Goal: Task Accomplishment & Management: Use online tool/utility

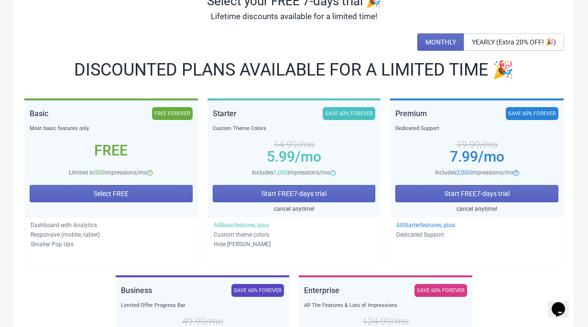
scroll to position [85, 0]
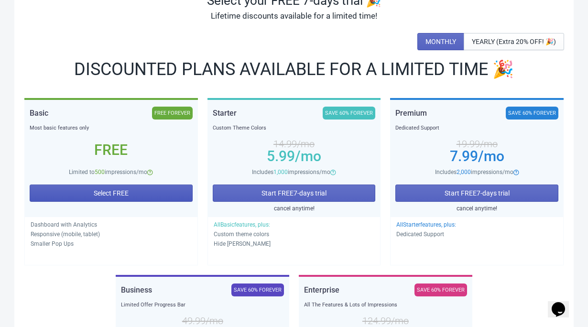
click at [94, 196] on span "Select FREE" at bounding box center [111, 193] width 35 height 8
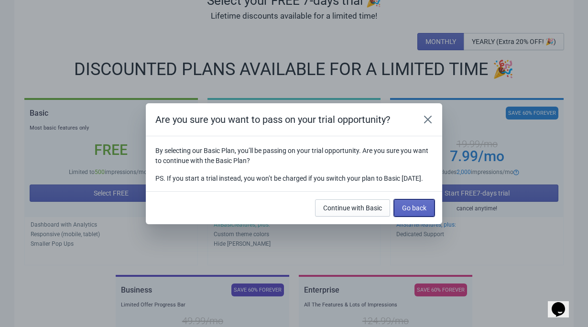
drag, startPoint x: 421, startPoint y: 215, endPoint x: 332, endPoint y: 193, distance: 92.1
click at [327, 193] on div "Are you sure you want to pass on your trial opportunity? By selecting our Basic…" at bounding box center [294, 163] width 296 height 121
click at [341, 206] on button "Continue with Basic" at bounding box center [352, 207] width 75 height 17
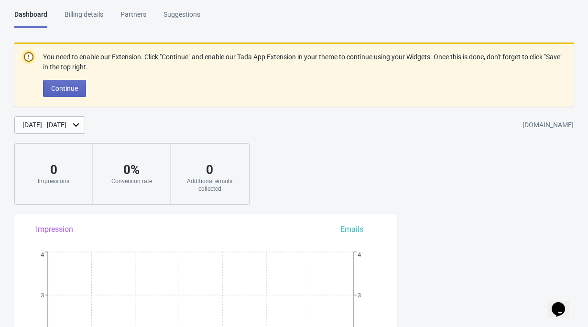
click at [98, 14] on div "Billing details" at bounding box center [84, 18] width 39 height 17
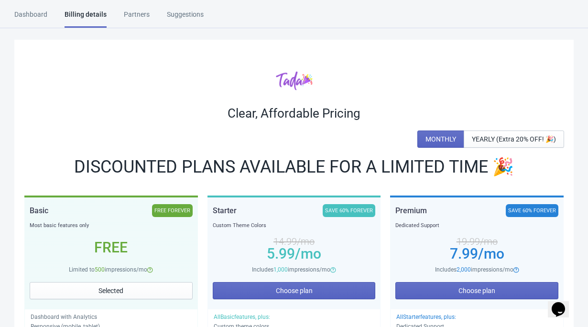
click at [147, 15] on div "Partners" at bounding box center [137, 18] width 26 height 17
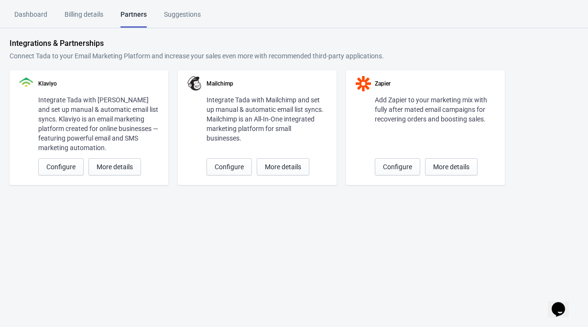
click at [195, 16] on div "Suggestions" at bounding box center [182, 18] width 37 height 17
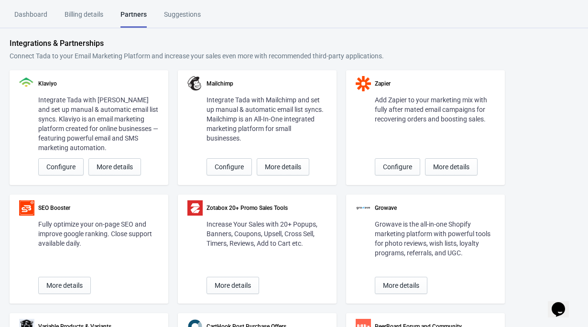
click at [188, 22] on div "Suggestions" at bounding box center [182, 18] width 37 height 17
click at [192, 15] on div "Suggestions" at bounding box center [182, 18] width 37 height 17
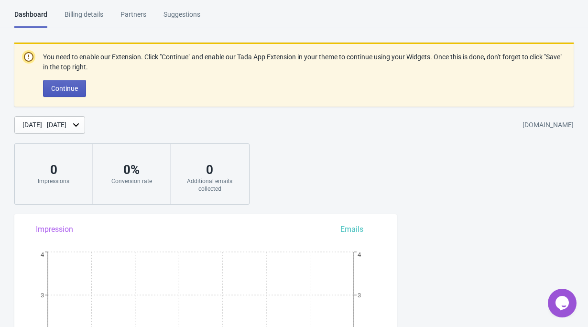
click at [78, 87] on span "Continue" at bounding box center [64, 89] width 27 height 8
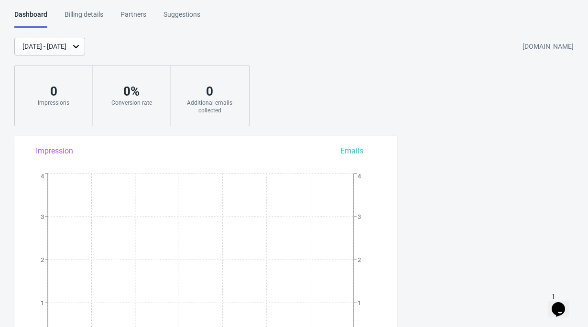
click at [186, 12] on div "Suggestions" at bounding box center [181, 18] width 37 height 17
click at [85, 17] on div "Billing details" at bounding box center [84, 18] width 39 height 17
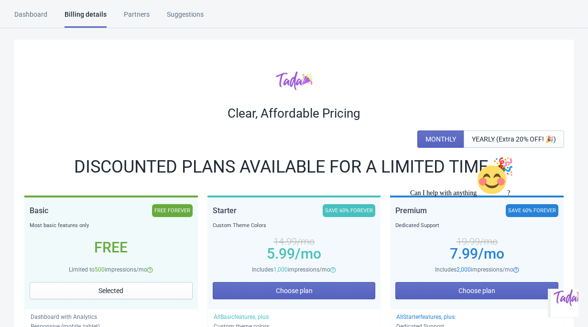
click at [136, 17] on div "Partners" at bounding box center [137, 18] width 26 height 17
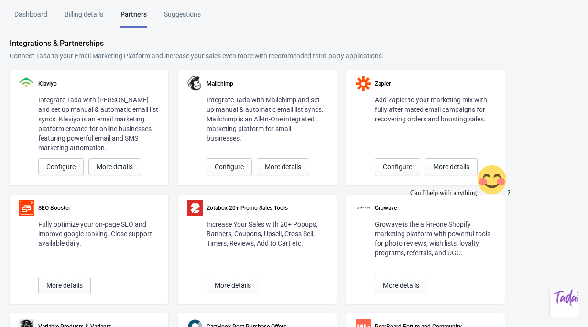
click at [26, 21] on div "Dashboard" at bounding box center [30, 18] width 33 height 17
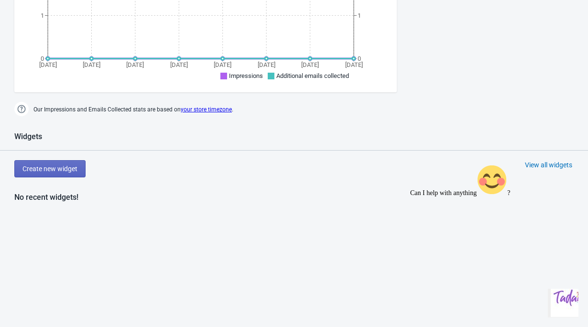
scroll to position [243, 0]
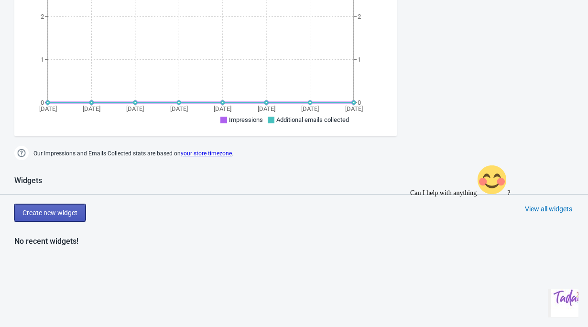
click at [66, 217] on button "Create new widget" at bounding box center [49, 212] width 71 height 17
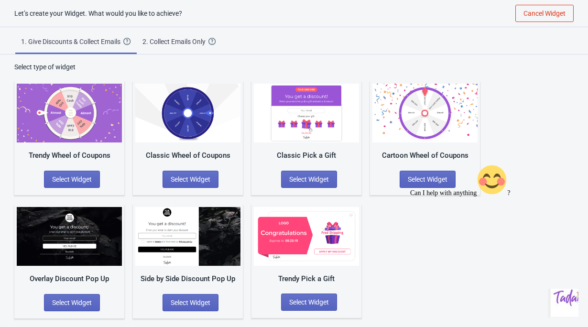
click at [443, 155] on div "Cartoon Wheel of Coupons" at bounding box center [424, 155] width 105 height 11
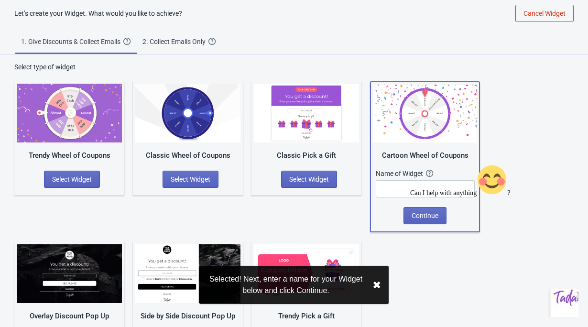
scroll to position [38, 0]
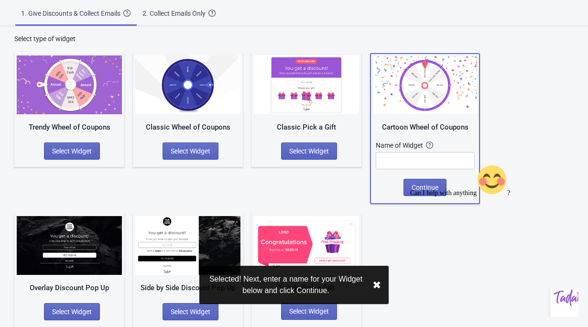
click at [191, 121] on div "Classic Wheel of Coupons Select Widget" at bounding box center [188, 110] width 110 height 114
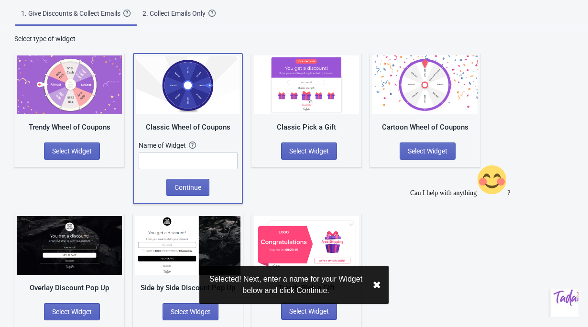
click at [326, 114] on img at bounding box center [306, 84] width 105 height 59
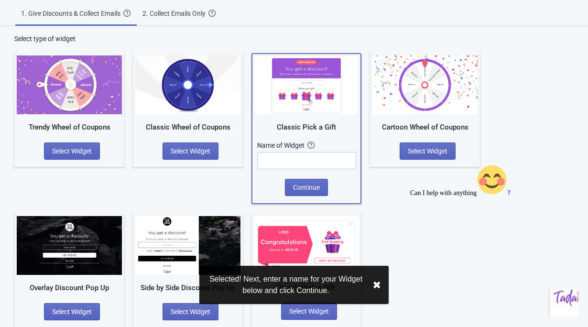
click at [187, 115] on div "Classic Wheel of Coupons Select Widget" at bounding box center [188, 110] width 110 height 114
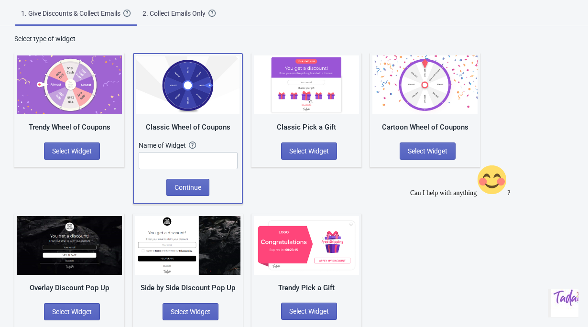
click at [312, 130] on div "Classic Pick a Gift" at bounding box center [306, 127] width 105 height 11
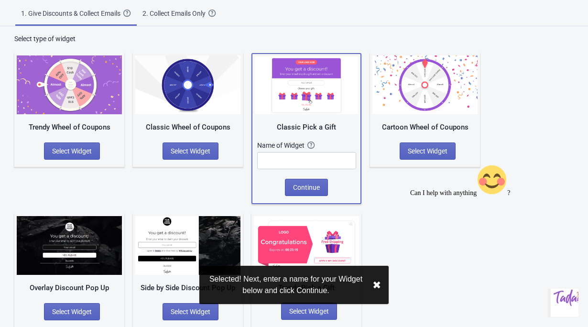
click at [211, 126] on div "Classic Wheel of Coupons" at bounding box center [187, 127] width 105 height 11
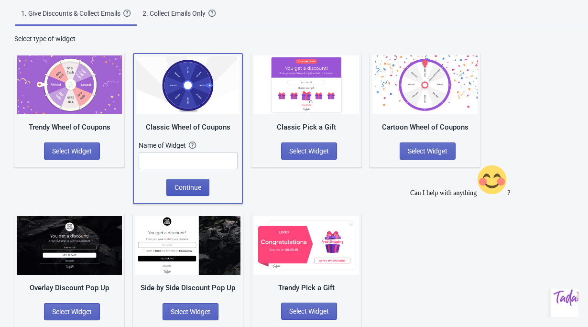
click at [197, 185] on span "Continue" at bounding box center [187, 188] width 27 height 8
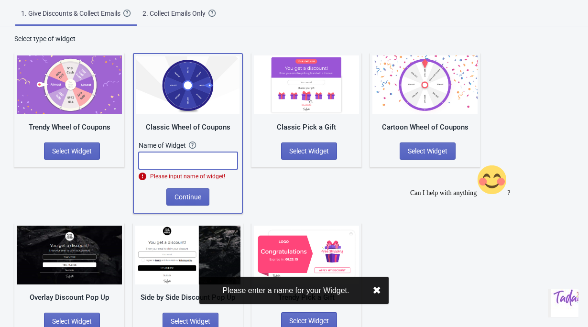
click at [188, 162] on input "text" at bounding box center [188, 160] width 99 height 17
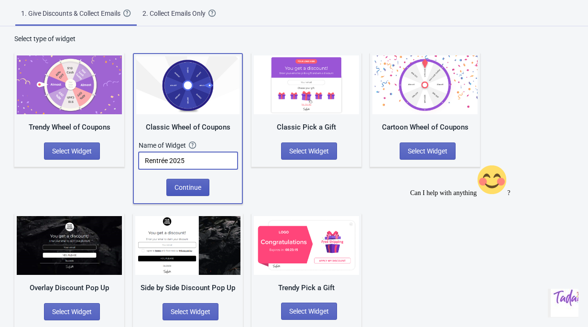
type input "Rentrée 2025"
click at [201, 189] on span "Continue" at bounding box center [187, 188] width 27 height 8
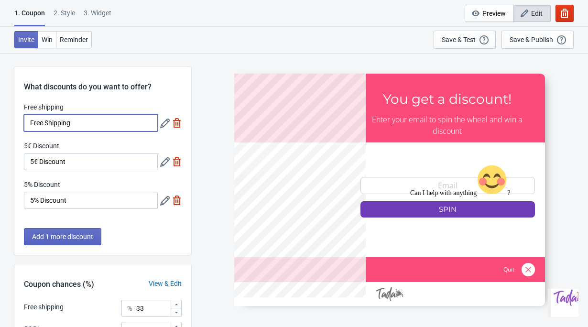
click at [78, 122] on input "Free Shipping" at bounding box center [91, 122] width 134 height 17
click at [84, 123] on input "Free Shipping" at bounding box center [91, 122] width 134 height 17
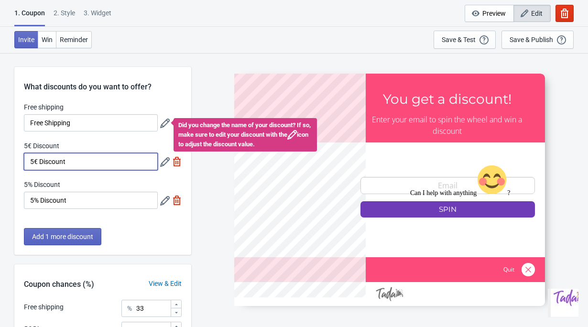
drag, startPoint x: 76, startPoint y: 163, endPoint x: -13, endPoint y: 163, distance: 88.9
click at [0, 163] on html "1. Coupon 2 . Style 3. Widget 1. Coupon 2 . Style 3. Widget Cancel Widget Previ…" at bounding box center [294, 163] width 588 height 327
type input "10% de réduction"
click at [29, 203] on input "5% Discount" at bounding box center [91, 200] width 134 height 17
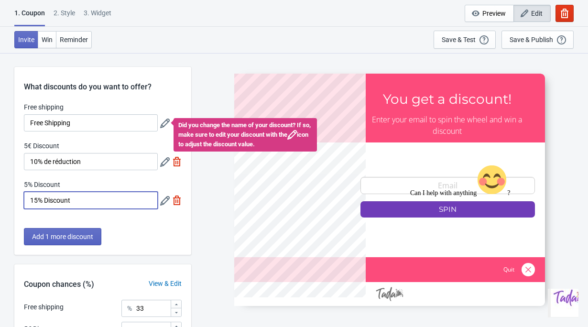
click at [77, 203] on input "15% Discount" at bounding box center [91, 200] width 134 height 17
click at [57, 202] on input "15% Discount" at bounding box center [91, 200] width 134 height 17
type input "15% de réduction"
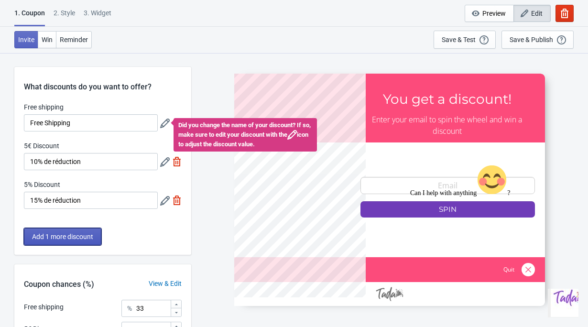
click at [66, 237] on span "Add 1 more discount" at bounding box center [62, 237] width 61 height 8
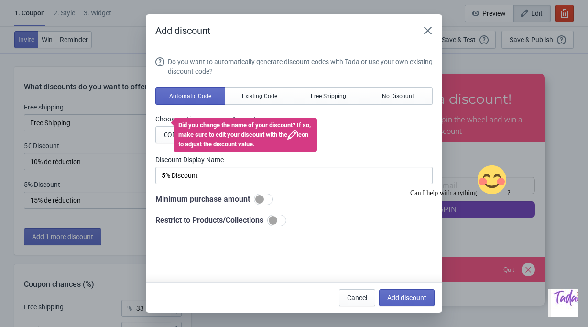
click at [248, 109] on div "Do you want to automatically generate discount codes with Tada or use your own …" at bounding box center [293, 141] width 277 height 169
click at [242, 99] on span "Existing Code" at bounding box center [259, 96] width 35 height 8
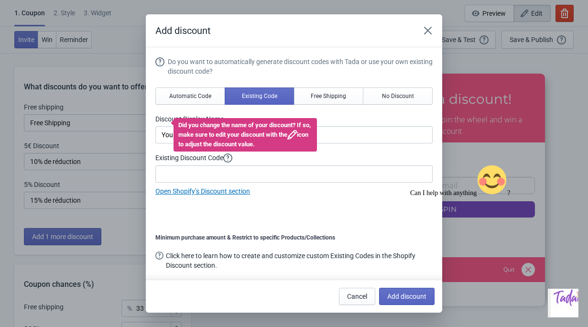
click at [287, 140] on icon at bounding box center [292, 135] width 10 height 10
click at [284, 65] on div "Do you want to automatically generate discount codes with Tada or use your own …" at bounding box center [300, 66] width 265 height 19
click at [326, 138] on input "Your coupon name (5% OFF for example)" at bounding box center [293, 134] width 277 height 17
drag, startPoint x: 334, startPoint y: 138, endPoint x: 108, endPoint y: 137, distance: 226.1
click at [108, 137] on div "Add discount Do you want to automatically generate discount codes with Tada or …" at bounding box center [294, 163] width 588 height 298
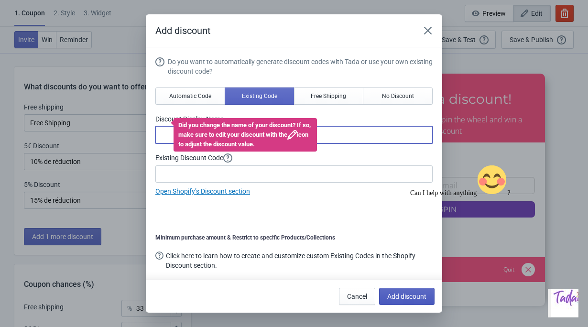
click at [398, 300] on span "Add discount" at bounding box center [406, 297] width 39 height 8
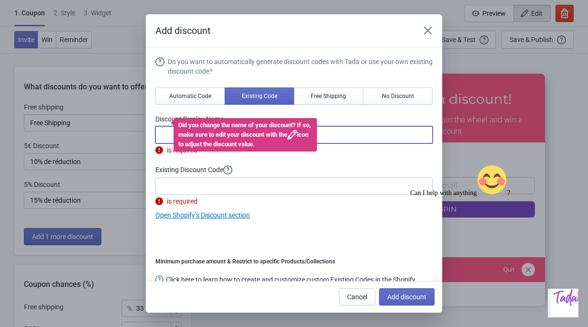
click at [172, 133] on input at bounding box center [293, 134] width 277 height 17
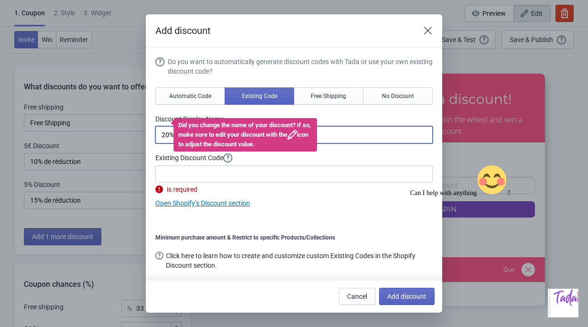
type input "20% des réduction"
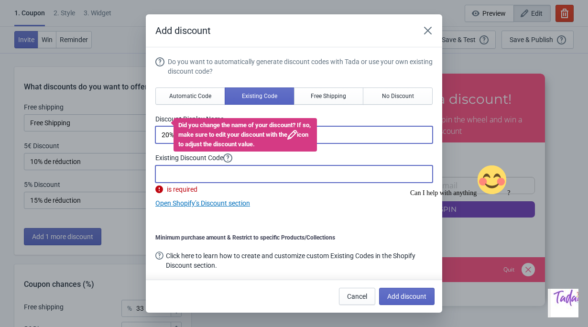
click at [232, 175] on input at bounding box center [293, 173] width 277 height 17
click at [217, 96] on button "Automatic Code" at bounding box center [190, 95] width 70 height 17
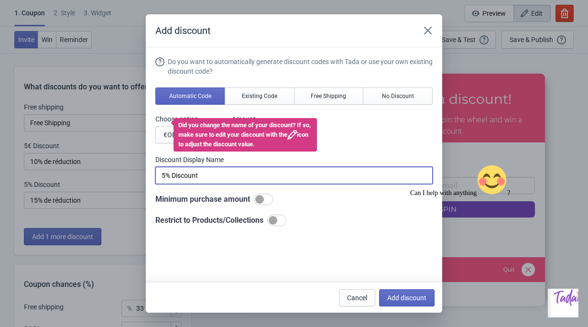
drag, startPoint x: 215, startPoint y: 172, endPoint x: 127, endPoint y: 172, distance: 88.0
click at [127, 172] on div "Add discount Do you want to automatically generate discount codes with Tada or …" at bounding box center [294, 163] width 588 height 298
type input "20% de réduction"
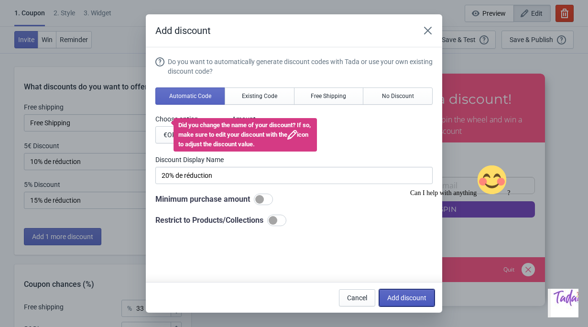
click at [406, 300] on span "Add discount" at bounding box center [406, 298] width 39 height 8
type input "25"
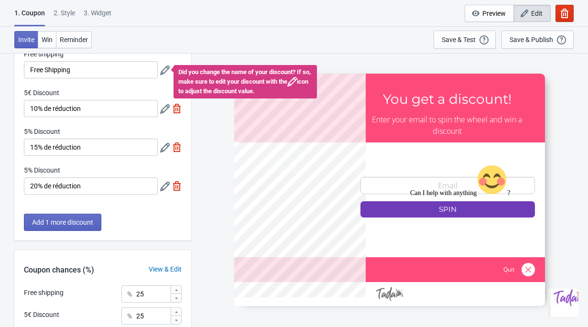
scroll to position [53, 0]
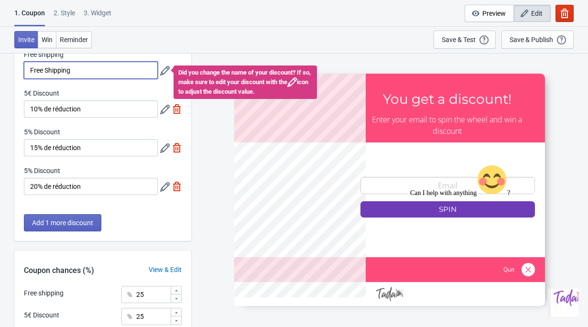
drag, startPoint x: 80, startPoint y: 75, endPoint x: 12, endPoint y: 74, distance: 67.9
click at [12, 74] on div "What discounts do you want to offer? Free shipping Free Shipping Did you change…" at bounding box center [294, 228] width 588 height 457
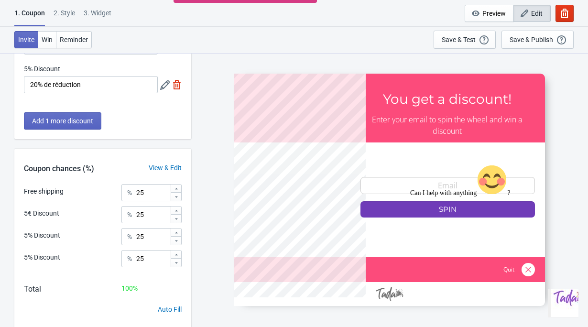
scroll to position [167, 0]
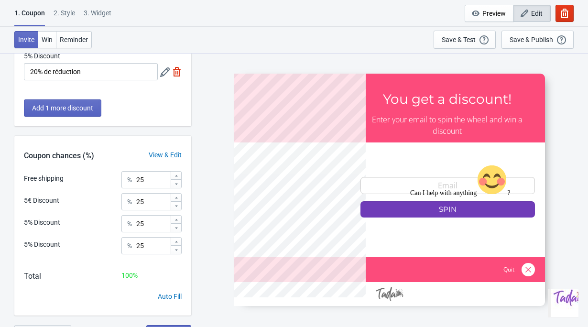
type input "Livraison gratuite"
click at [179, 206] on div at bounding box center [176, 205] width 11 height 9
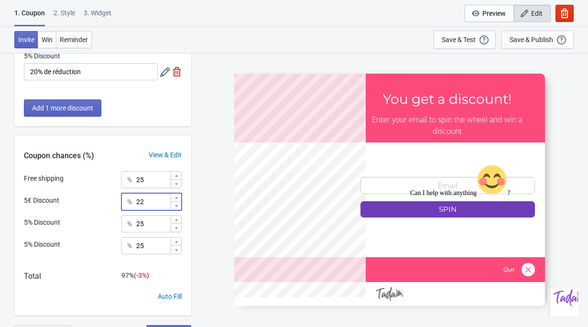
type input "21"
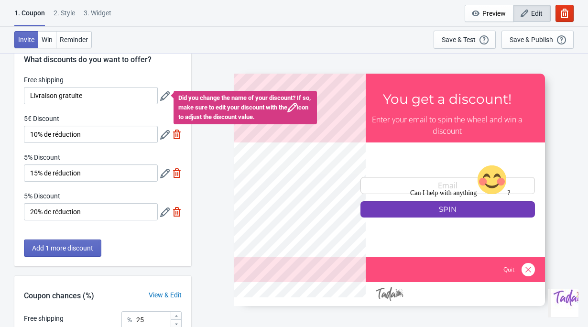
scroll to position [21, 0]
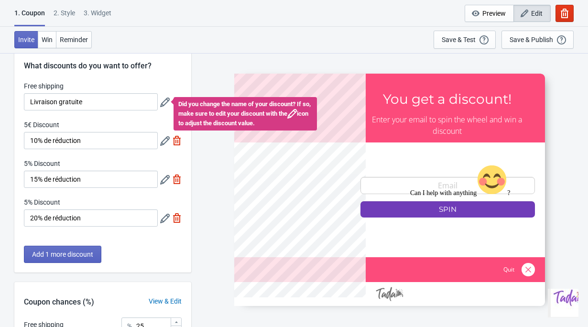
click at [166, 144] on icon at bounding box center [165, 141] width 10 height 10
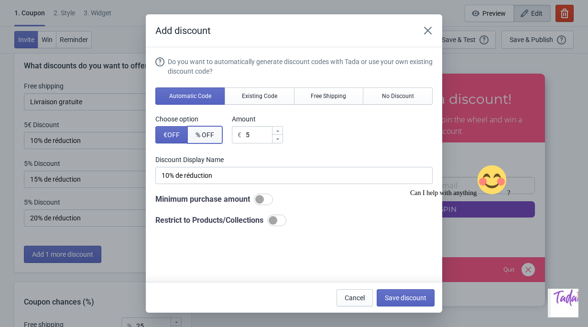
click at [208, 138] on span "% OFF" at bounding box center [205, 135] width 19 height 8
type input "5% Discount"
click at [253, 133] on input "5" at bounding box center [258, 134] width 25 height 17
type input "15"
type input "15% Discount"
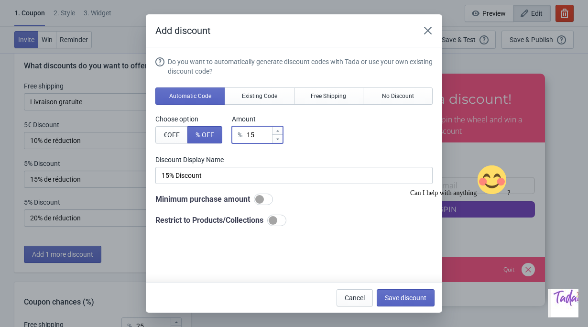
click at [366, 288] on div "Cancel Save discount" at bounding box center [384, 295] width 102 height 21
click at [263, 137] on input "15" at bounding box center [258, 134] width 25 height 17
click at [279, 139] on icon at bounding box center [278, 139] width 6 height 6
type input "14"
type input "14% Discount"
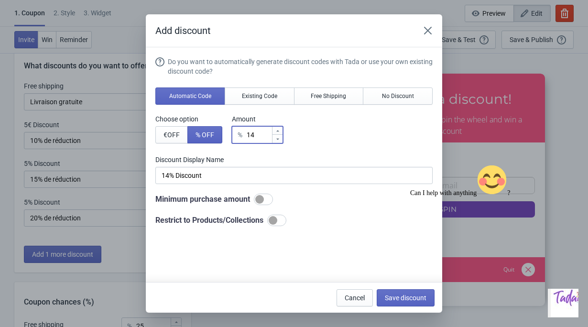
click at [283, 138] on div at bounding box center [277, 138] width 11 height 9
type input "13"
type input "13% Discount"
click at [283, 138] on div at bounding box center [277, 138] width 11 height 9
type input "12"
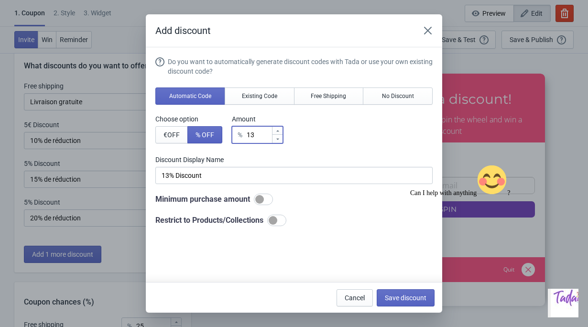
type input "12% Discount"
click at [283, 138] on div at bounding box center [277, 138] width 11 height 9
type input "11"
type input "11% Discount"
click at [283, 138] on div at bounding box center [277, 138] width 11 height 9
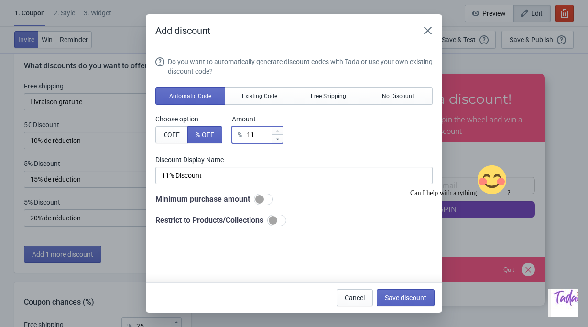
type input "10"
type input "10% Discount"
click at [402, 301] on button "Save discount" at bounding box center [406, 297] width 58 height 17
type input "10% Discount"
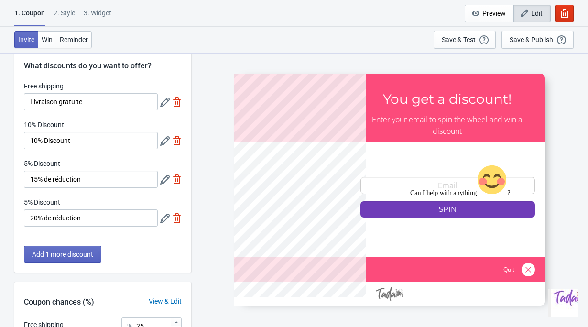
click at [164, 181] on icon at bounding box center [165, 180] width 10 height 10
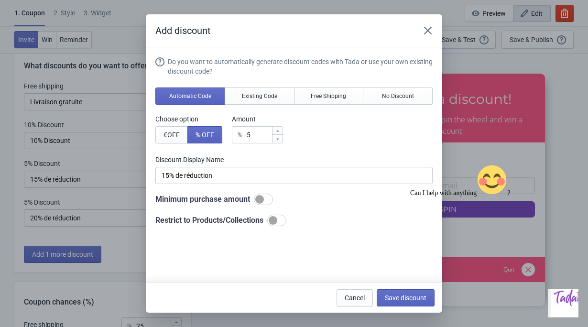
scroll to position [0, 0]
click at [281, 130] on icon at bounding box center [278, 131] width 6 height 6
type input "6"
type input "6% Discount"
click at [281, 130] on icon at bounding box center [278, 131] width 6 height 6
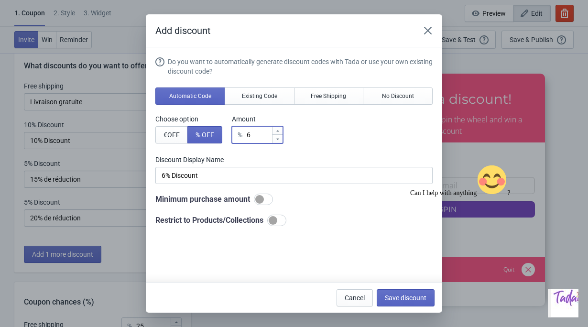
type input "7"
type input "7% Discount"
click at [281, 130] on icon at bounding box center [278, 131] width 6 height 6
type input "8"
type input "8% Discount"
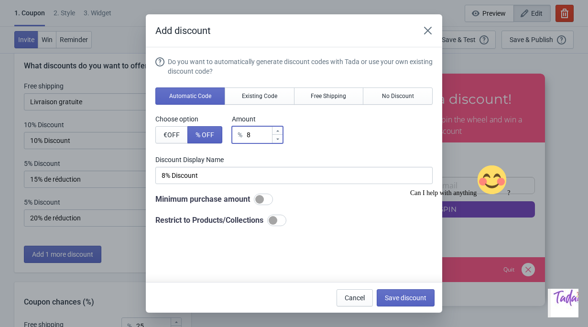
click at [281, 130] on icon at bounding box center [278, 131] width 6 height 6
type input "9"
type input "9% Discount"
click at [281, 130] on icon at bounding box center [278, 131] width 6 height 6
type input "10"
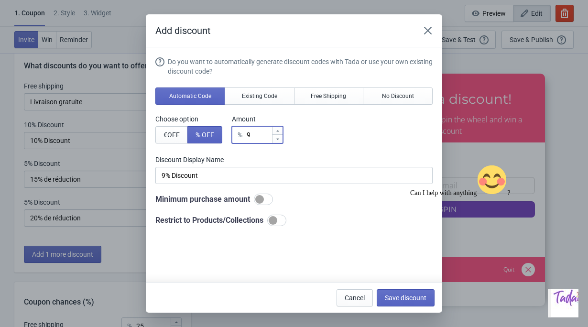
type input "10% Discount"
click at [281, 130] on icon at bounding box center [278, 131] width 6 height 6
type input "11"
type input "11% Discount"
click at [281, 130] on icon at bounding box center [278, 131] width 6 height 6
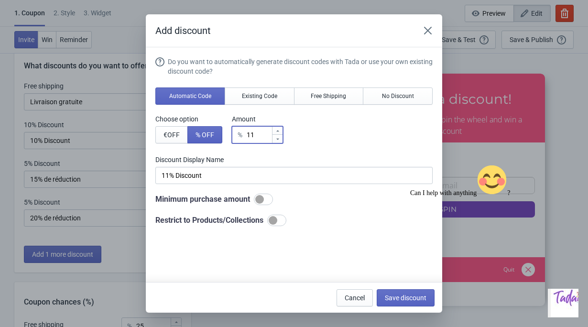
type input "12"
type input "12% Discount"
click at [281, 130] on icon at bounding box center [278, 131] width 6 height 6
type input "13"
type input "13% Discount"
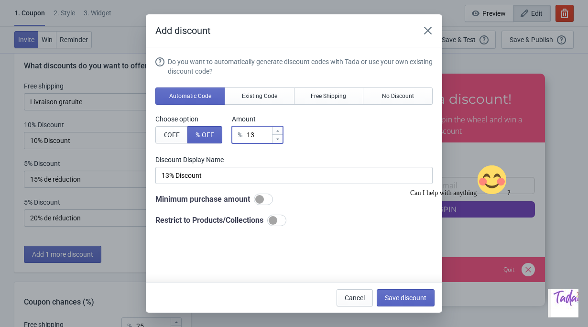
click at [281, 130] on icon at bounding box center [278, 131] width 6 height 6
type input "14"
type input "14% Discount"
click at [281, 130] on icon at bounding box center [278, 131] width 6 height 6
type input "15"
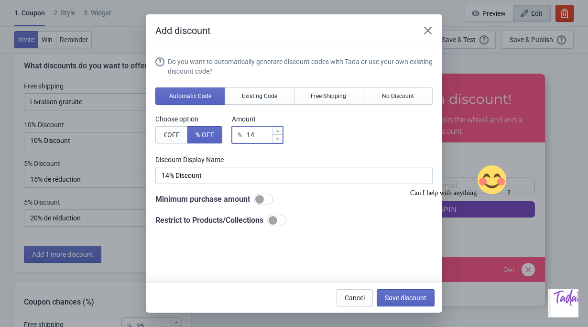
type input "15% Discount"
click at [397, 304] on button "Save discount" at bounding box center [406, 297] width 58 height 17
type input "15% Discount"
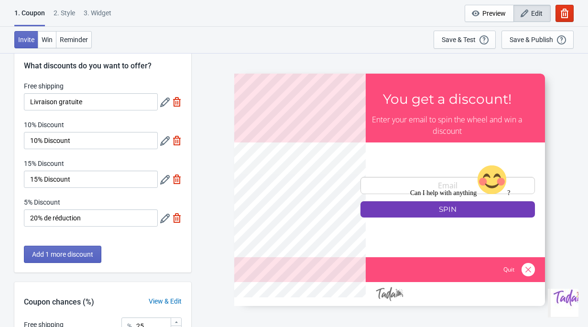
click at [166, 218] on icon at bounding box center [165, 219] width 10 height 10
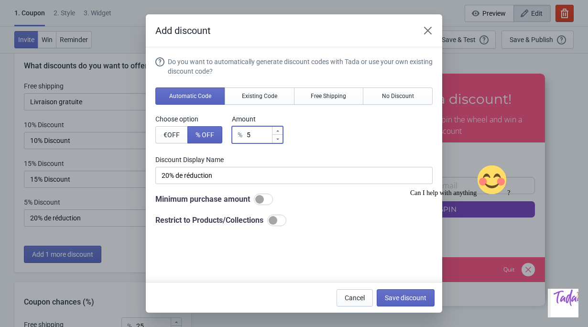
click at [261, 133] on input "5" at bounding box center [258, 134] width 25 height 17
type input "% Discount"
type input "2"
type input "2% Discount"
type input "20"
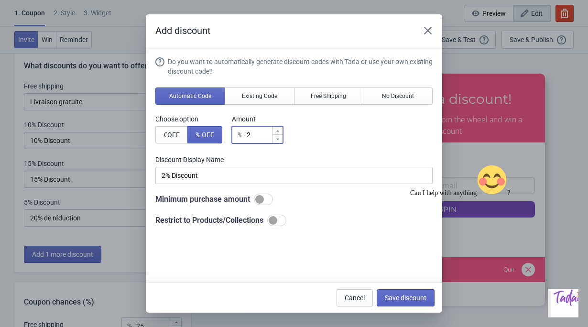
type input "20% Discount"
type input "20"
click at [411, 304] on button "Save discount" at bounding box center [406, 297] width 58 height 17
type input "20% Discount"
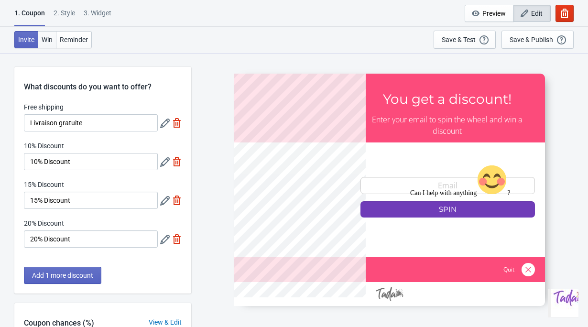
click at [48, 46] on button "Win" at bounding box center [47, 39] width 19 height 17
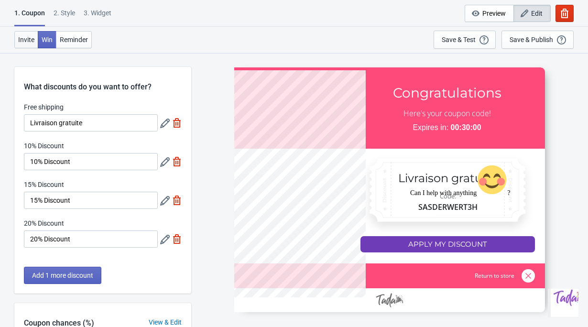
click at [22, 43] on span "Invite" at bounding box center [26, 40] width 16 height 8
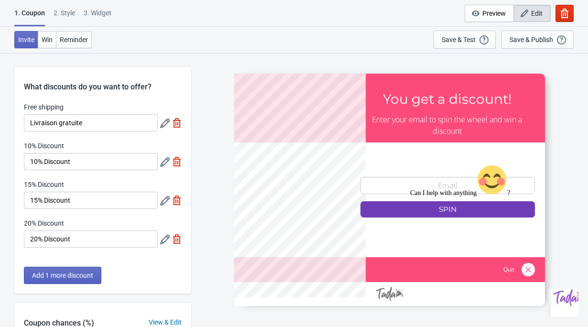
click at [405, 189] on div at bounding box center [389, 190] width 311 height 232
click at [66, 19] on div "2 . Style" at bounding box center [65, 16] width 22 height 17
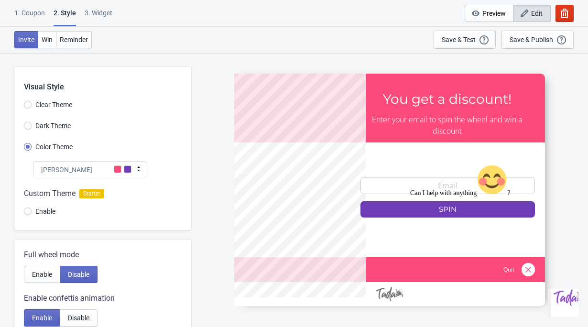
click at [92, 16] on div "3. Widget" at bounding box center [99, 16] width 28 height 17
select select "once"
select select "1"
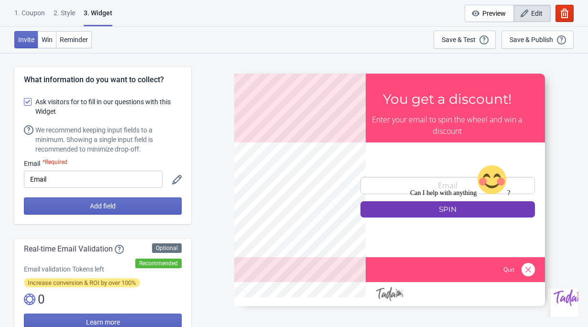
click at [67, 12] on div "2 . Style" at bounding box center [65, 16] width 22 height 17
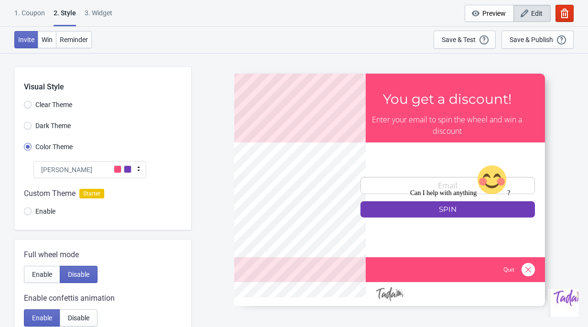
click at [98, 16] on div "3. Widget" at bounding box center [99, 16] width 28 height 17
select select "once"
select select "1"
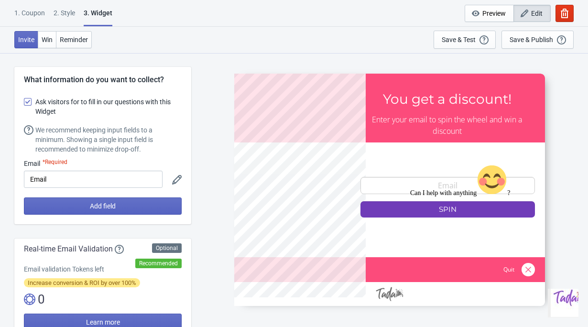
click at [27, 102] on span at bounding box center [28, 102] width 8 height 8
click at [24, 102] on input "Ask visitors for to fill in our questions with this Widget" at bounding box center [24, 106] width 0 height 17
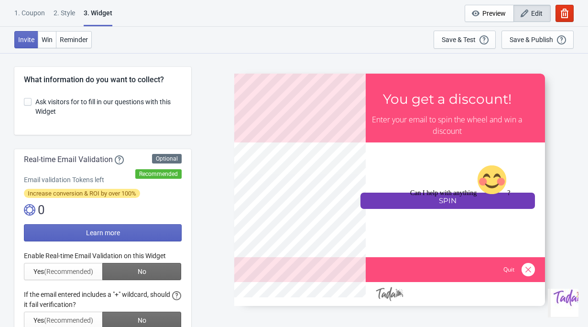
click at [30, 102] on span at bounding box center [28, 102] width 8 height 8
click at [24, 102] on input "Ask visitors for to fill in our questions with this Widget" at bounding box center [24, 106] width 0 height 17
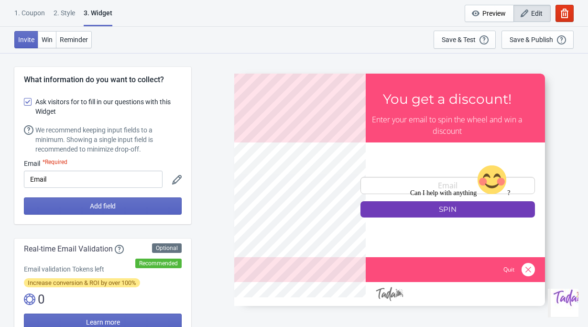
click at [30, 101] on span at bounding box center [28, 102] width 8 height 8
click at [24, 101] on input "Ask visitors for to fill in our questions with this Widget" at bounding box center [24, 106] width 0 height 17
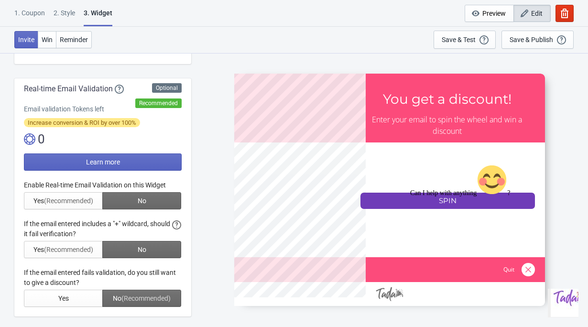
scroll to position [70, 0]
click at [395, 198] on div at bounding box center [389, 190] width 311 height 232
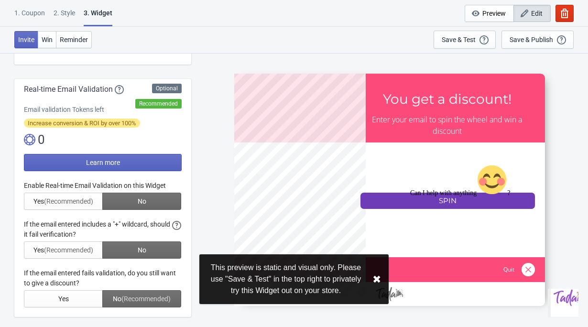
click at [437, 197] on div "Can I help with anything ?" at bounding box center [496, 180] width 172 height 33
click at [486, 13] on span "Preview" at bounding box center [493, 14] width 23 height 8
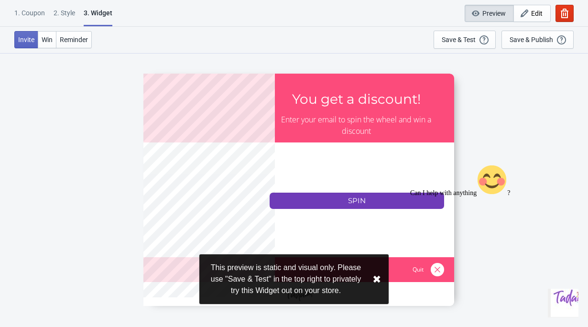
scroll to position [53, 0]
click at [329, 195] on div at bounding box center [298, 190] width 311 height 232
click at [344, 200] on div at bounding box center [298, 190] width 311 height 232
click at [354, 203] on div at bounding box center [298, 190] width 311 height 232
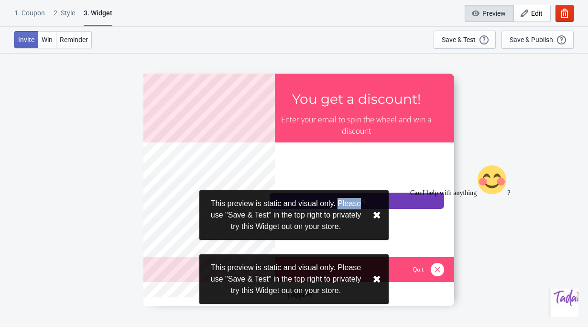
click at [354, 203] on div "This preview is static and visual only. Please use "Save & Test" in the top rig…" at bounding box center [286, 215] width 158 height 34
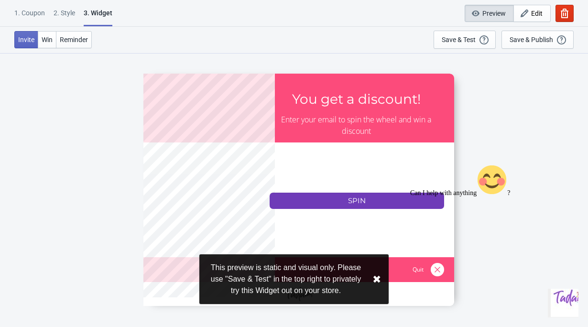
click at [387, 287] on div "This preview is static and visual only. Please use "Save & Test" in the top rig…" at bounding box center [293, 279] width 189 height 50
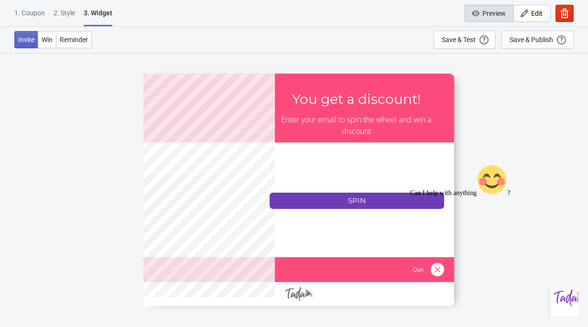
drag, startPoint x: 427, startPoint y: 271, endPoint x: 527, endPoint y: 213, distance: 115.0
click at [427, 197] on div "Can I help with anything ?" at bounding box center [496, 180] width 172 height 33
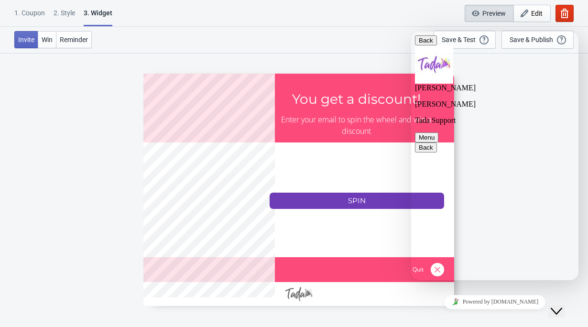
click at [433, 44] on span "Back" at bounding box center [433, 40] width 0 height 7
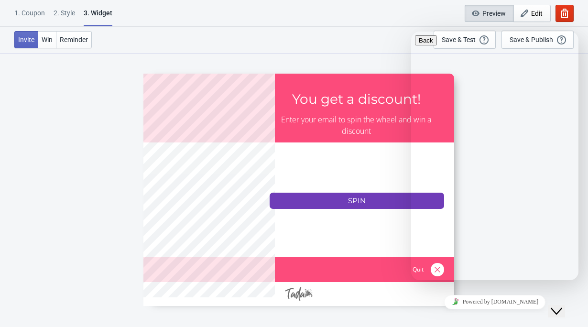
click at [392, 53] on div "Invite Win Reminder Save & Test Open a Widget Preview of your site so that you …" at bounding box center [294, 40] width 588 height 26
click at [524, 15] on icon "button" at bounding box center [525, 14] width 10 height 10
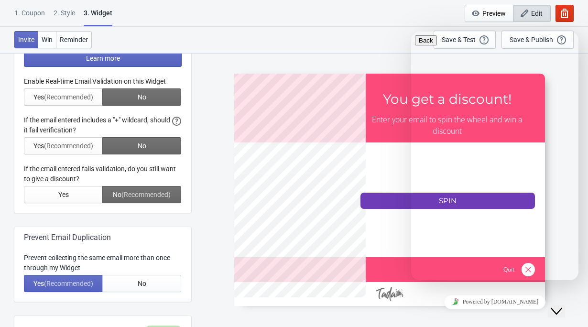
scroll to position [136, 0]
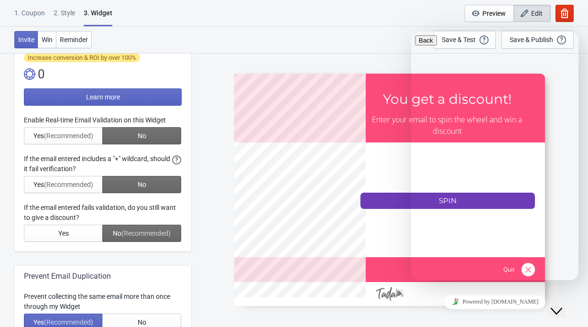
click at [77, 137] on div at bounding box center [103, 178] width 158 height 127
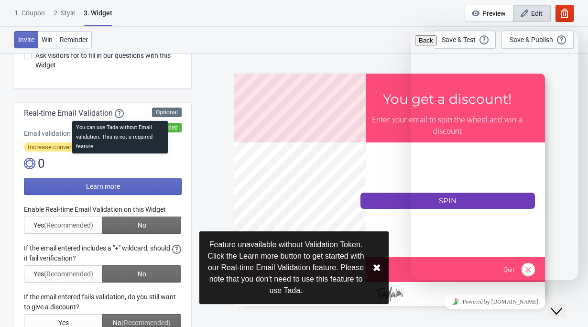
scroll to position [0, 0]
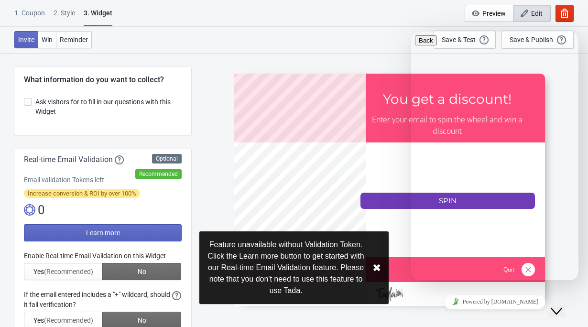
click at [41, 105] on span "Ask visitors for to fill in our questions with this Widget" at bounding box center [108, 106] width 146 height 19
click at [24, 105] on input "Ask visitors for to fill in our questions with this Widget" at bounding box center [24, 106] width 0 height 17
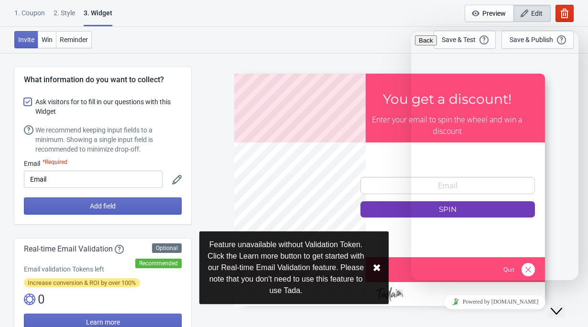
scroll to position [150, 0]
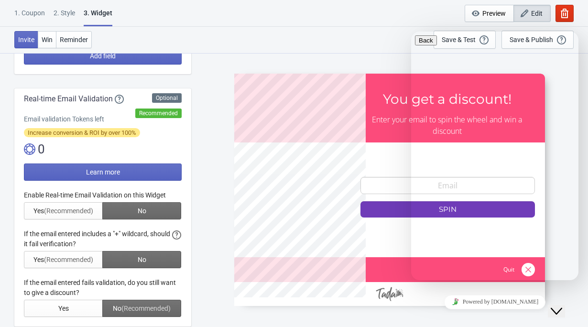
click at [68, 213] on div at bounding box center [103, 253] width 158 height 127
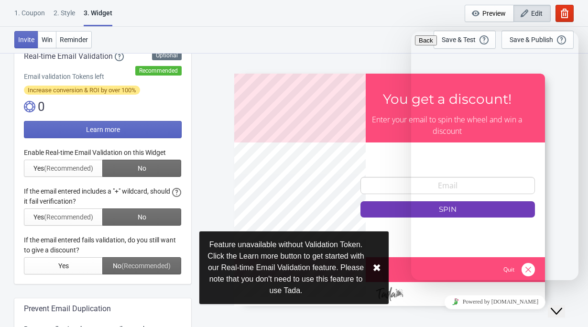
scroll to position [155, 0]
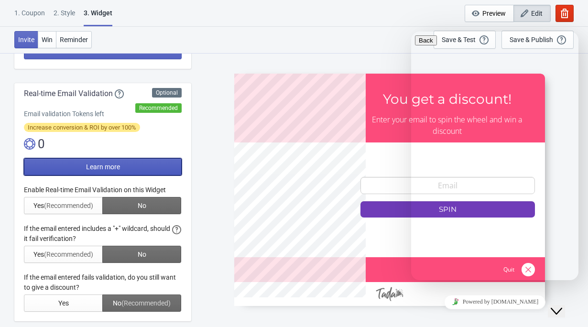
click at [76, 162] on button "Learn more" at bounding box center [103, 166] width 158 height 17
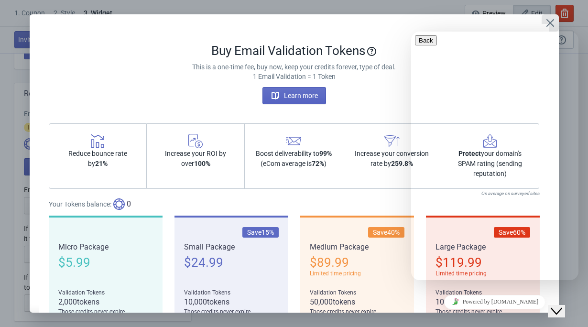
click at [553, 22] on icon "Close" at bounding box center [550, 23] width 10 height 10
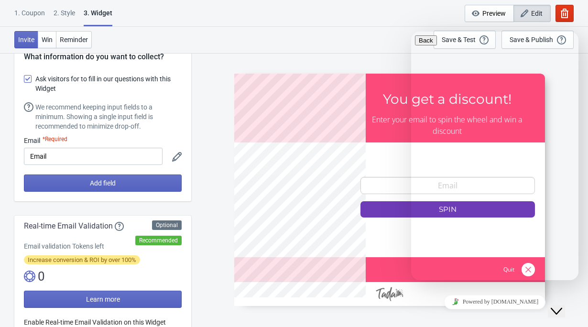
scroll to position [13, 0]
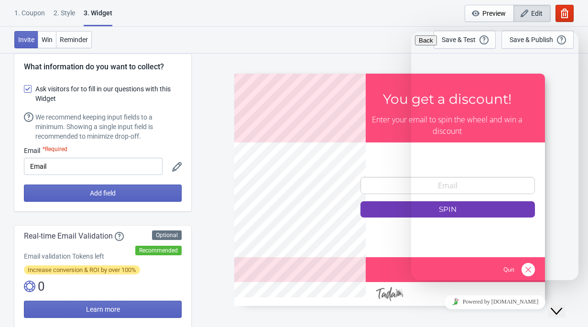
click at [31, 97] on label "Ask visitors for to fill in our questions with this Widget" at bounding box center [103, 93] width 158 height 23
click at [24, 97] on input "Ask visitors for to fill in our questions with this Widget" at bounding box center [24, 93] width 0 height 17
checkbox input "false"
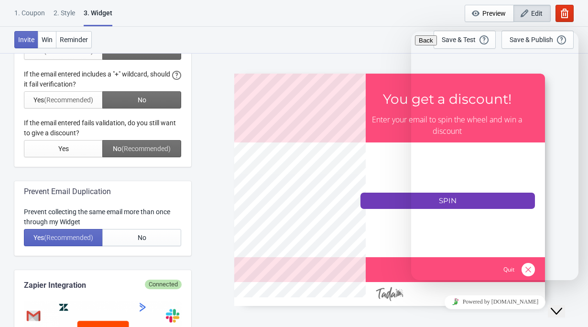
scroll to position [237, 0]
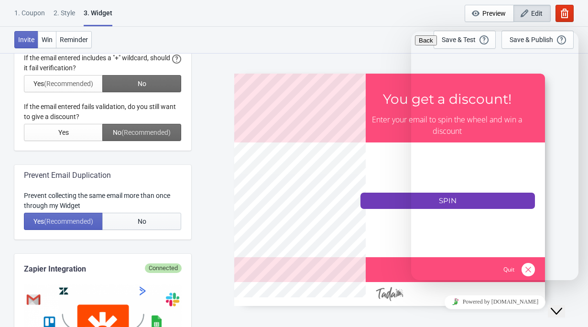
click at [127, 219] on button "No" at bounding box center [141, 221] width 79 height 17
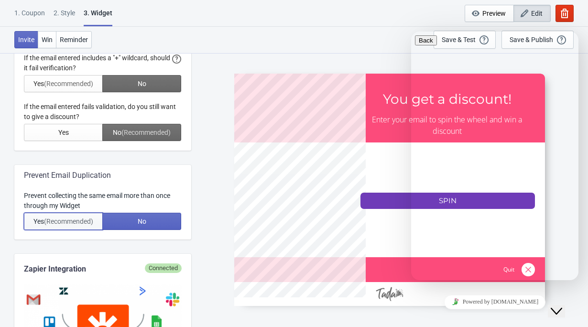
click at [79, 228] on button "Yes (Recommended)" at bounding box center [63, 221] width 79 height 17
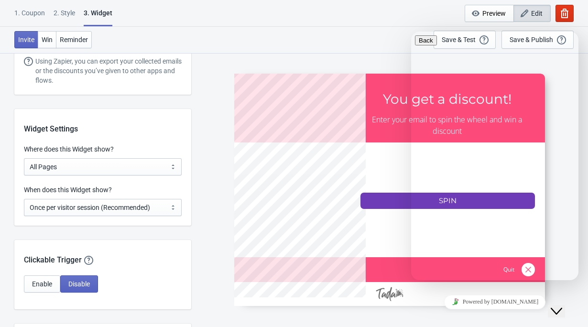
scroll to position [607, 0]
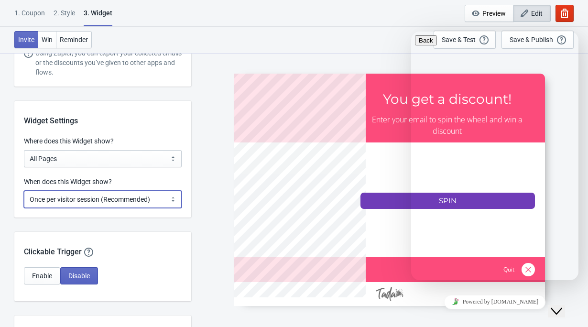
click at [91, 203] on select "Every new visit of page Once every period of time Once per visitor session (Rec…" at bounding box center [103, 199] width 158 height 17
click at [24, 191] on select "Every new visit of page Once every period of time Once per visitor session (Rec…" at bounding box center [103, 199] width 158 height 17
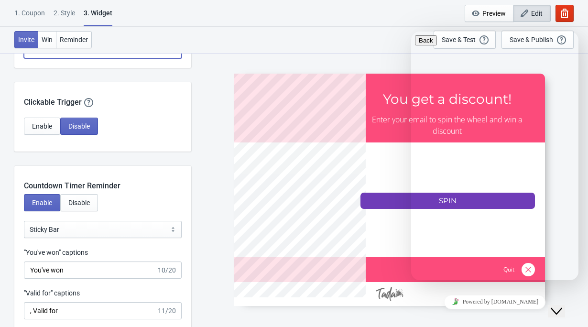
scroll to position [798, 0]
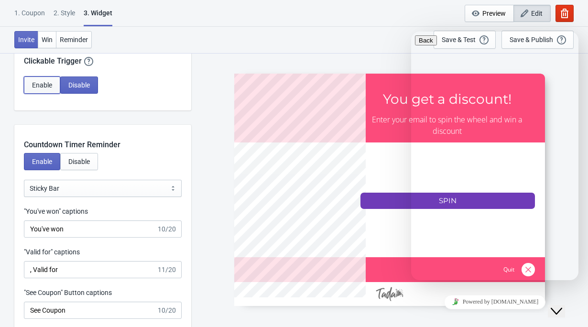
click at [49, 85] on span "Enable" at bounding box center [42, 85] width 20 height 8
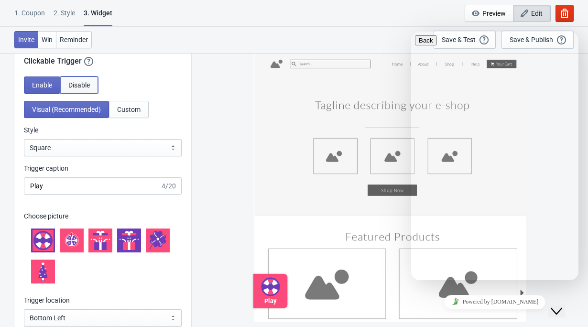
click at [81, 88] on span "Disable" at bounding box center [79, 85] width 22 height 8
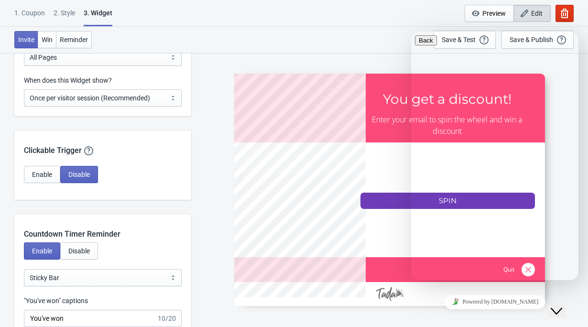
scroll to position [0, 0]
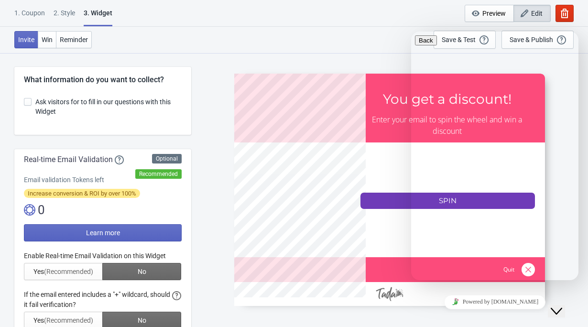
click at [400, 27] on div "Invite Win Reminder Save & Test Open a Widget Preview of your site so that you …" at bounding box center [294, 40] width 588 height 26
click at [438, 17] on div "1. Coupon 2 . Style 3. Widget 1. Coupon 2 . Style 3. Widget Cancel Widget Previ…" at bounding box center [294, 13] width 588 height 27
click at [410, 28] on div "Invite Win Reminder Save & Test Open a Widget Preview of your site so that you …" at bounding box center [294, 40] width 588 height 26
click at [344, 187] on div at bounding box center [389, 190] width 311 height 232
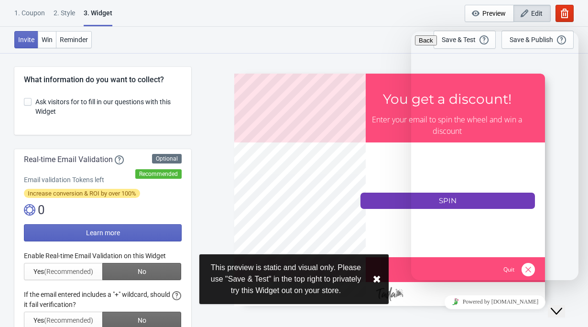
click at [373, 282] on button "✖︎" at bounding box center [376, 279] width 9 height 12
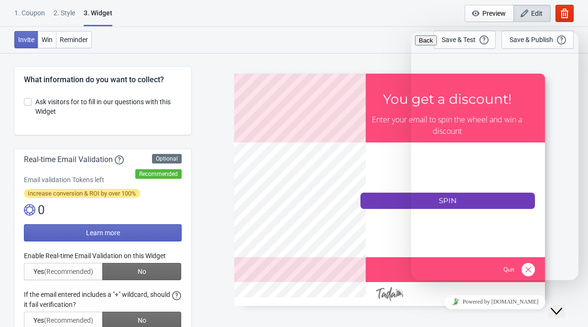
click at [435, 7] on div "1. Coupon 2 . Style 3. Widget 1. Coupon 2 . Style 3. Widget Cancel Widget Previ…" at bounding box center [294, 13] width 588 height 27
click at [27, 11] on div "1. Coupon" at bounding box center [29, 16] width 31 height 17
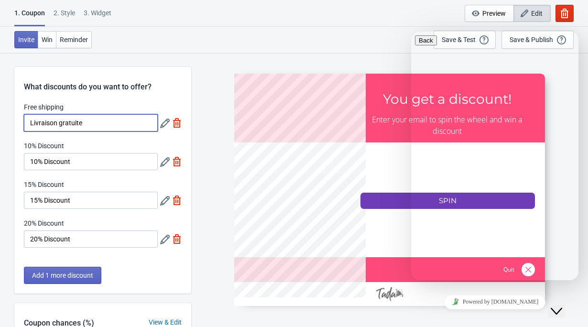
drag, startPoint x: 95, startPoint y: 126, endPoint x: 16, endPoint y: 126, distance: 78.9
click at [16, 126] on div "Free shipping Livraison gratuite 10% Discount 10% Discount 15% Discount 15% Dis…" at bounding box center [102, 179] width 177 height 155
click at [126, 39] on div "Invite Win Reminder Save & Test Open a Widget Preview of your site so that you …" at bounding box center [294, 40] width 588 height 26
click at [72, 11] on div "2 . Style" at bounding box center [65, 16] width 22 height 17
click at [46, 40] on span "Win" at bounding box center [47, 40] width 11 height 8
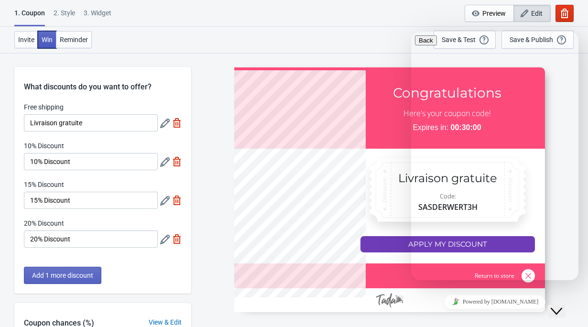
click at [46, 40] on span "Win" at bounding box center [47, 40] width 11 height 8
click at [64, 41] on span "Reminder" at bounding box center [74, 40] width 28 height 8
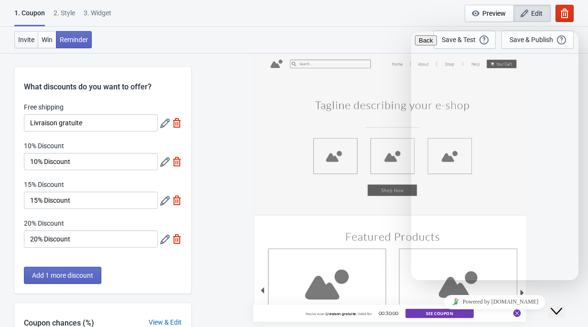
click at [33, 36] on span "Invite" at bounding box center [26, 40] width 16 height 8
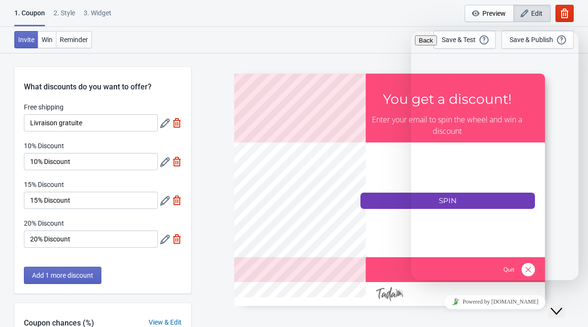
click at [46, 10] on div "1. Coupon 2 . Style 3. Widget" at bounding box center [64, 17] width 101 height 18
click at [560, 7] on button "button" at bounding box center [564, 13] width 18 height 17
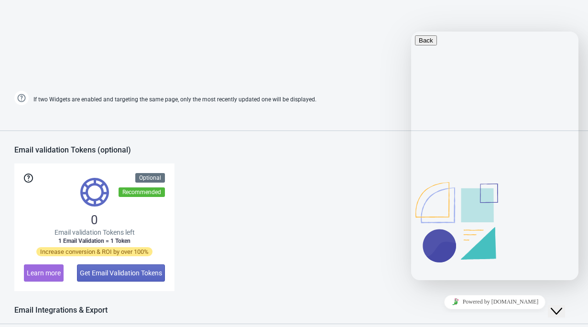
scroll to position [580, 0]
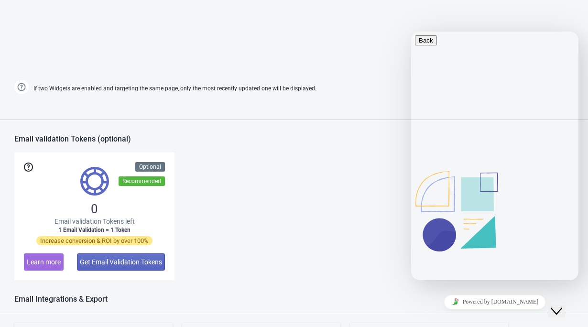
click at [557, 305] on icon "Close Chat This icon closes the chat window." at bounding box center [556, 310] width 11 height 11
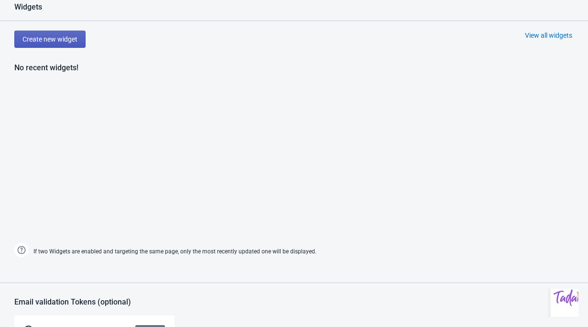
click at [55, 41] on span "Create new widget" at bounding box center [49, 39] width 55 height 8
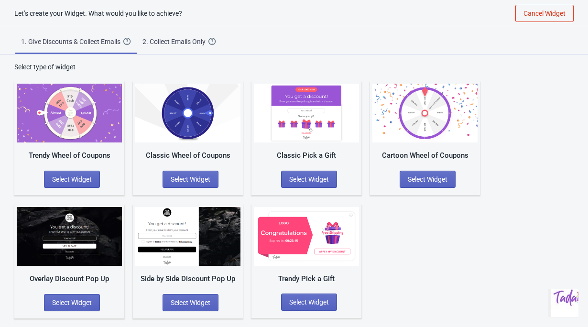
scroll to position [10, 0]
click at [299, 181] on span "Select Widget" at bounding box center [309, 179] width 40 height 8
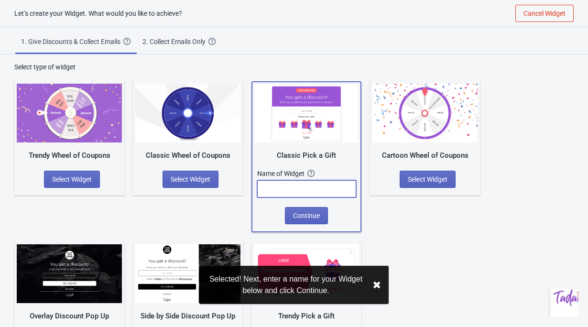
click at [294, 186] on input "text" at bounding box center [306, 188] width 99 height 17
type input "r"
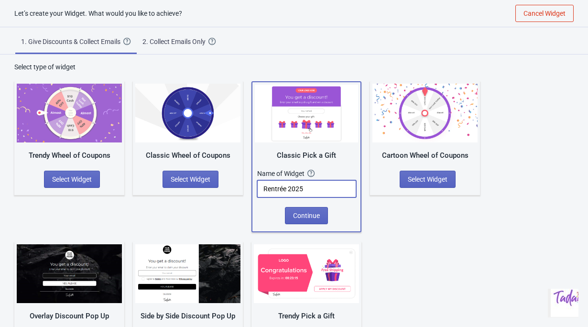
type input "Rentrée 2025"
click at [326, 210] on button "Continue" at bounding box center [306, 215] width 43 height 17
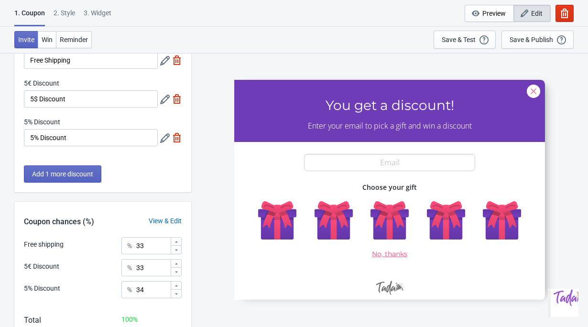
scroll to position [77, 0]
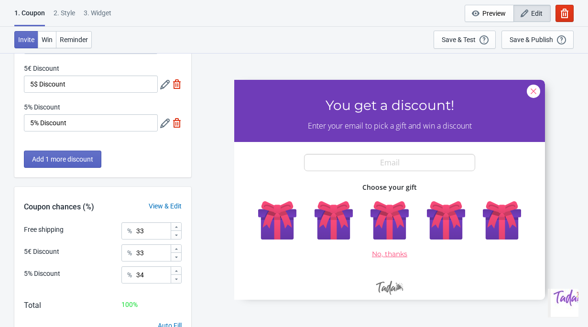
click at [393, 223] on div at bounding box center [389, 189] width 311 height 220
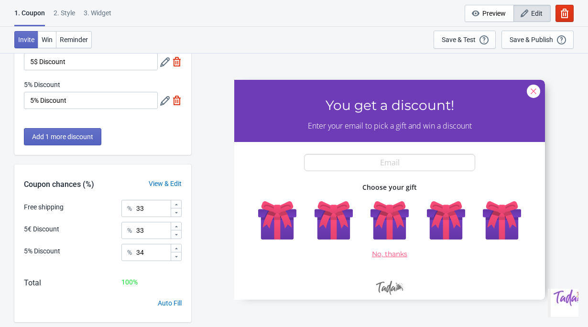
scroll to position [122, 0]
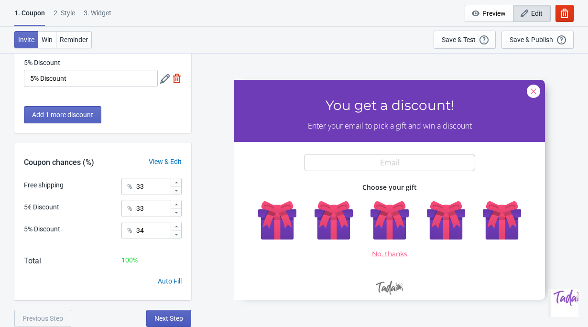
click at [169, 316] on span "Next Step" at bounding box center [168, 319] width 29 height 8
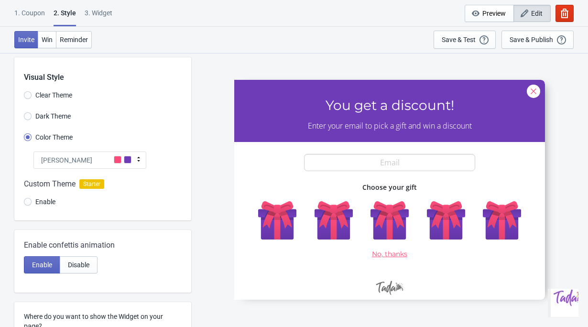
scroll to position [5, 0]
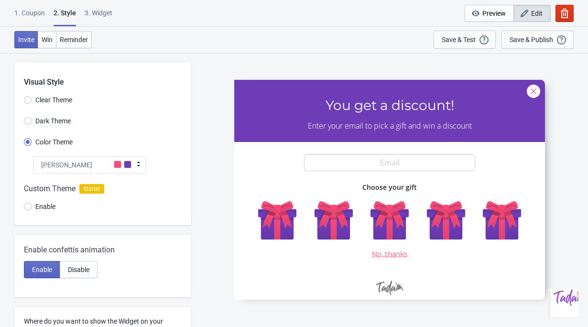
click at [63, 124] on span "Dark Theme" at bounding box center [52, 121] width 35 height 10
click at [32, 124] on input "Dark Theme" at bounding box center [28, 125] width 8 height 17
radio input "true"
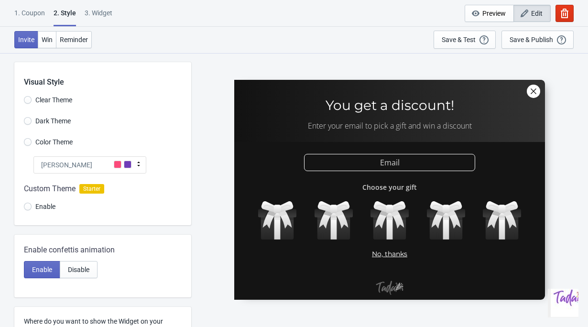
click at [53, 98] on span "Clear Theme" at bounding box center [53, 100] width 37 height 10
click at [32, 98] on input "Clear Theme" at bounding box center [28, 104] width 8 height 17
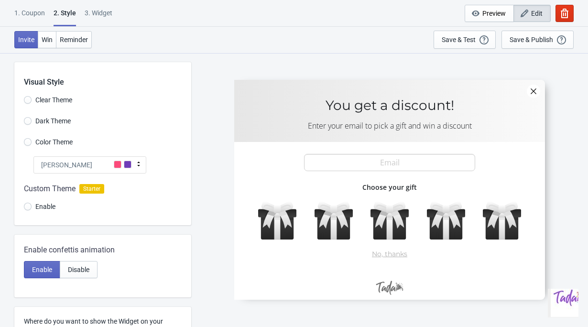
click at [73, 170] on div "Tada" at bounding box center [89, 164] width 113 height 17
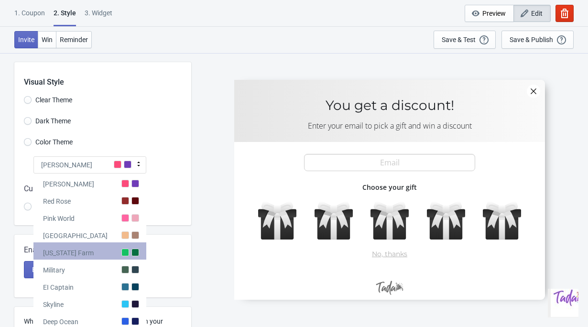
click at [104, 252] on div "Alabama Farm" at bounding box center [89, 250] width 113 height 17
radio input "true"
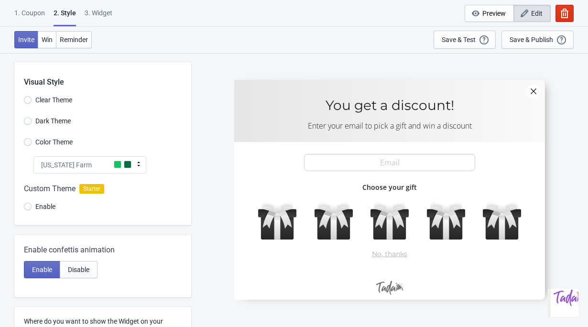
click at [62, 120] on span "Dark Theme" at bounding box center [52, 121] width 35 height 10
click at [32, 120] on input "Dark Theme" at bounding box center [28, 125] width 8 height 17
radio input "true"
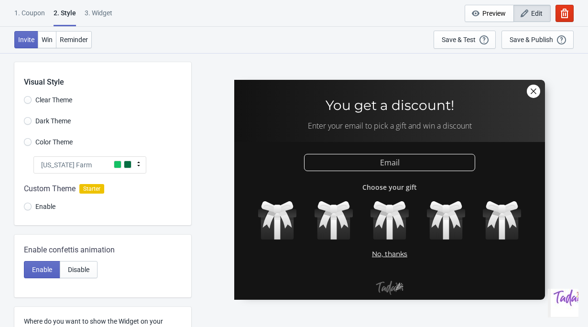
click at [67, 140] on span "Color Theme" at bounding box center [53, 142] width 37 height 10
click at [32, 140] on input "Color Theme" at bounding box center [28, 146] width 8 height 17
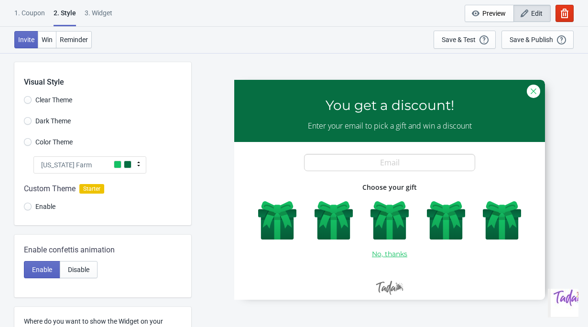
click at [96, 166] on div "Alabama Farm" at bounding box center [89, 164] width 113 height 17
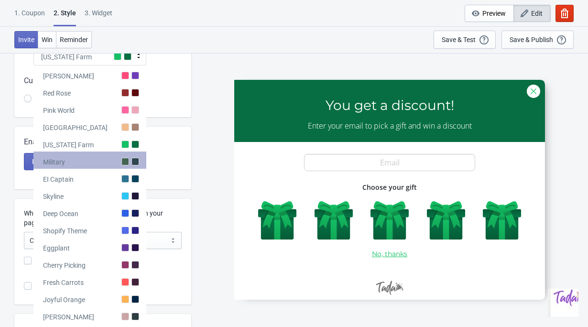
scroll to position [115, 0]
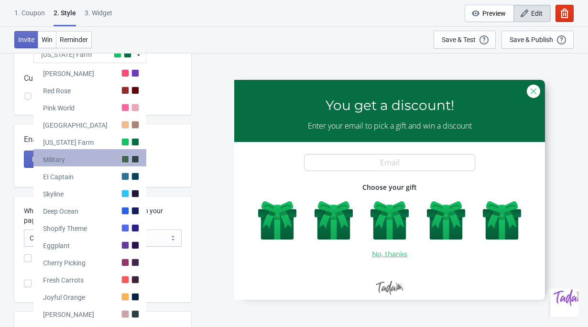
click at [120, 152] on div "Military" at bounding box center [89, 157] width 113 height 17
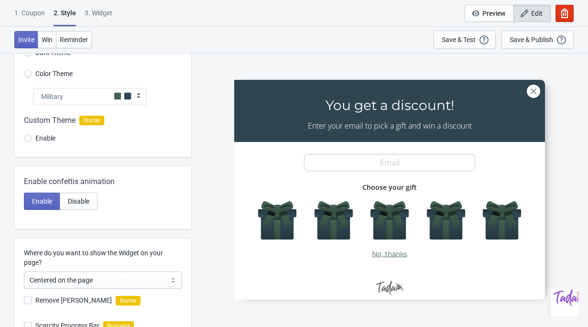
scroll to position [69, 0]
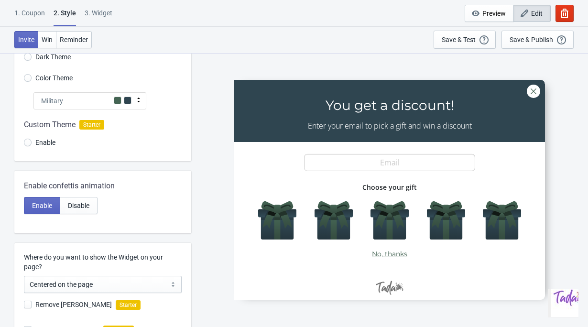
click at [101, 109] on div at bounding box center [102, 135] width 177 height 52
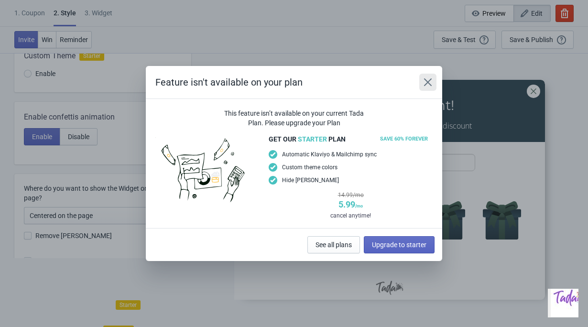
click at [424, 84] on icon "Close" at bounding box center [428, 82] width 10 height 10
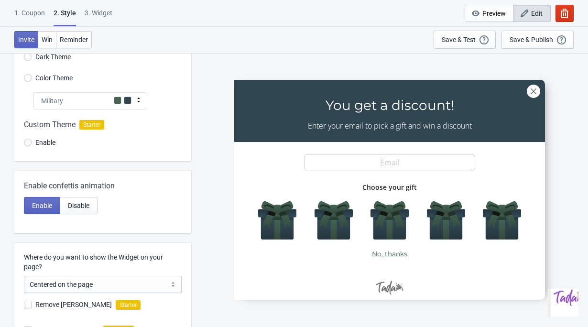
click at [98, 94] on div "Military" at bounding box center [89, 100] width 113 height 17
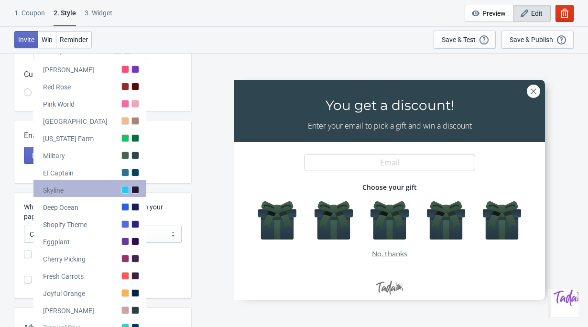
scroll to position [0, 0]
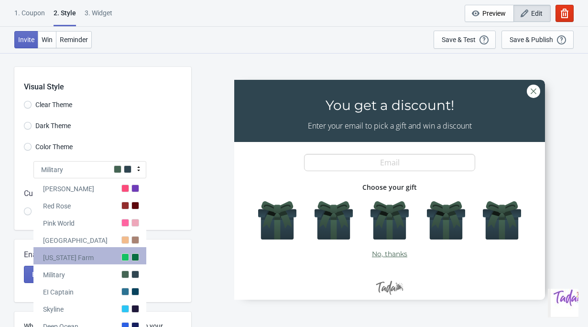
click at [133, 254] on div at bounding box center [135, 257] width 8 height 8
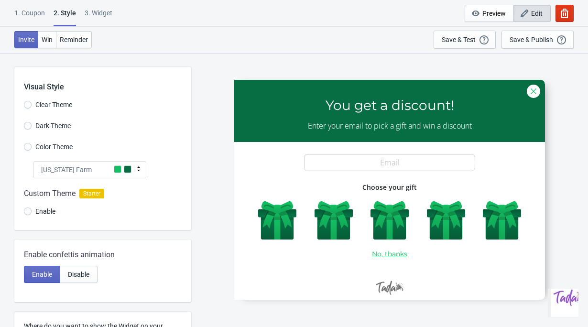
click at [205, 112] on div "SASDERWERT3H You get a discount! Enter your email to pick a gift and win a disc…" at bounding box center [389, 190] width 387 height 274
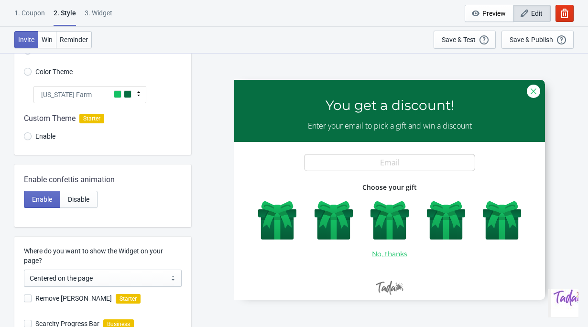
scroll to position [76, 0]
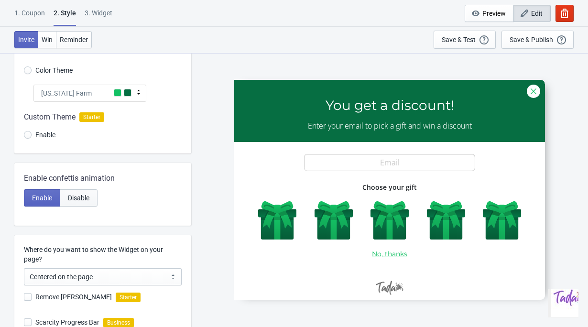
click at [92, 195] on button "Disable" at bounding box center [79, 197] width 38 height 17
click at [49, 190] on button "Enable" at bounding box center [42, 197] width 36 height 17
radio input "true"
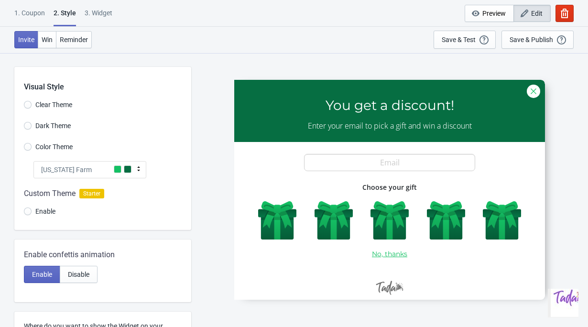
scroll to position [220, 0]
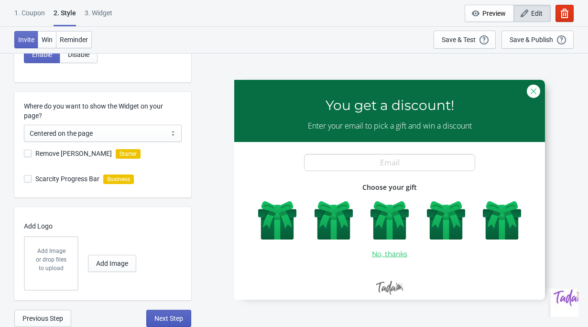
click at [167, 324] on button "Next Step" at bounding box center [168, 318] width 45 height 17
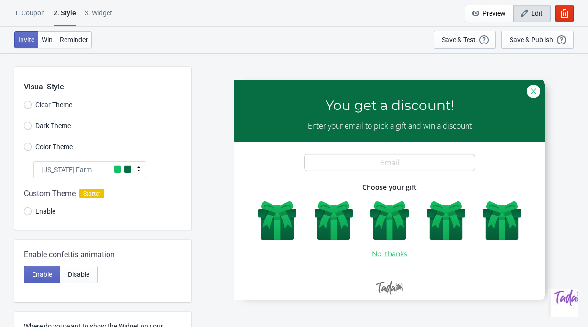
select select "once"
select select "1"
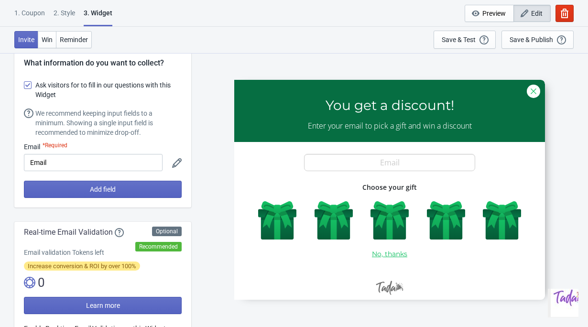
scroll to position [10, 0]
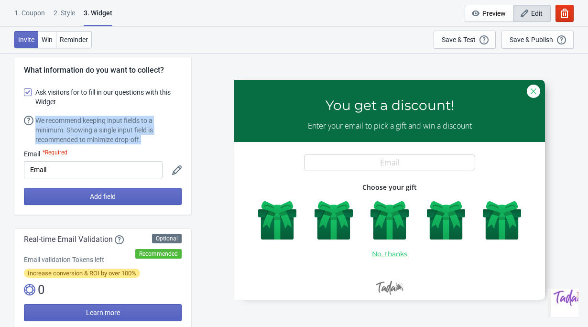
drag, startPoint x: 36, startPoint y: 120, endPoint x: 153, endPoint y: 144, distance: 119.5
click at [153, 144] on div "What information do you want to collect? Ask visitors for to fill in our questi…" at bounding box center [102, 135] width 177 height 157
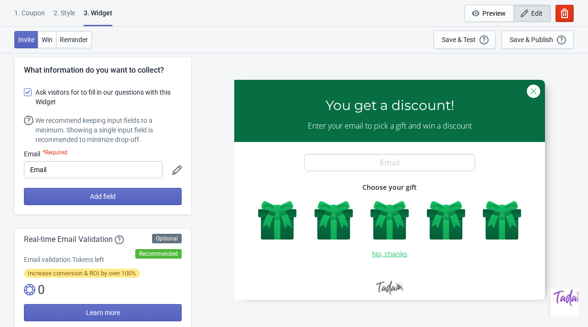
click at [27, 96] on span at bounding box center [28, 92] width 8 height 8
click at [24, 96] on input "Ask visitors for to fill in our questions with this Widget" at bounding box center [24, 96] width 0 height 17
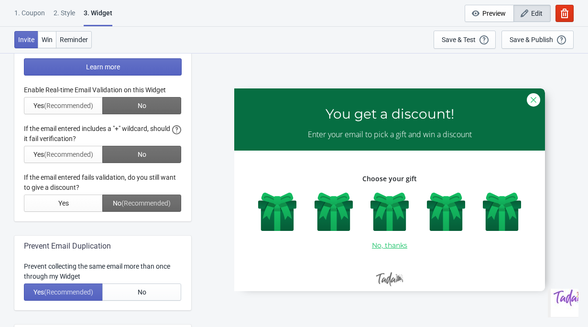
scroll to position [0, 0]
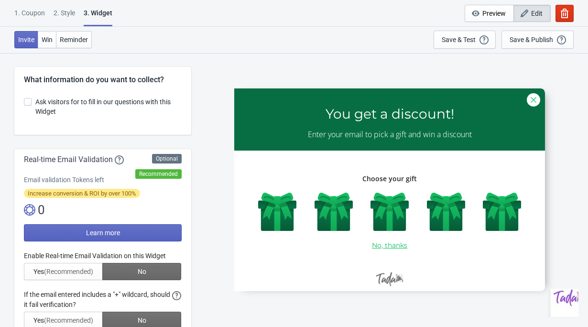
click at [30, 99] on span at bounding box center [28, 102] width 8 height 8
click at [24, 99] on input "Ask visitors for to fill in our questions with this Widget" at bounding box center [24, 106] width 0 height 17
checkbox input "true"
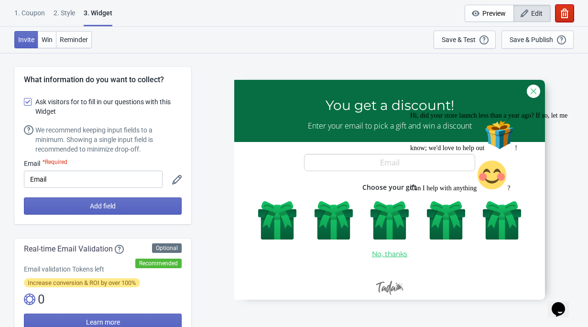
click at [573, 6] on button "button" at bounding box center [564, 13] width 18 height 17
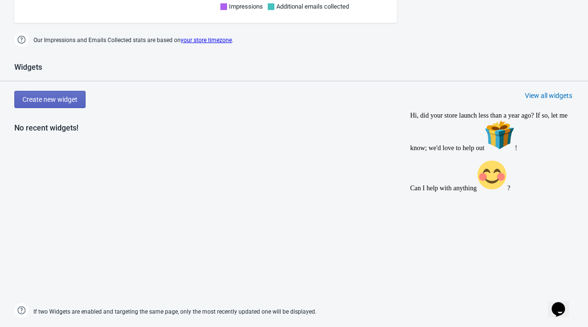
scroll to position [360, 0]
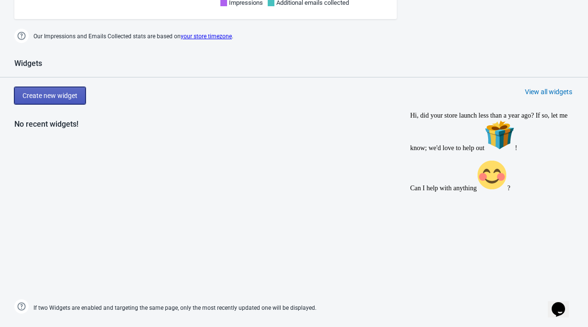
click at [79, 104] on button "Create new widget" at bounding box center [49, 95] width 71 height 17
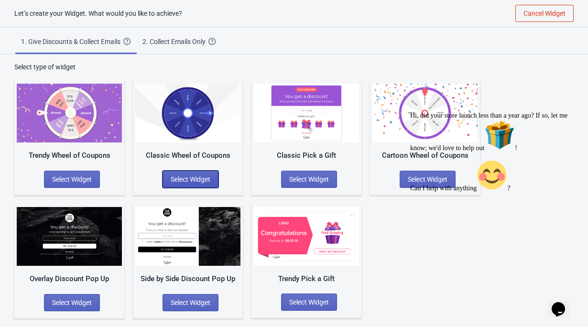
click at [203, 178] on span "Select Widget" at bounding box center [191, 179] width 40 height 8
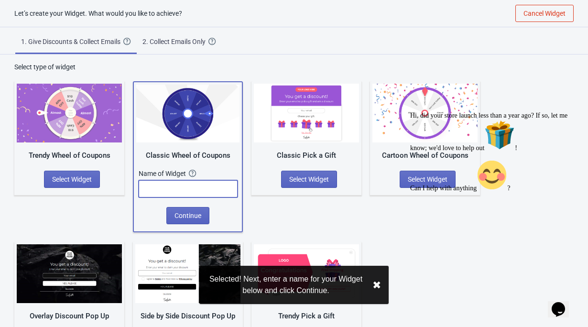
click at [202, 183] on input "text" at bounding box center [188, 188] width 99 height 17
type input "R"
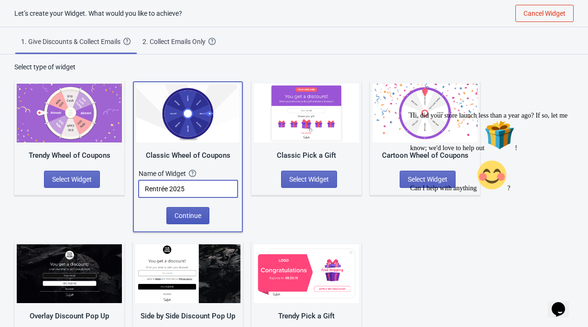
type input "Rentrée 2025"
click at [201, 219] on button "Continue" at bounding box center [187, 215] width 43 height 17
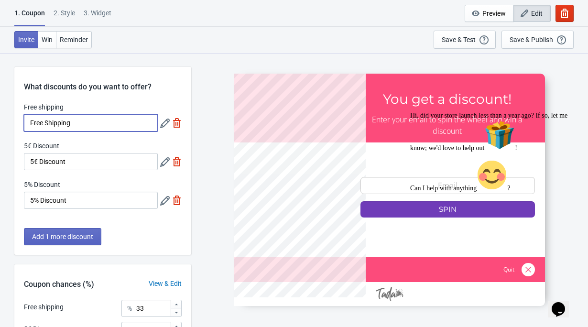
click at [77, 123] on input "Free Shipping" at bounding box center [91, 122] width 134 height 17
click at [175, 164] on img at bounding box center [177, 162] width 10 height 10
type input "50"
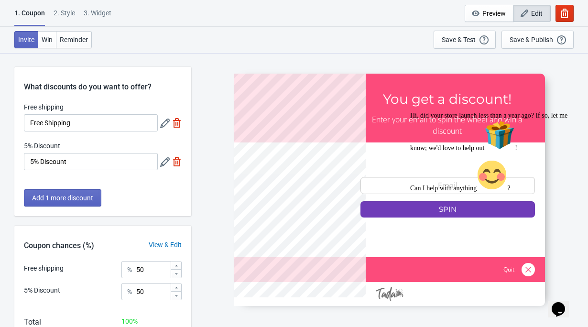
click at [176, 164] on img at bounding box center [177, 162] width 10 height 10
type input "100"
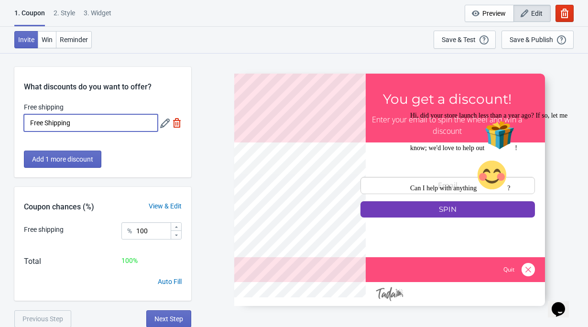
click at [104, 123] on input "Free Shipping" at bounding box center [91, 122] width 134 height 17
drag, startPoint x: 104, startPoint y: 123, endPoint x: -22, endPoint y: 123, distance: 126.2
click at [0, 123] on html "1. Coupon 2 . Style 3. Widget 1. Coupon 2 . Style 3. Widget Cancel Widget Previ…" at bounding box center [294, 163] width 588 height 327
click at [167, 123] on icon at bounding box center [165, 124] width 10 height 10
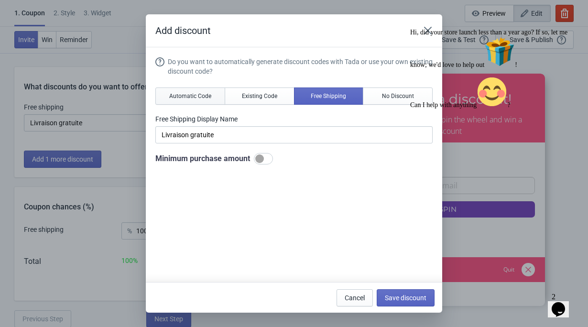
click at [201, 101] on button "Automatic Code" at bounding box center [190, 95] width 70 height 17
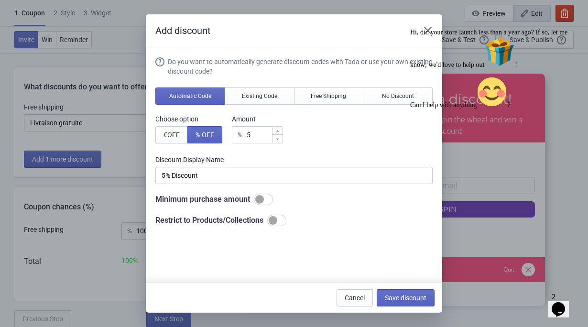
click at [259, 105] on div "Do you want to automatically generate discount codes with Tada or use your own …" at bounding box center [293, 141] width 277 height 169
click at [333, 96] on span "Free Shipping" at bounding box center [328, 96] width 35 height 8
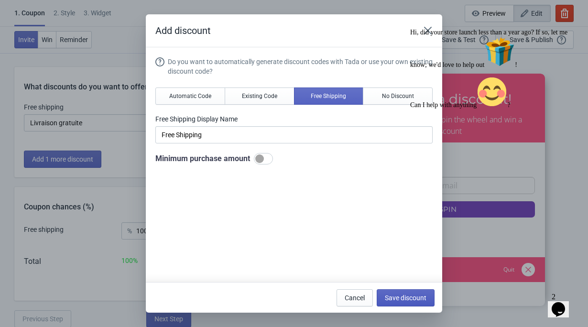
click at [396, 303] on button "Save discount" at bounding box center [406, 297] width 58 height 17
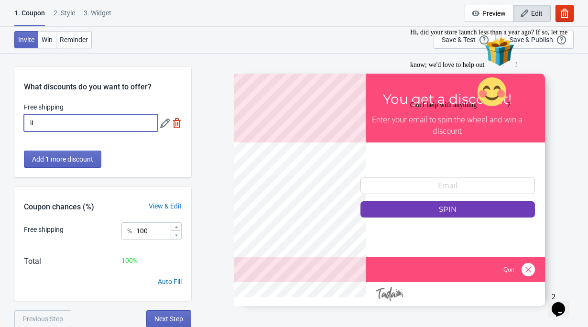
click at [36, 121] on input "iL" at bounding box center [91, 122] width 134 height 17
type input "i"
type input "Livraison gratuite"
click at [54, 152] on button "Add 1 more discount" at bounding box center [62, 159] width 77 height 17
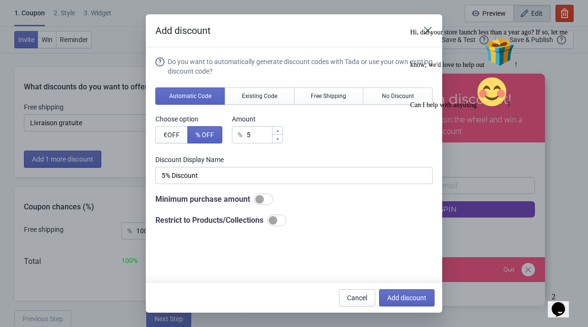
click at [279, 133] on div at bounding box center [277, 131] width 11 height 8
type input "6"
type input "6% Discount"
click at [279, 133] on div at bounding box center [277, 131] width 11 height 8
type input "7"
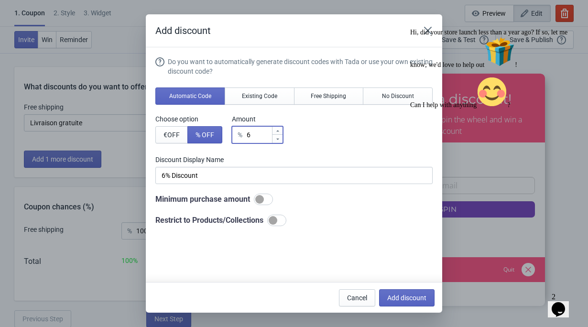
type input "7% Discount"
click at [272, 133] on input "7" at bounding box center [258, 134] width 25 height 17
type input "% Discount"
type input "1"
type input "1% Discount"
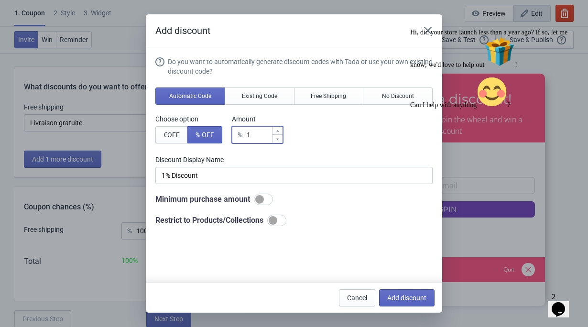
type input "10"
type input "10% Discount"
type input "10"
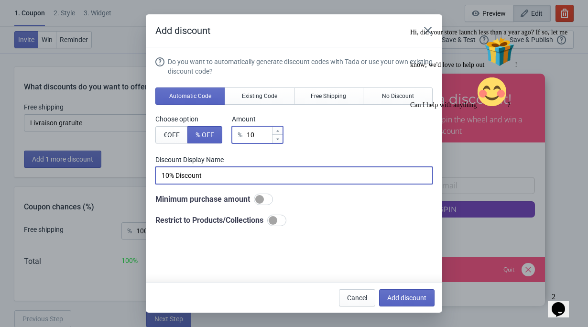
click at [221, 171] on input "10% Discount" at bounding box center [293, 175] width 277 height 17
drag, startPoint x: 221, startPoint y: 171, endPoint x: 100, endPoint y: 170, distance: 120.9
click at [100, 170] on div "Add discount Do you want to automatically generate discount codes with Tada or …" at bounding box center [294, 163] width 588 height 298
type input "10% de réduction"
click at [412, 294] on span "Add discount" at bounding box center [406, 298] width 39 height 8
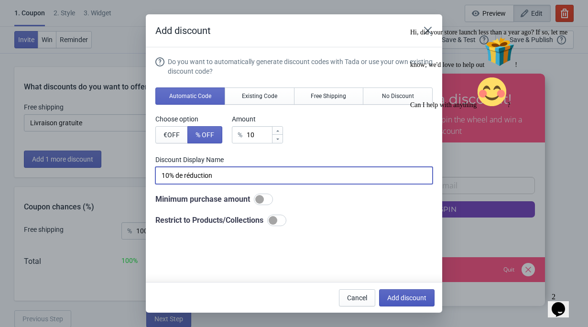
type input "50"
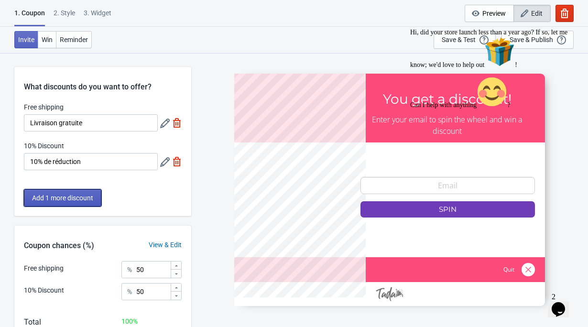
click at [84, 201] on span "Add 1 more discount" at bounding box center [62, 198] width 61 height 8
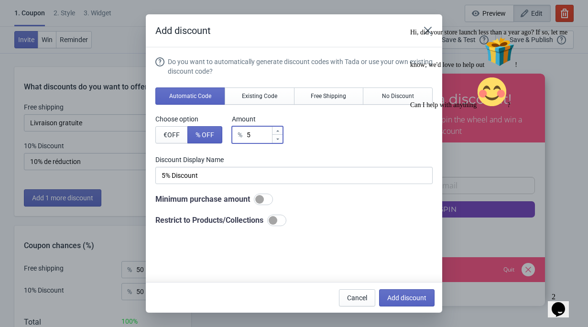
click at [263, 133] on input "5" at bounding box center [258, 134] width 25 height 17
type input "% Discount"
type input "1"
type input "1% Discount"
type input "15"
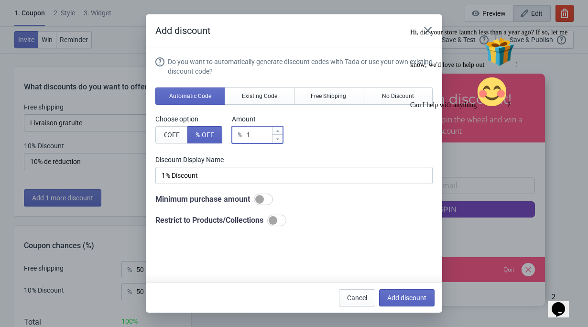
type input "15% Discount"
type input "15"
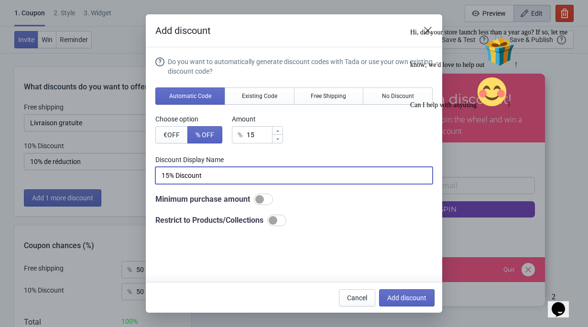
click at [196, 174] on input "15% Discount" at bounding box center [293, 175] width 277 height 17
type input "15% de réduction"
click at [267, 95] on span "Existing Code" at bounding box center [259, 96] width 35 height 8
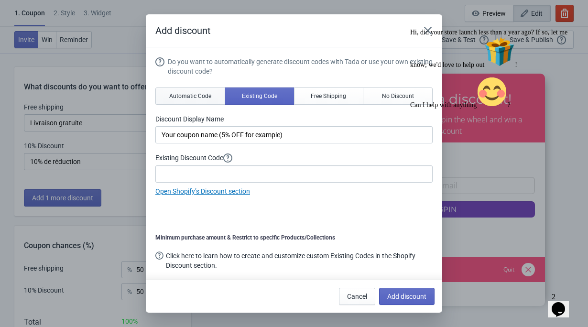
click at [204, 94] on span "Automatic Code" at bounding box center [190, 96] width 42 height 8
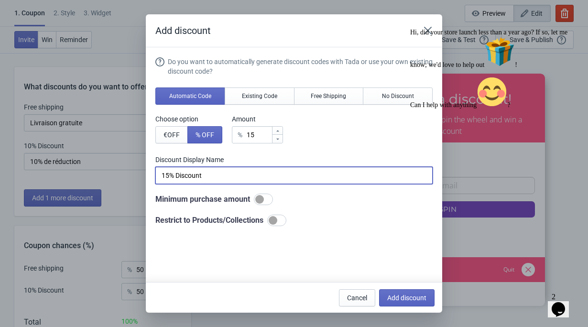
click at [209, 171] on input "15% Discount" at bounding box center [293, 175] width 277 height 17
click at [201, 171] on input "15% Discount" at bounding box center [293, 175] width 277 height 17
type input "15% de réduction"
click at [404, 300] on span "Add discount" at bounding box center [406, 298] width 39 height 8
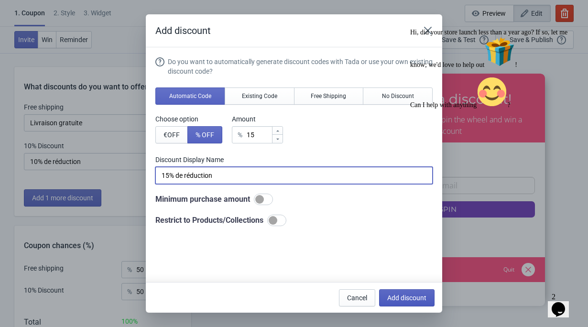
type input "33"
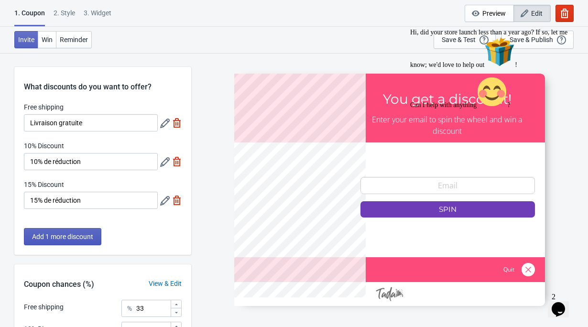
click at [74, 239] on span "Add 1 more discount" at bounding box center [62, 237] width 61 height 8
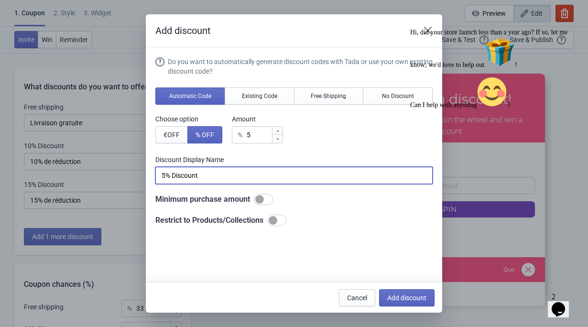
drag, startPoint x: 163, startPoint y: 176, endPoint x: 170, endPoint y: 175, distance: 6.8
click at [163, 176] on input "5% Discount" at bounding box center [293, 175] width 277 height 17
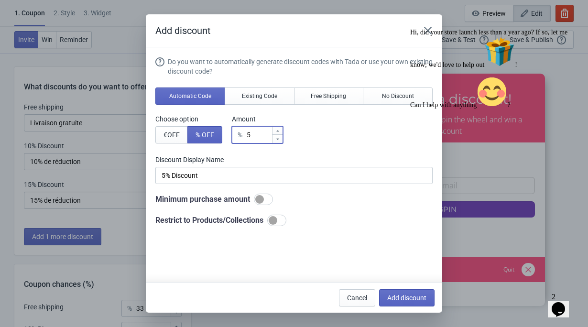
click at [253, 134] on input "5" at bounding box center [258, 134] width 25 height 17
type input "% Discount"
type input "2"
type input "2% Discount"
type input "20"
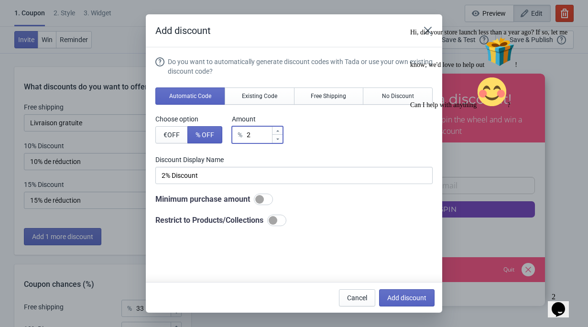
type input "20% Discount"
type input "20"
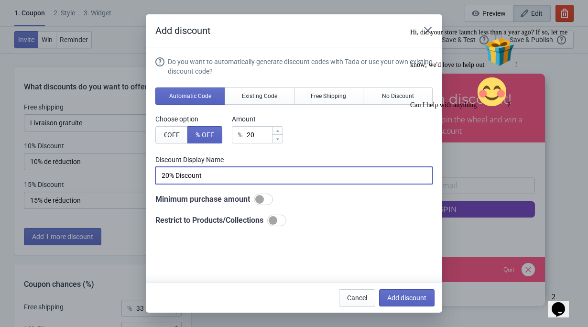
click at [199, 174] on input "20% Discount" at bounding box center [293, 175] width 277 height 17
type input "20% de réduction"
click at [395, 301] on span "Add discount" at bounding box center [406, 298] width 39 height 8
type input "25"
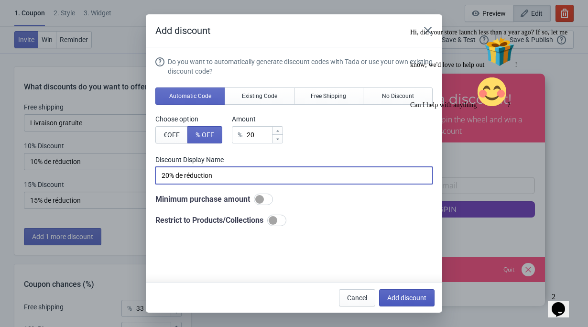
type input "25"
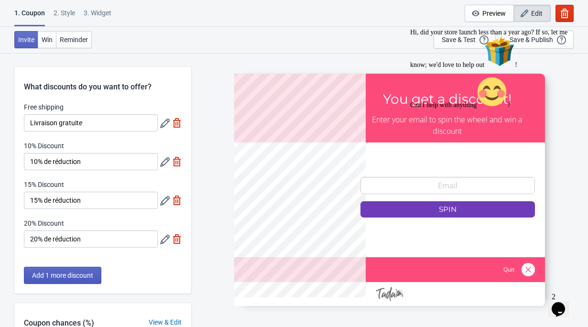
click at [68, 279] on button "Add 1 more discount" at bounding box center [62, 275] width 77 height 17
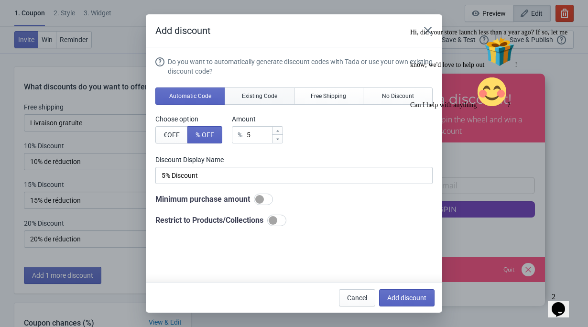
click at [271, 95] on span "Existing Code" at bounding box center [259, 96] width 35 height 8
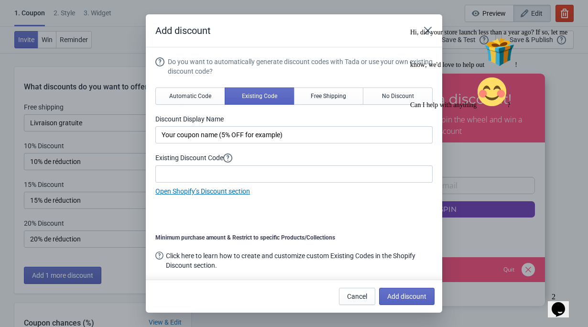
click at [430, 29] on div "Hi, did your store launch less than a year ago? If so, let me know; we'd love t…" at bounding box center [496, 69] width 172 height 80
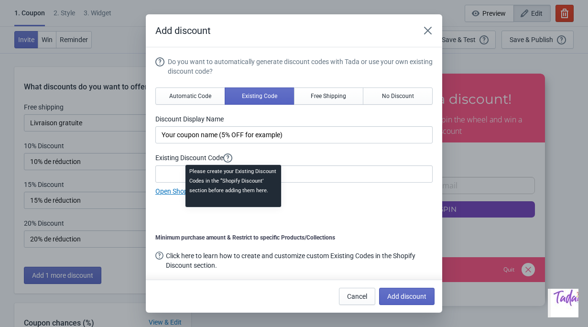
click at [223, 169] on div "Please create your Existing Discount Codes in the “Shopify Discount’ section be…" at bounding box center [233, 189] width 111 height 52
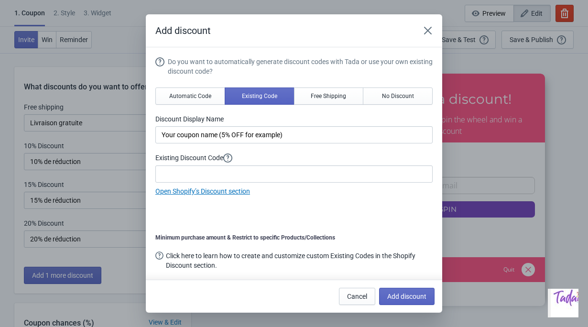
click at [169, 195] on link "Open Shopify’s Discount section" at bounding box center [202, 191] width 95 height 8
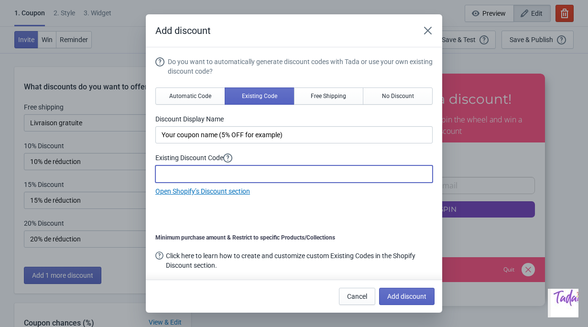
click at [207, 172] on input at bounding box center [293, 173] width 277 height 17
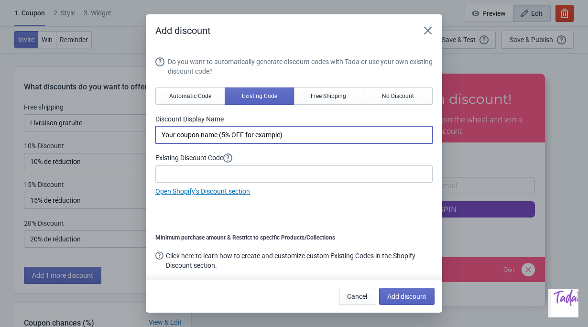
drag, startPoint x: 316, startPoint y: 134, endPoint x: 98, endPoint y: 133, distance: 218.0
click at [98, 133] on div "Add discount Do you want to automatically generate discount codes with Tada or …" at bounding box center [294, 163] width 588 height 298
type input "Chasen offert (lors de la commande)"
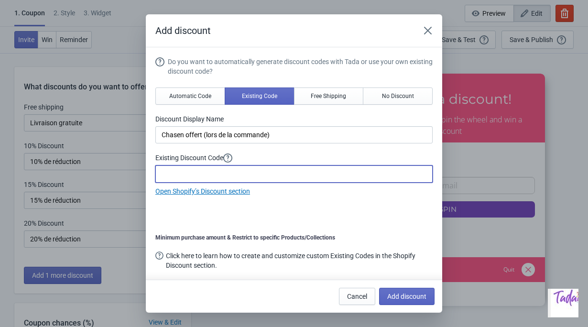
click at [190, 175] on input at bounding box center [293, 173] width 277 height 17
paste input "CHASEN-GFT42"
type input "CHASEN-GFT42"
click at [402, 294] on span "Add discount" at bounding box center [406, 297] width 39 height 8
type input "20"
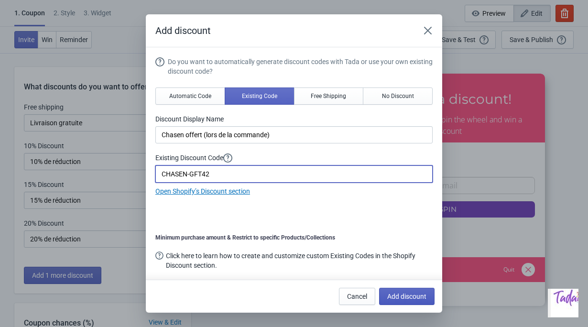
type input "20"
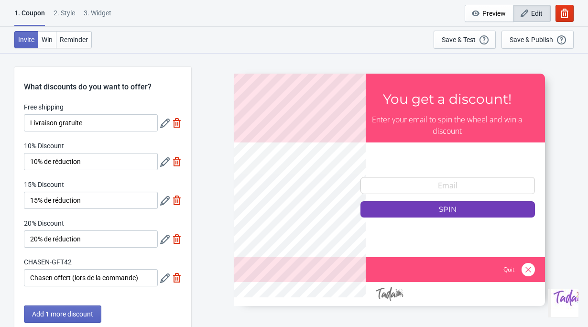
click at [167, 239] on icon at bounding box center [165, 240] width 10 height 10
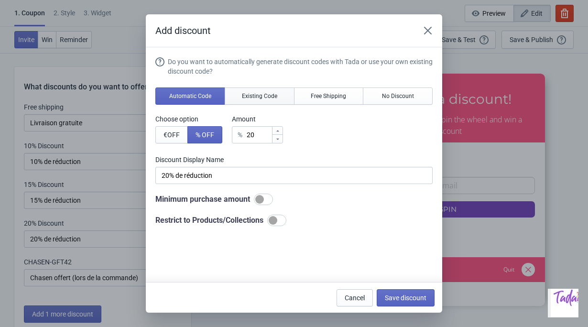
click at [273, 92] on button "Existing Code" at bounding box center [260, 95] width 70 height 17
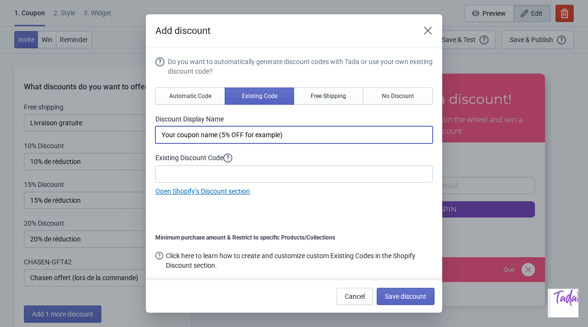
drag, startPoint x: 314, startPoint y: 137, endPoint x: 130, endPoint y: 124, distance: 184.5
click at [130, 124] on div "Add discount Do you want to automatically generate discount codes with Tada or …" at bounding box center [294, 163] width 588 height 298
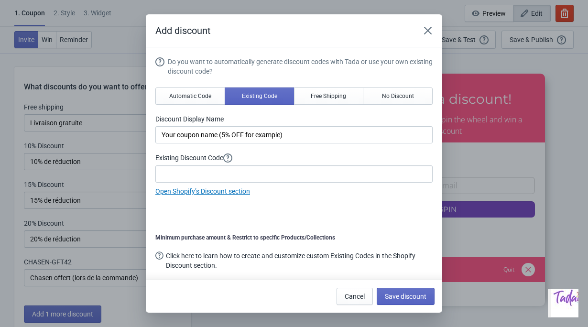
click at [337, 292] on button "Cancel" at bounding box center [355, 296] width 36 height 17
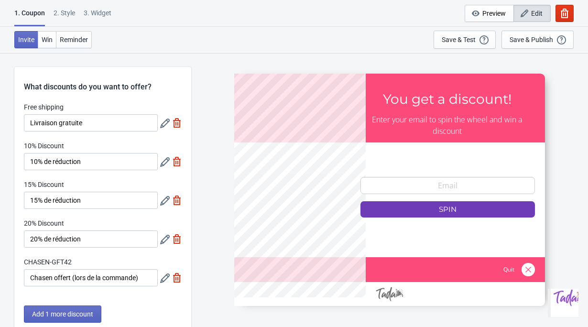
click at [165, 241] on icon at bounding box center [165, 240] width 10 height 10
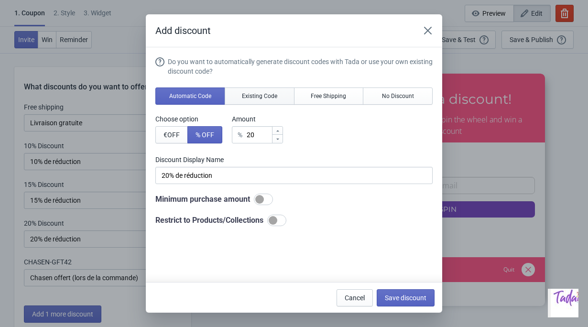
click at [256, 96] on span "Existing Code" at bounding box center [259, 96] width 35 height 8
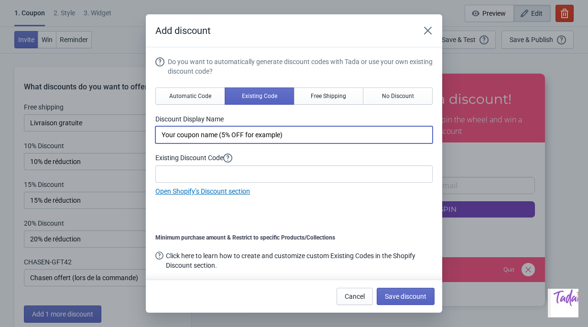
drag, startPoint x: 312, startPoint y: 132, endPoint x: 42, endPoint y: 125, distance: 270.2
click at [42, 125] on div "Add discount Do you want to automatically generate discount codes with Tada or …" at bounding box center [294, 163] width 588 height 298
type input "20% de réduction"
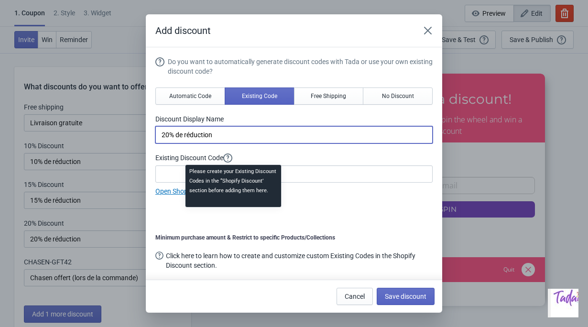
click at [222, 174] on div "Please create your Existing Discount Codes in the “Shopify Discount’ section be…" at bounding box center [233, 189] width 111 height 52
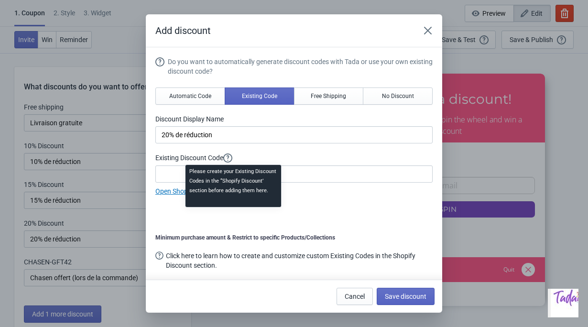
click at [183, 173] on div "Please create your Existing Discount Codes in the “Shopify Discount’ section be…" at bounding box center [233, 189] width 111 height 52
click at [175, 173] on input at bounding box center [293, 173] width 277 height 17
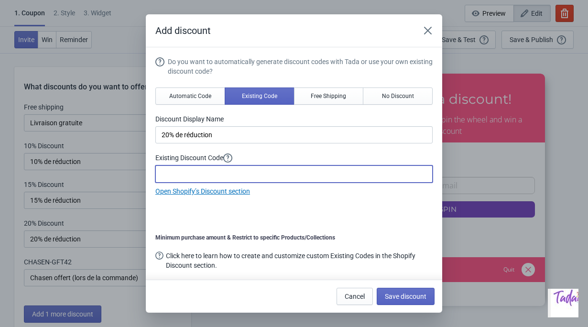
paste input "MAY20-PZ3R"
type input "MAY20-PZ3R"
click at [387, 290] on button "Save discount" at bounding box center [406, 296] width 58 height 17
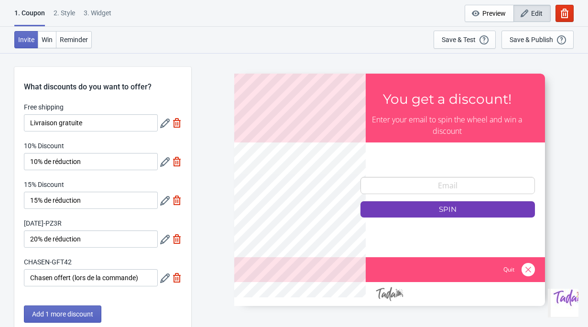
click at [168, 200] on icon at bounding box center [165, 201] width 10 height 10
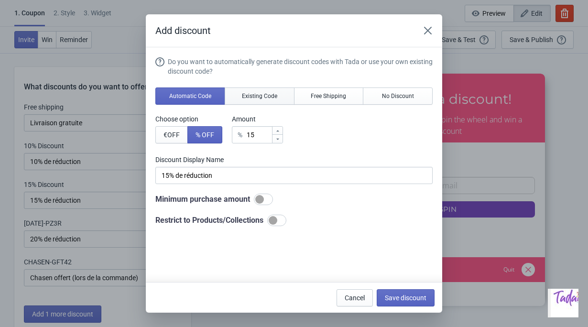
click at [248, 89] on button "Existing Code" at bounding box center [260, 95] width 70 height 17
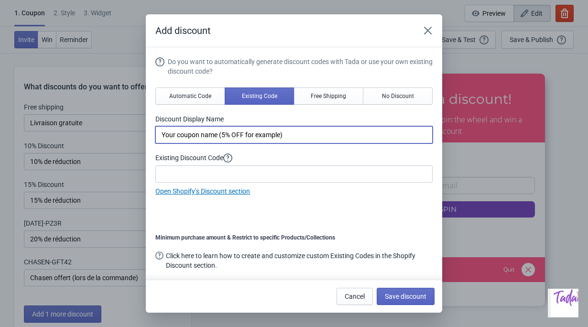
click at [247, 132] on input "Your coupon name (5% OFF for example)" at bounding box center [293, 134] width 277 height 17
type input "15% de réduction"
click at [182, 96] on span "Automatic Code" at bounding box center [190, 96] width 42 height 8
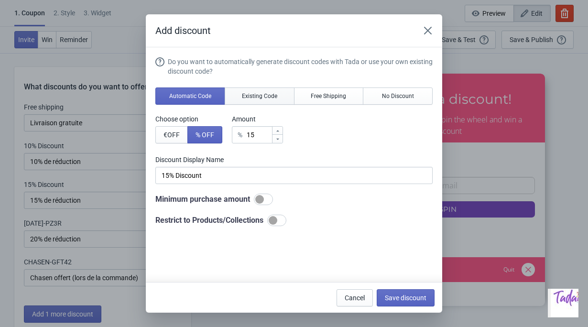
click at [260, 98] on span "Existing Code" at bounding box center [259, 96] width 35 height 8
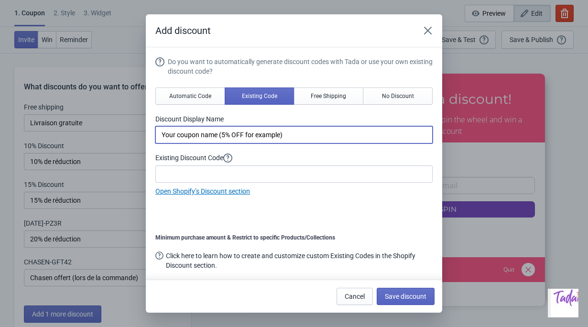
drag, startPoint x: 326, startPoint y: 131, endPoint x: 105, endPoint y: 128, distance: 220.9
click at [105, 128] on div "Add discount Do you want to automatically generate discount codes with Tada or …" at bounding box center [294, 163] width 588 height 298
type input "1"
type input "15% de réduction"
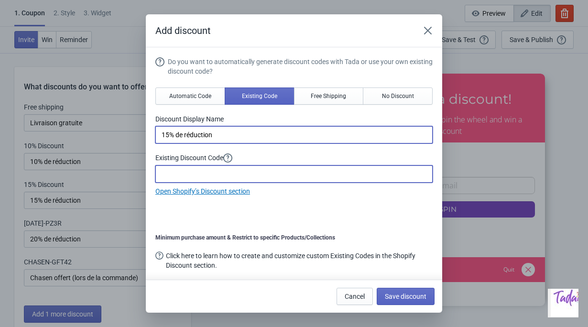
click at [204, 165] on input at bounding box center [293, 173] width 277 height 17
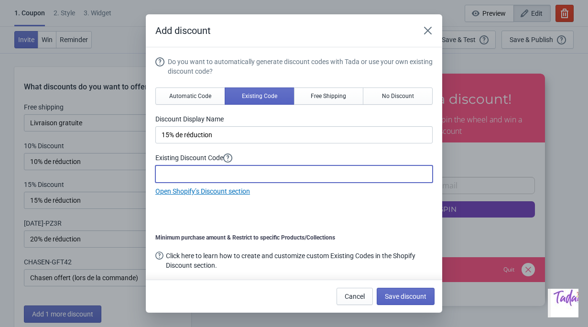
paste input "MAY15-K8LQ"
type input "MAY15-K8LQ"
click at [390, 288] on button "Save discount" at bounding box center [406, 296] width 58 height 17
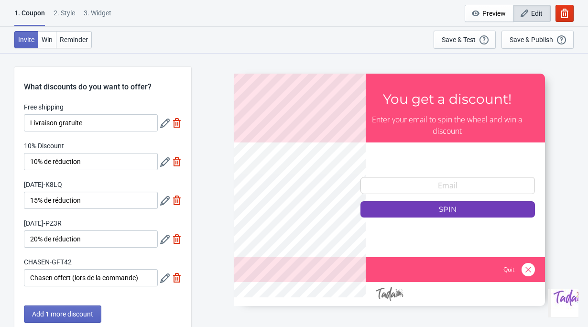
click at [166, 160] on icon at bounding box center [165, 162] width 10 height 10
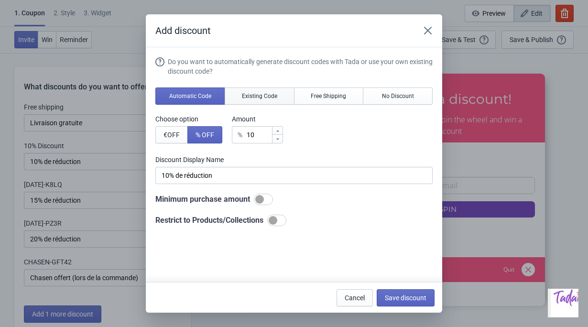
click at [260, 94] on span "Existing Code" at bounding box center [259, 96] width 35 height 8
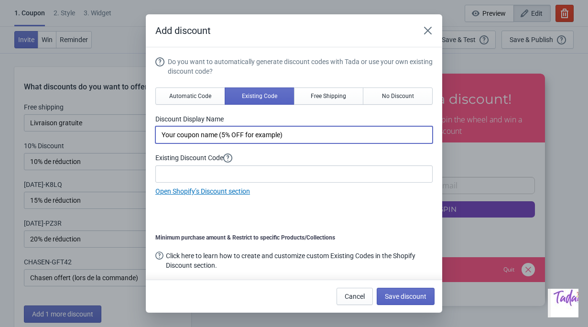
click at [236, 135] on input "Your coupon name (5% OFF for example)" at bounding box center [293, 134] width 277 height 17
type input "10% de réduction"
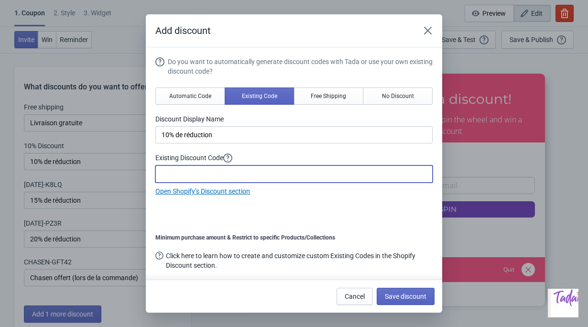
click at [174, 174] on input at bounding box center [293, 173] width 277 height 17
paste input "MAY10-XS7F"
type input "MAY10-XS7F"
click at [402, 290] on button "Save discount" at bounding box center [406, 296] width 58 height 17
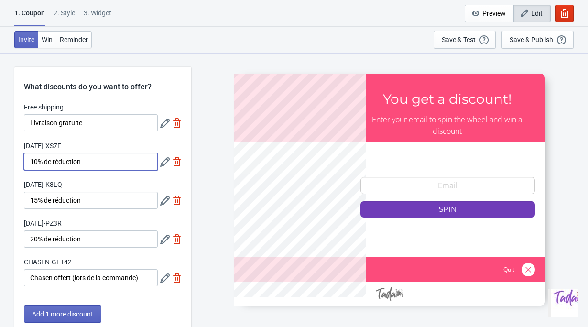
click at [81, 160] on input "10% de réduction" at bounding box center [91, 161] width 134 height 17
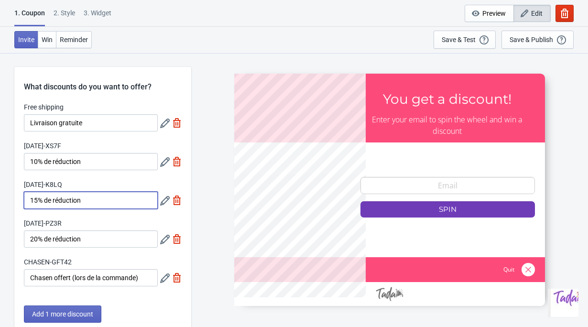
click at [81, 206] on input "15% de réduction" at bounding box center [91, 200] width 134 height 17
click at [83, 119] on input "Livraison gratuite" at bounding box center [91, 122] width 134 height 17
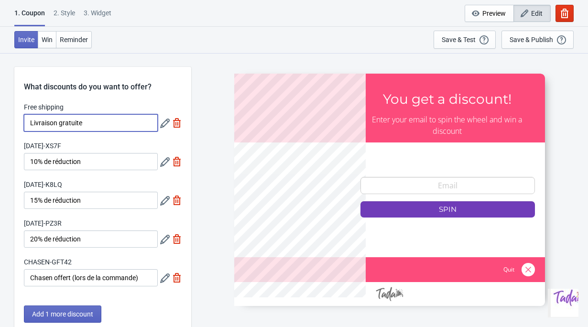
click at [164, 125] on icon at bounding box center [165, 124] width 10 height 10
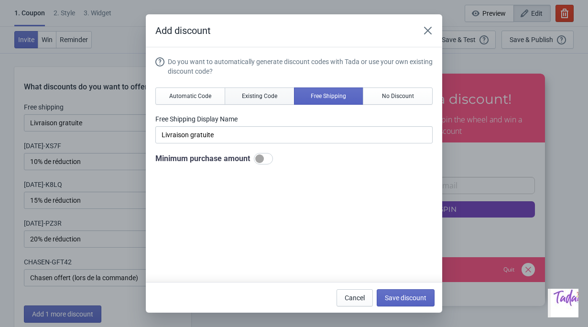
click at [260, 96] on span "Existing Code" at bounding box center [259, 96] width 35 height 8
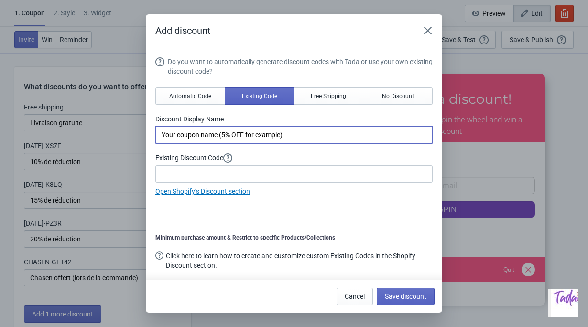
drag, startPoint x: 297, startPoint y: 132, endPoint x: 65, endPoint y: 121, distance: 232.1
click at [65, 121] on div "Add discount Do you want to automatically generate discount codes with Tada or …" at bounding box center [294, 163] width 588 height 298
type input "Livraison gratuite"
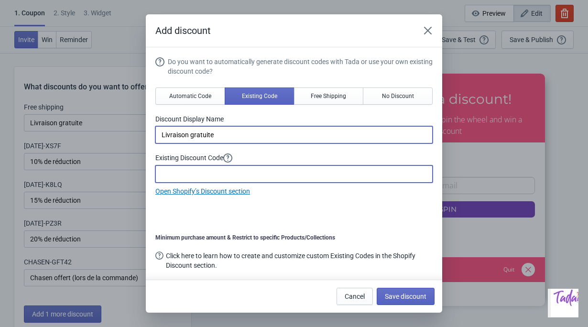
click at [202, 176] on input at bounding box center [293, 173] width 277 height 17
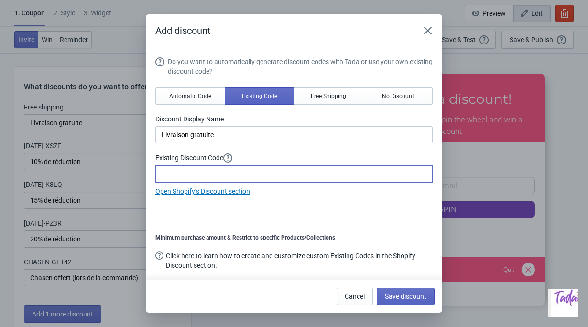
paste input "SHIP-FREE9JX"
type input "SHIP-FREE9JX"
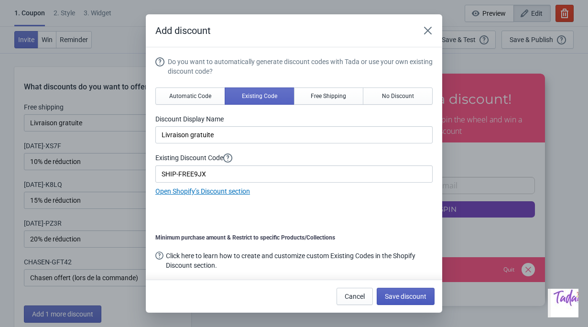
click at [415, 296] on span "Save discount" at bounding box center [406, 297] width 42 height 8
type input "SHIP-FREE9JX"
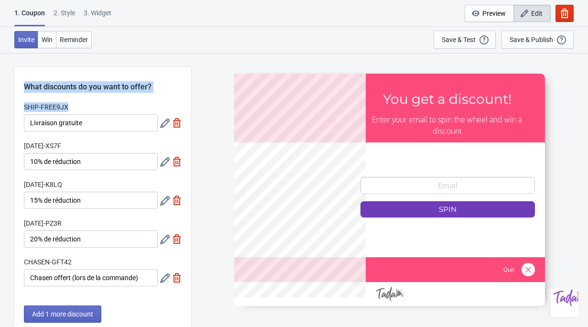
drag, startPoint x: 71, startPoint y: 107, endPoint x: 12, endPoint y: 108, distance: 58.3
click at [12, 108] on div "What discounts do you want to offer? SHIP-FREE9JX Livraison gratuite MAY10-XS7F…" at bounding box center [294, 312] width 588 height 518
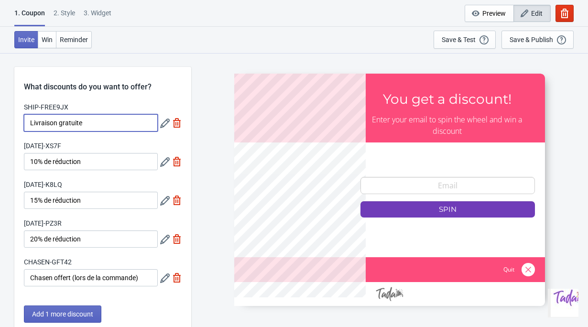
click at [54, 121] on input "Livraison gratuite" at bounding box center [91, 122] width 134 height 17
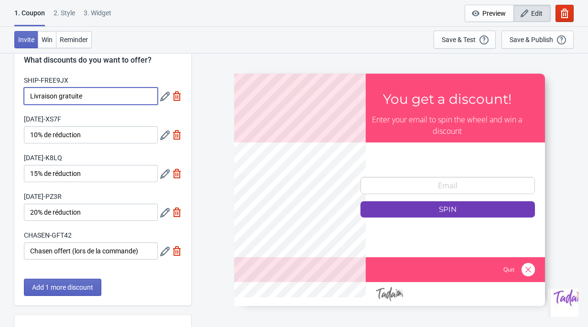
scroll to position [28, 0]
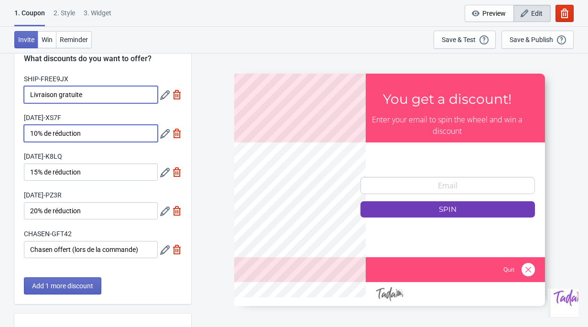
click at [56, 138] on input "10% de réduction" at bounding box center [91, 133] width 134 height 17
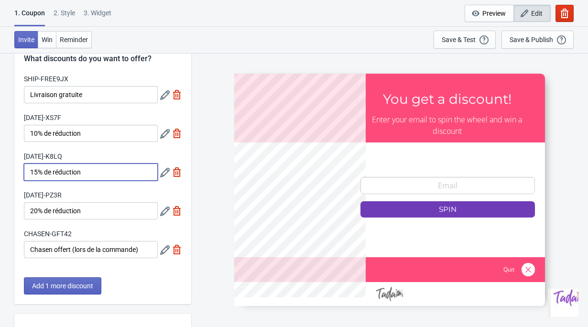
click at [56, 172] on input "15% de réduction" at bounding box center [91, 171] width 134 height 17
click at [58, 209] on input "20% de réduction" at bounding box center [91, 210] width 134 height 17
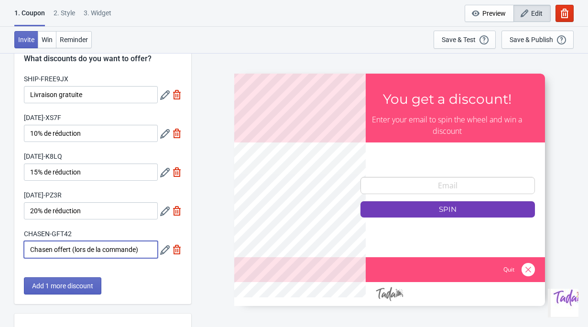
click at [69, 254] on input "Chasen offert (lors de la commande)" at bounding box center [91, 249] width 134 height 17
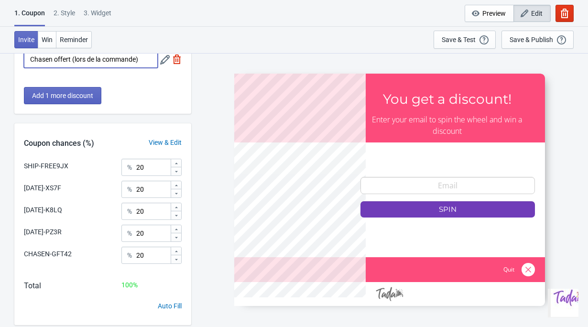
scroll to position [227, 0]
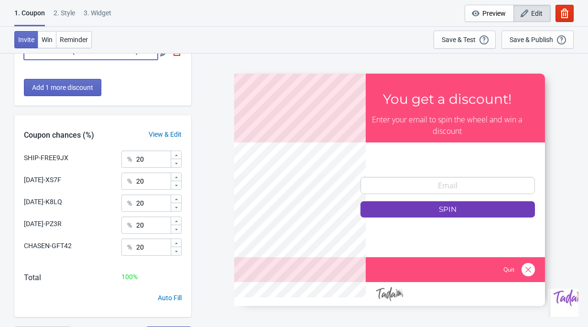
click at [176, 221] on icon at bounding box center [176, 220] width 3 height 1
click at [177, 228] on icon at bounding box center [177, 230] width 6 height 6
click at [177, 228] on icon at bounding box center [176, 228] width 3 height 1
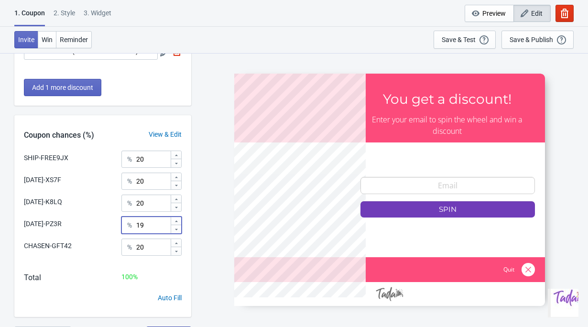
click at [177, 228] on icon at bounding box center [176, 228] width 3 height 1
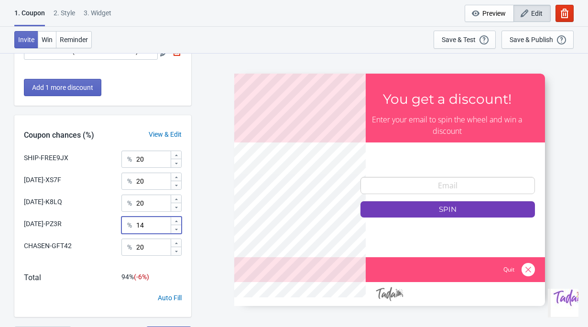
click at [177, 228] on icon at bounding box center [176, 228] width 3 height 1
type input "10"
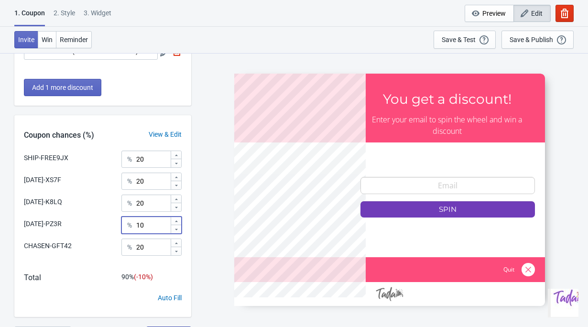
click at [177, 197] on icon at bounding box center [177, 199] width 6 height 6
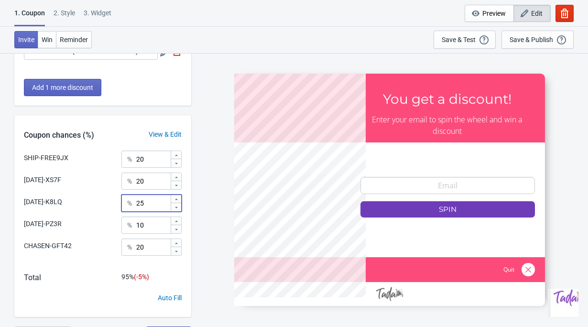
click at [177, 197] on icon at bounding box center [177, 199] width 6 height 6
click at [177, 203] on div at bounding box center [176, 207] width 11 height 9
type input "25"
click at [178, 176] on icon at bounding box center [177, 177] width 6 height 6
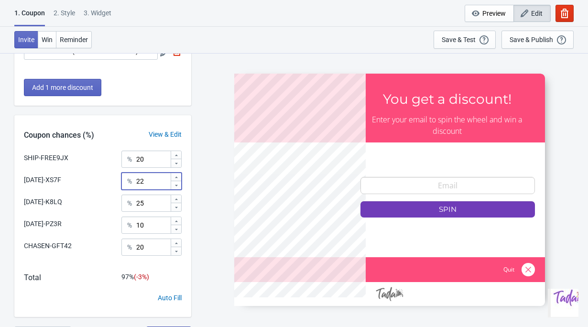
click at [178, 176] on icon at bounding box center [177, 177] width 6 height 6
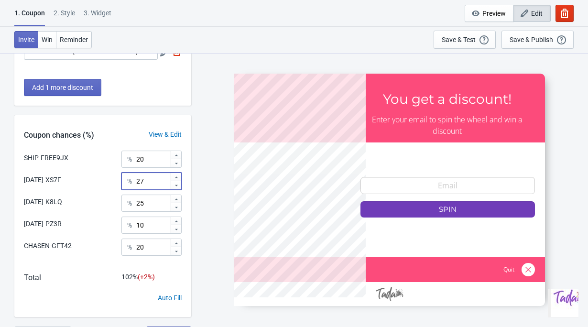
click at [178, 176] on icon at bounding box center [177, 177] width 6 height 6
type input "30"
click at [174, 254] on icon at bounding box center [177, 252] width 6 height 6
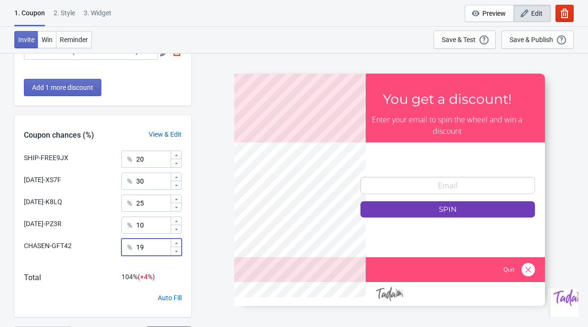
click at [174, 254] on icon at bounding box center [177, 252] width 6 height 6
type input "15"
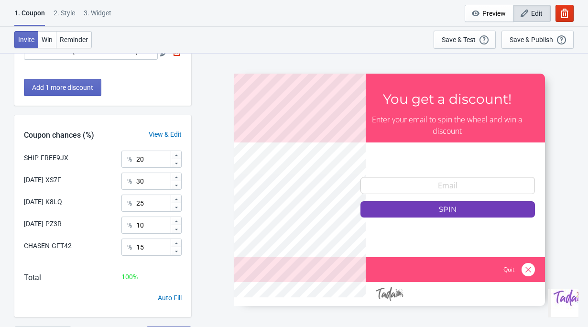
click at [104, 136] on div "Coupon chances (%)" at bounding box center [58, 135] width 89 height 11
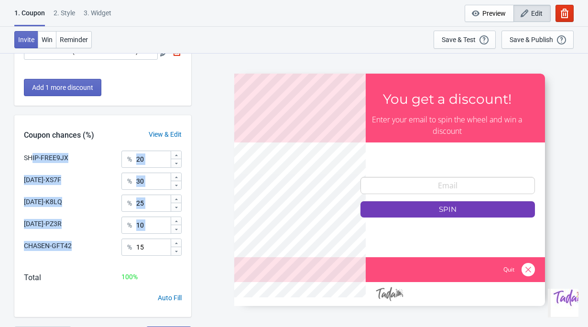
drag, startPoint x: 33, startPoint y: 156, endPoint x: 67, endPoint y: 252, distance: 101.6
click at [67, 252] on div "SHIP-FREE9JX % 20 MAY10-XS7F % 30 MAY15-K8LQ % 25 MAY20-PZ3R % 10 CHASEN-GFT42 …" at bounding box center [102, 207] width 177 height 112
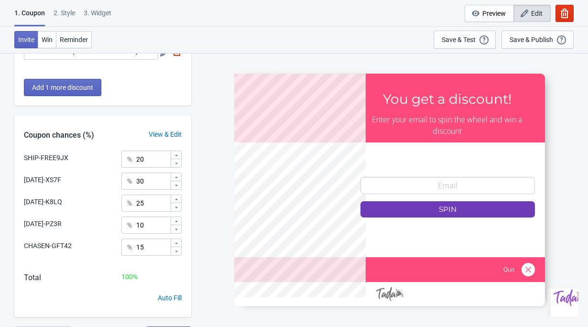
click at [67, 252] on div "CHASEN-GFT42 % 15" at bounding box center [103, 251] width 158 height 24
drag, startPoint x: 156, startPoint y: 228, endPoint x: 137, endPoint y: 227, distance: 19.1
click at [137, 227] on input "10" at bounding box center [153, 225] width 34 height 17
drag, startPoint x: 153, startPoint y: 200, endPoint x: 132, endPoint y: 200, distance: 21.0
click at [132, 200] on div "% 25" at bounding box center [151, 203] width 60 height 17
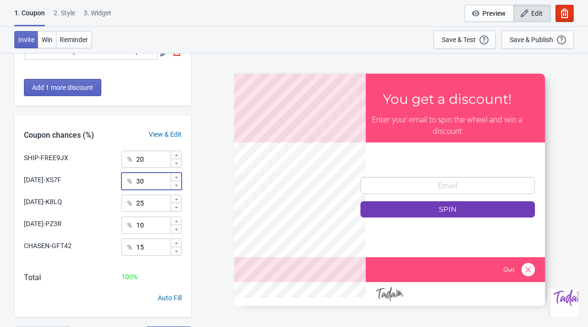
drag, startPoint x: 159, startPoint y: 180, endPoint x: 140, endPoint y: 180, distance: 19.1
click at [140, 180] on input "30" at bounding box center [153, 181] width 34 height 17
click at [179, 183] on div at bounding box center [176, 185] width 11 height 9
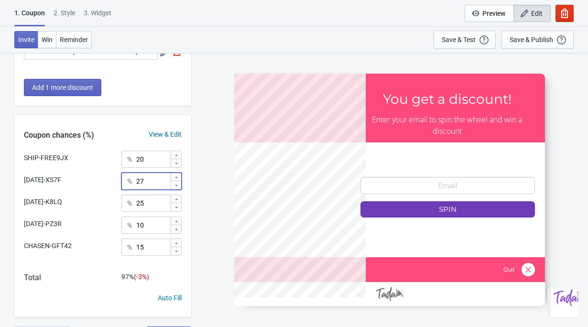
click at [179, 183] on div at bounding box center [176, 185] width 11 height 9
type input "25"
click at [180, 206] on div at bounding box center [176, 207] width 11 height 9
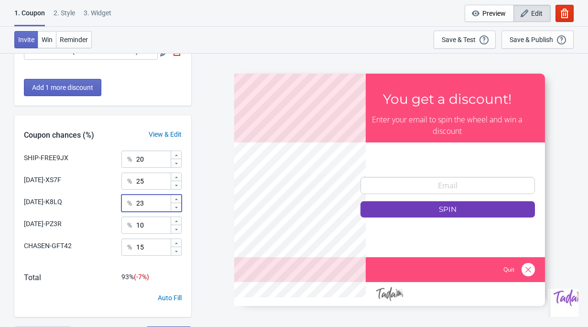
click at [180, 206] on div at bounding box center [176, 207] width 11 height 9
type input "20"
click at [179, 217] on div at bounding box center [176, 221] width 11 height 8
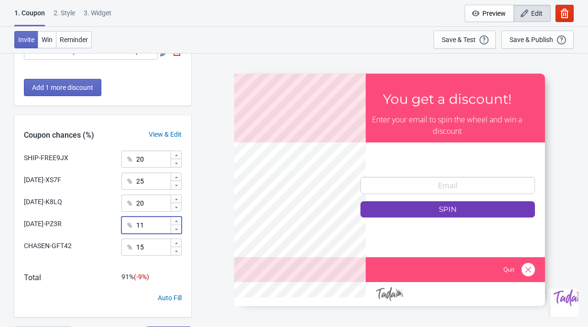
click at [179, 217] on div at bounding box center [176, 221] width 11 height 8
type input "15"
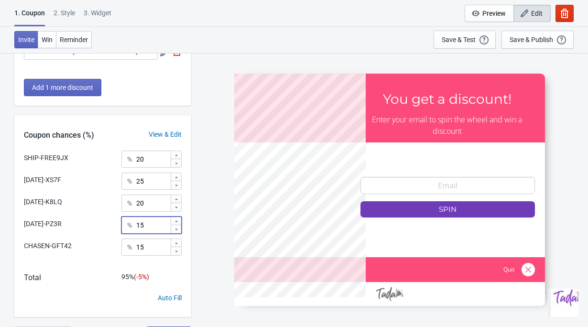
click at [179, 242] on div at bounding box center [176, 243] width 11 height 8
click at [179, 253] on icon at bounding box center [177, 252] width 6 height 6
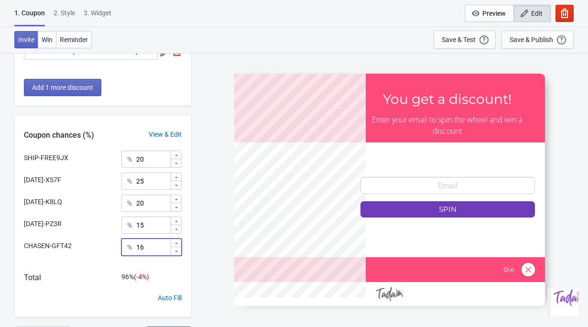
click at [179, 253] on icon at bounding box center [177, 252] width 6 height 6
type input "15"
click at [181, 153] on div at bounding box center [176, 155] width 11 height 8
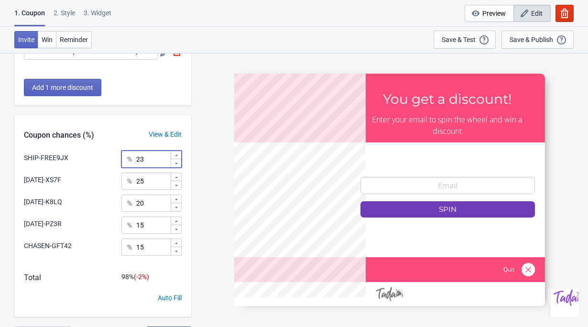
click at [181, 153] on div at bounding box center [176, 155] width 11 height 8
type input "25"
click at [190, 172] on div "SHIP-FREE9JX % 25 MAY10-XS7F % 25 MAY15-K8LQ % 20 MAY20-PZ3R % 15 CHASEN-GFT42 …" at bounding box center [102, 207] width 177 height 112
click at [176, 178] on icon at bounding box center [177, 177] width 6 height 6
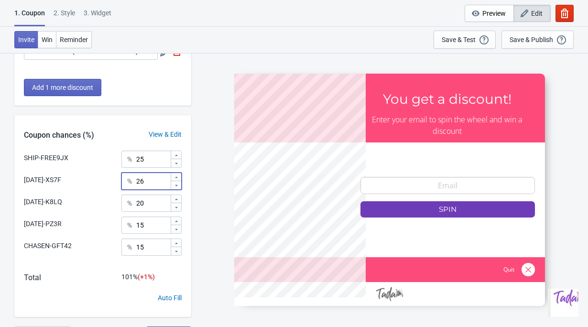
click at [176, 178] on icon at bounding box center [177, 177] width 6 height 6
type input "30"
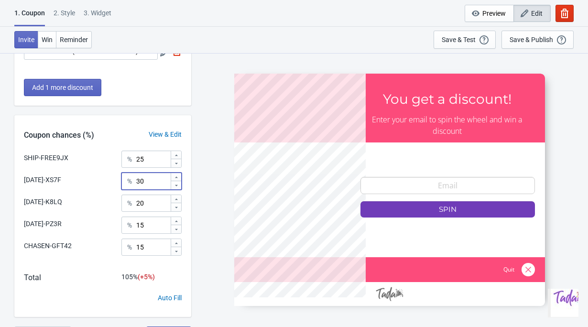
click at [177, 229] on icon at bounding box center [177, 230] width 6 height 6
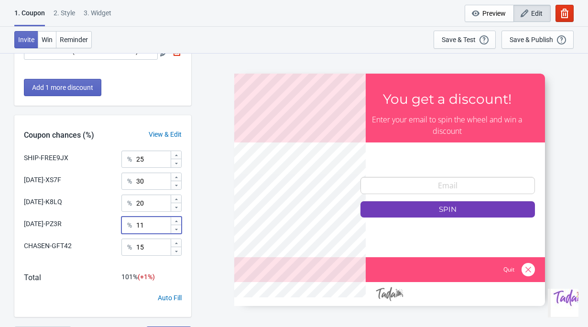
type input "10"
click at [175, 197] on icon at bounding box center [177, 199] width 6 height 6
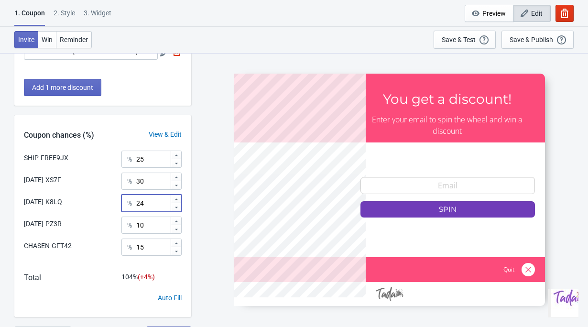
click at [175, 197] on icon at bounding box center [177, 199] width 6 height 6
type input "26"
click at [181, 167] on div "% 25" at bounding box center [151, 159] width 60 height 17
click at [179, 165] on icon at bounding box center [177, 164] width 6 height 6
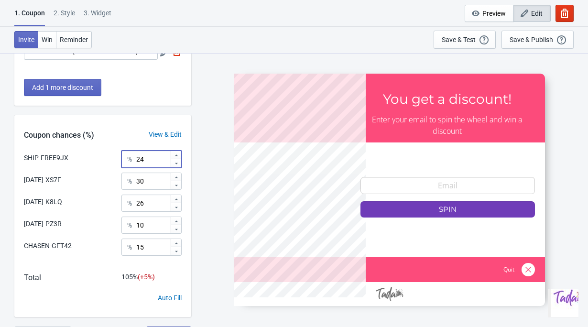
click at [179, 165] on icon at bounding box center [177, 164] width 6 height 6
type input "20"
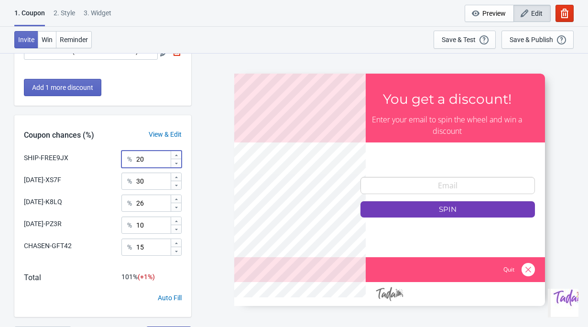
click at [176, 208] on icon at bounding box center [177, 208] width 6 height 6
type input "25"
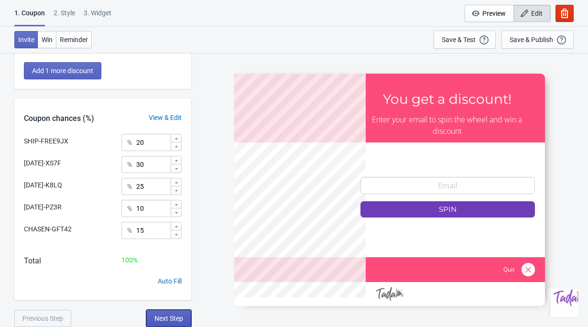
click at [184, 314] on button "Next Step" at bounding box center [168, 318] width 45 height 17
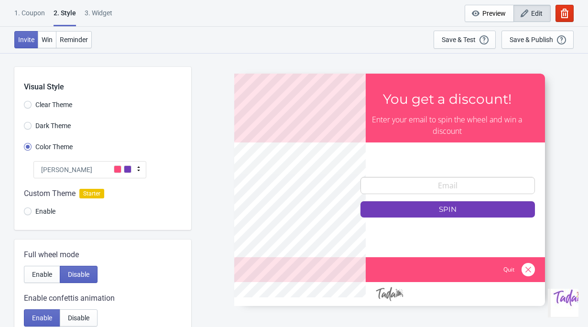
click at [70, 167] on div "Tada" at bounding box center [89, 169] width 113 height 17
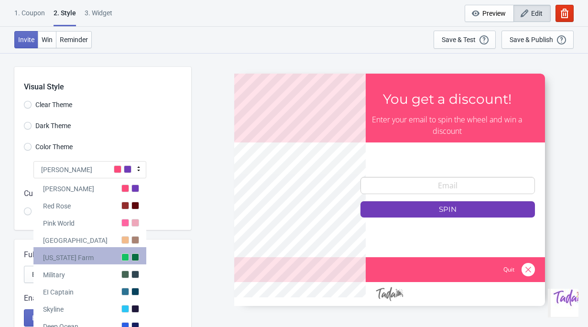
click at [106, 254] on div "Alabama Farm" at bounding box center [89, 255] width 113 height 17
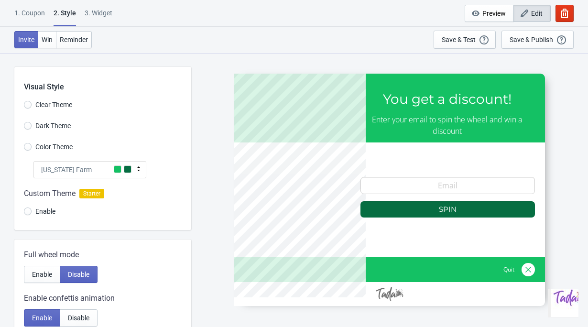
click at [82, 177] on div "Alabama Farm" at bounding box center [89, 169] width 113 height 17
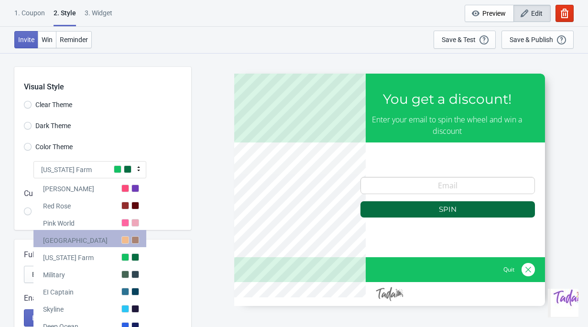
click at [102, 238] on div "Miami Beach" at bounding box center [89, 238] width 113 height 17
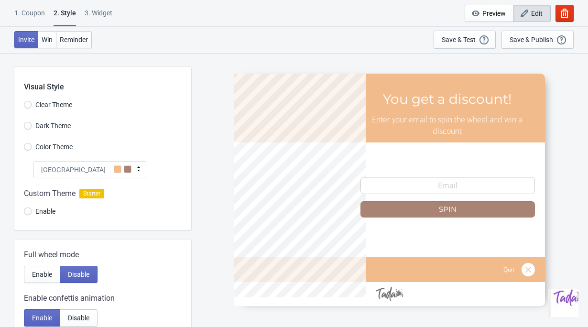
click at [89, 176] on div "Miami Beach" at bounding box center [89, 169] width 113 height 17
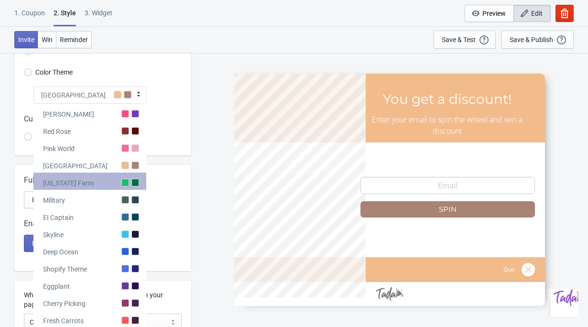
scroll to position [87, 0]
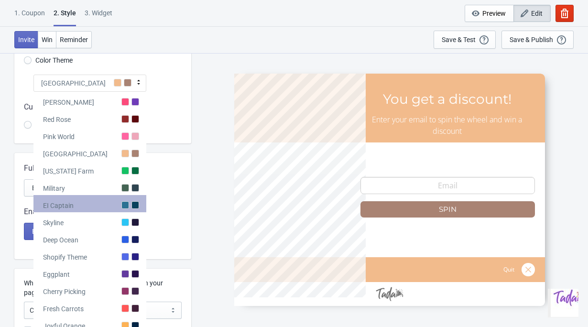
click at [96, 210] on div "EI Captain" at bounding box center [89, 203] width 113 height 17
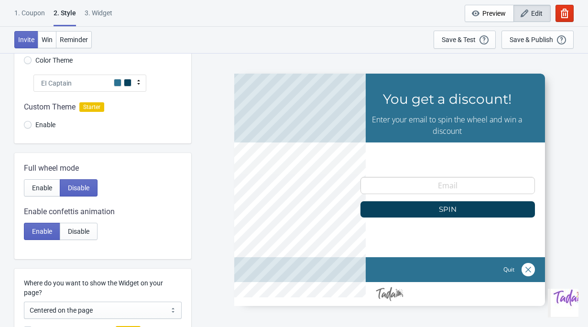
click at [102, 81] on div "EI Captain" at bounding box center [89, 83] width 113 height 17
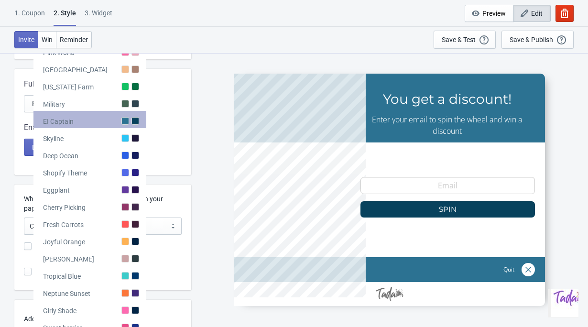
scroll to position [178, 0]
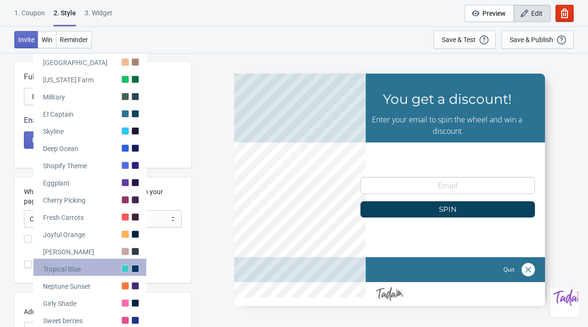
click at [106, 263] on div "Tropical Blue" at bounding box center [89, 267] width 113 height 17
radio input "true"
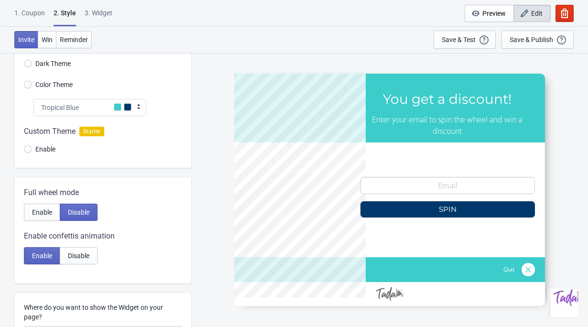
scroll to position [27, 0]
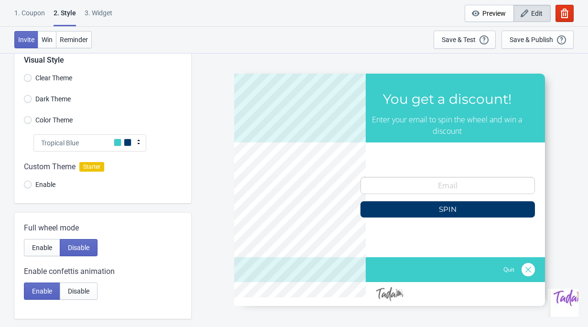
click at [52, 97] on span "Dark Theme" at bounding box center [52, 99] width 35 height 10
click at [32, 97] on input "Dark Theme" at bounding box center [28, 103] width 8 height 17
radio input "true"
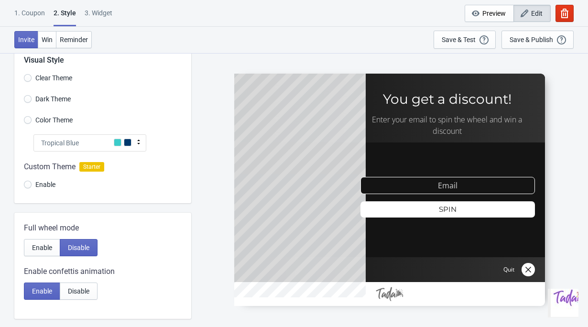
click at [52, 76] on span "Clear Theme" at bounding box center [53, 78] width 37 height 10
click at [32, 76] on input "Clear Theme" at bounding box center [28, 82] width 8 height 17
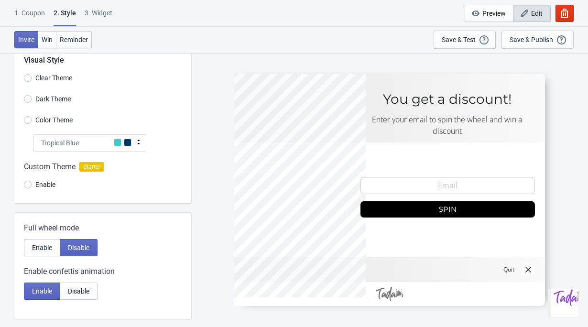
click at [125, 142] on span at bounding box center [128, 143] width 8 height 8
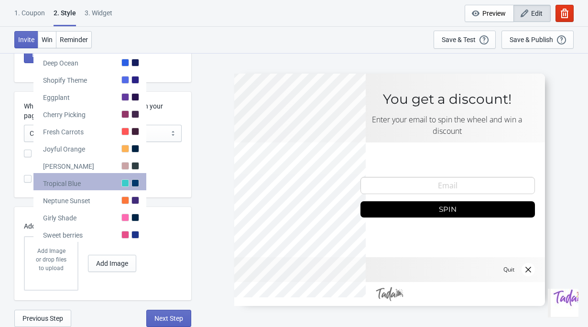
scroll to position [241, 0]
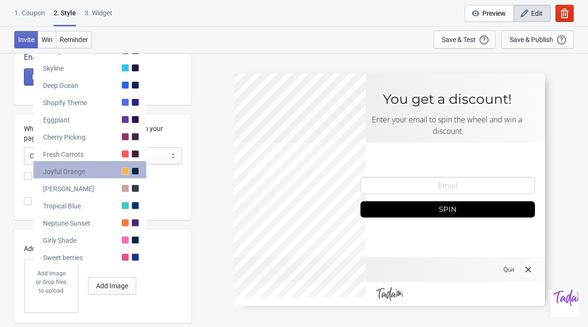
click at [110, 172] on div "Joyful Orange" at bounding box center [89, 169] width 113 height 17
radio input "true"
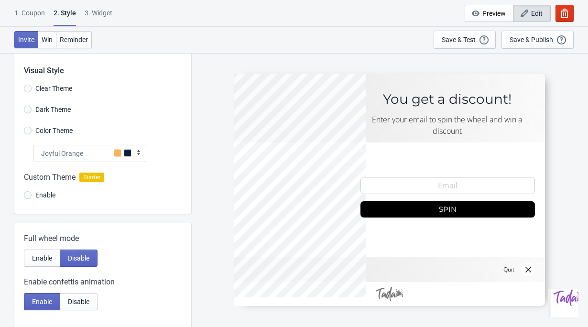
scroll to position [5, 0]
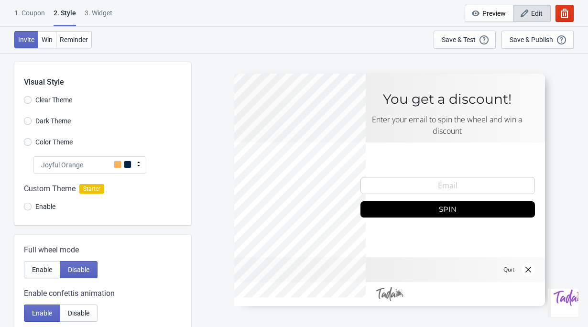
click at [59, 144] on span "Color Theme" at bounding box center [53, 142] width 37 height 10
click at [32, 144] on input "Color Theme" at bounding box center [28, 146] width 8 height 17
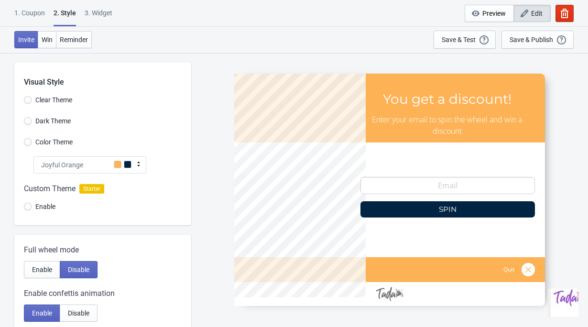
click at [72, 165] on span "Joyful Orange" at bounding box center [62, 165] width 42 height 10
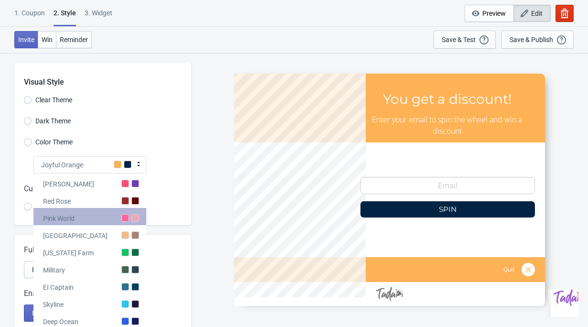
click at [88, 212] on div "Pink World" at bounding box center [89, 216] width 113 height 17
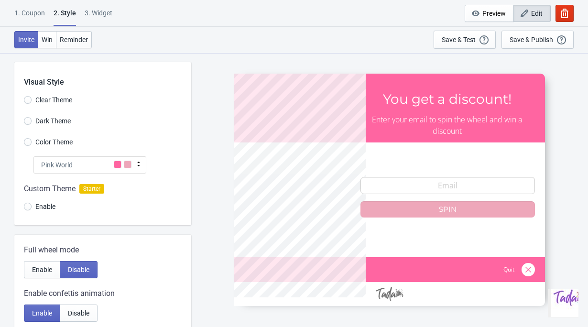
click at [80, 167] on div "Pink World" at bounding box center [89, 164] width 113 height 17
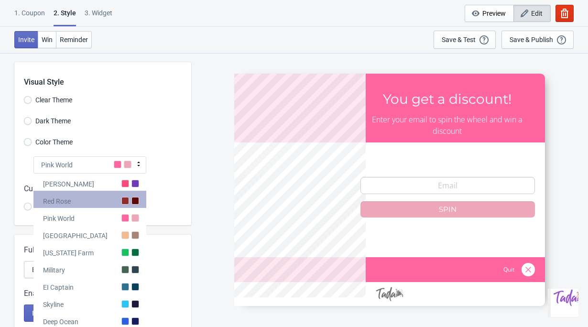
click at [94, 197] on div "Red Rose" at bounding box center [89, 199] width 113 height 17
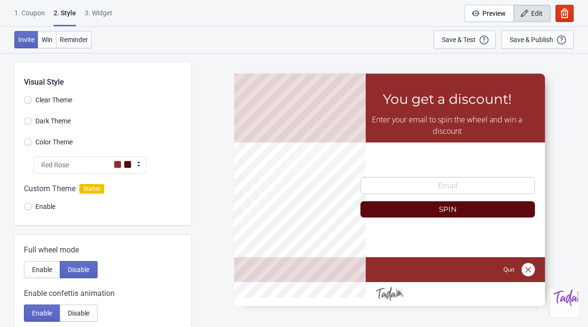
click at [96, 161] on div "Red Rose" at bounding box center [89, 164] width 113 height 17
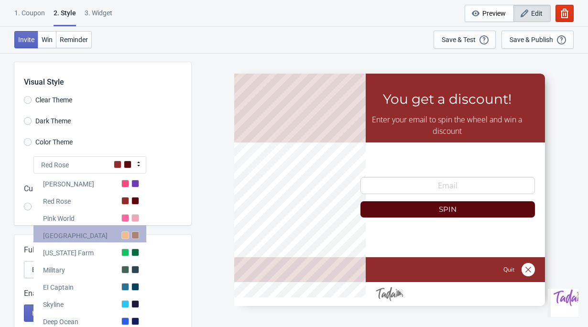
click at [99, 238] on div "Miami Beach" at bounding box center [89, 233] width 113 height 17
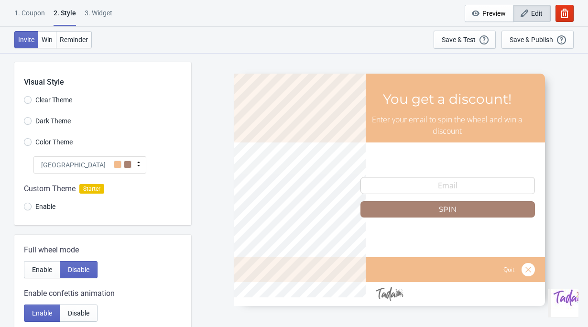
click at [107, 160] on div "Miami Beach" at bounding box center [89, 164] width 113 height 17
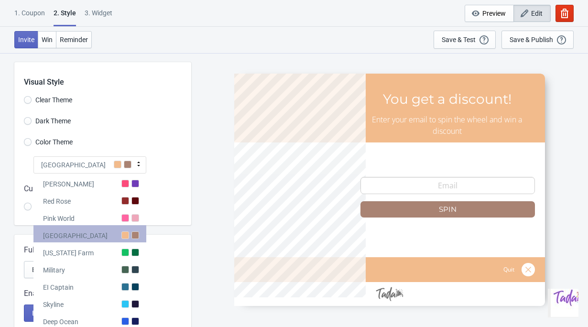
scroll to position [28, 0]
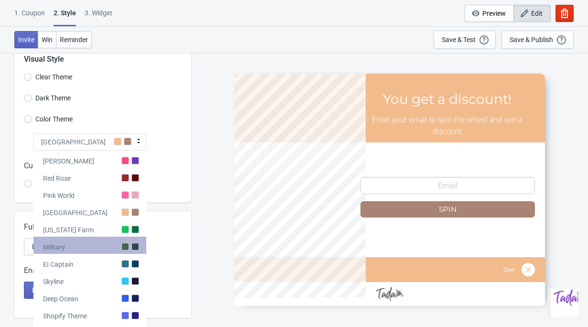
click at [110, 247] on div "Military" at bounding box center [89, 245] width 113 height 17
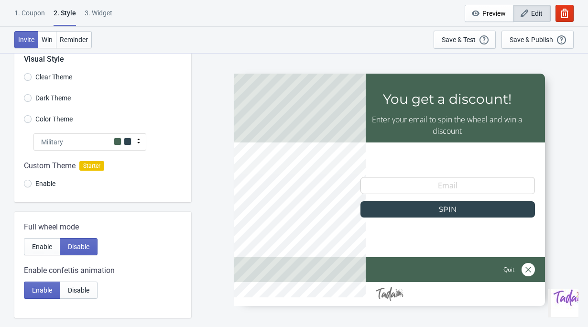
click at [136, 145] on icon at bounding box center [139, 141] width 10 height 10
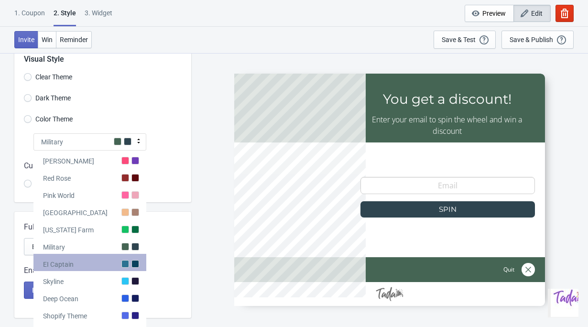
click at [131, 262] on div at bounding box center [135, 264] width 8 height 8
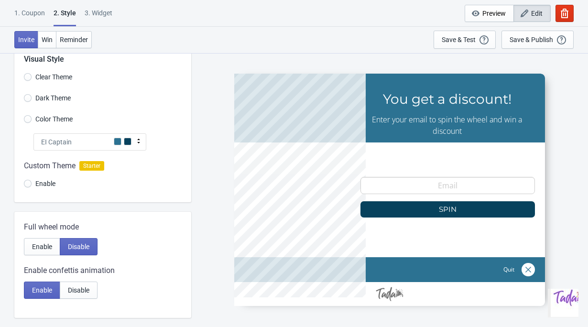
click at [133, 145] on div "EI Captain" at bounding box center [89, 141] width 113 height 17
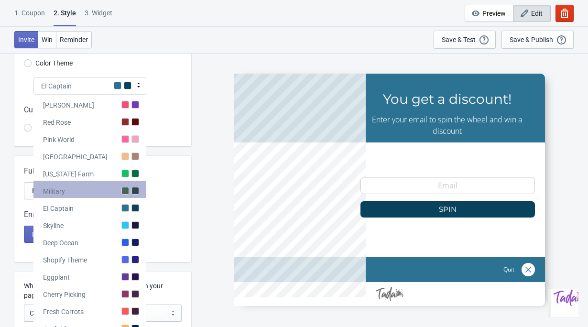
scroll to position [84, 0]
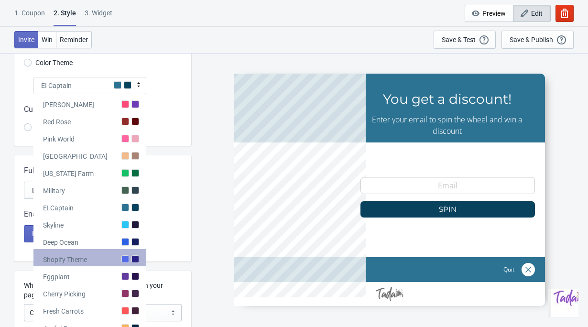
click at [130, 255] on div "Shopify Theme" at bounding box center [89, 257] width 113 height 17
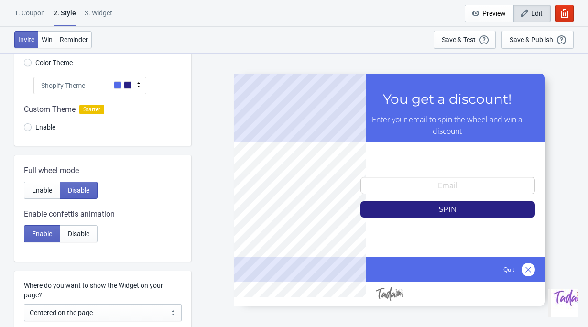
click at [120, 85] on span at bounding box center [118, 85] width 8 height 8
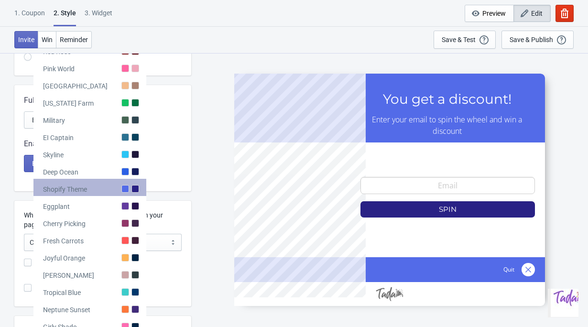
scroll to position [155, 0]
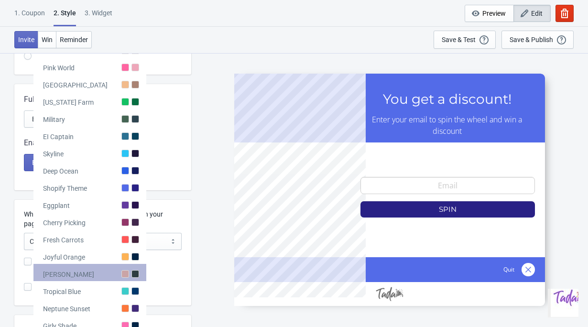
click at [116, 272] on div "Olivia Rose" at bounding box center [89, 272] width 113 height 17
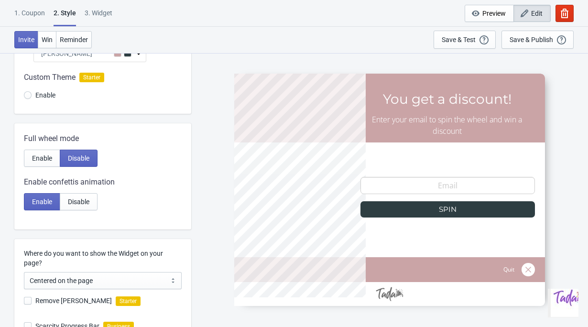
scroll to position [112, 0]
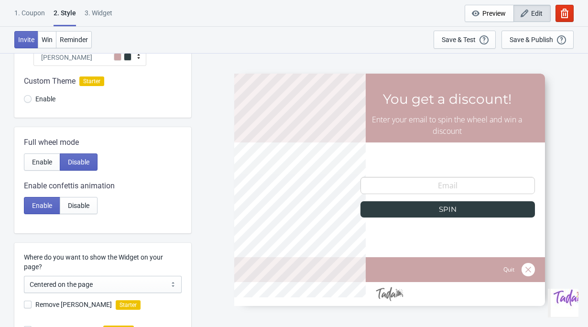
click at [83, 60] on div "Olivia Rose" at bounding box center [89, 57] width 113 height 17
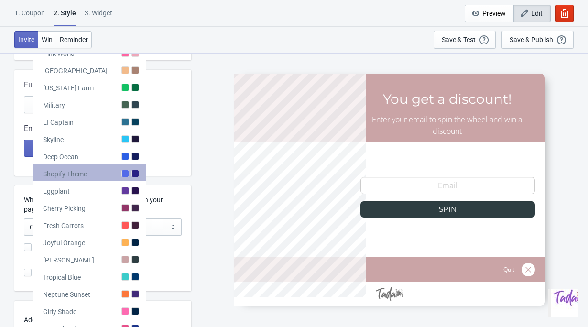
scroll to position [170, 0]
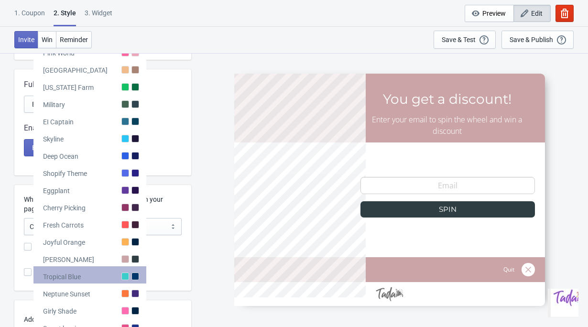
click at [84, 270] on div "Tropical Blue" at bounding box center [89, 274] width 113 height 17
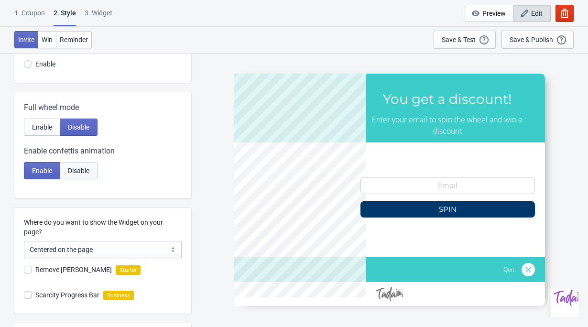
scroll to position [148, 0]
click at [48, 125] on span "Enable" at bounding box center [42, 127] width 20 height 8
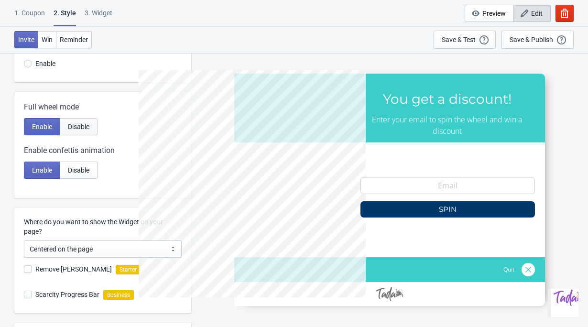
click at [72, 129] on span "Disable" at bounding box center [79, 127] width 22 height 8
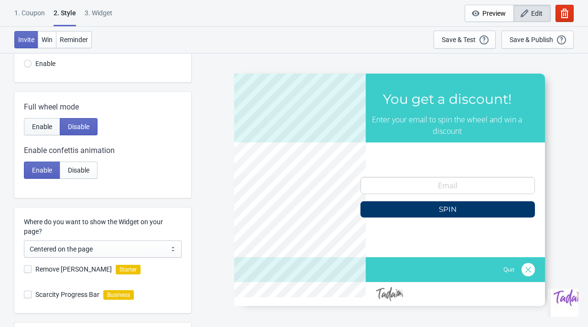
click at [34, 127] on span "Enable" at bounding box center [42, 127] width 20 height 8
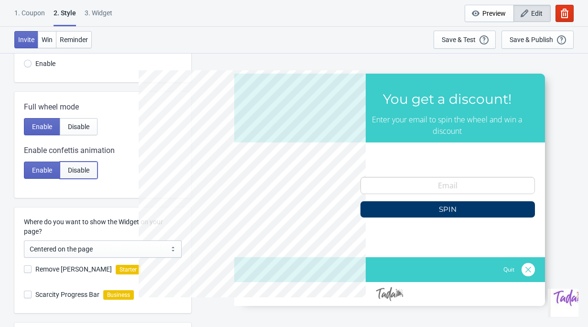
click at [82, 170] on span "Disable" at bounding box center [79, 170] width 22 height 8
click at [51, 170] on span "Enable" at bounding box center [42, 170] width 20 height 8
radio input "true"
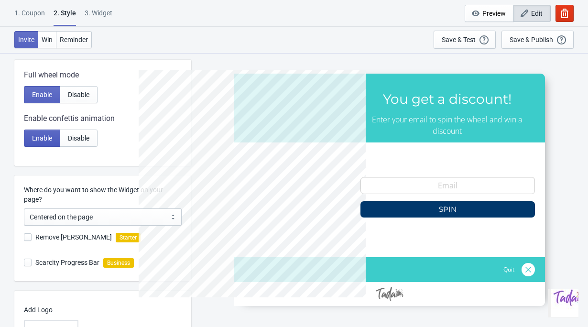
scroll to position [186, 0]
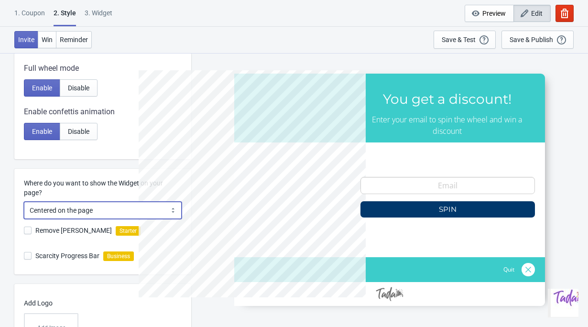
click at [68, 206] on select "Centered on the page Left side of the page" at bounding box center [103, 210] width 158 height 17
select select "left"
click at [24, 202] on select "Centered on the page Left side of the page" at bounding box center [103, 210] width 158 height 17
radio input "true"
click at [71, 211] on select "Centered on the page Left side of the page" at bounding box center [103, 210] width 158 height 17
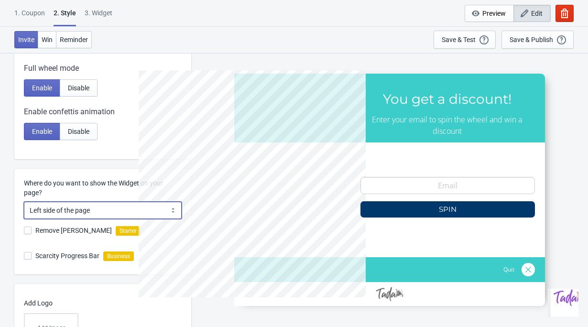
select select "center"
click at [24, 202] on select "Centered on the page Left side of the page" at bounding box center [103, 210] width 158 height 17
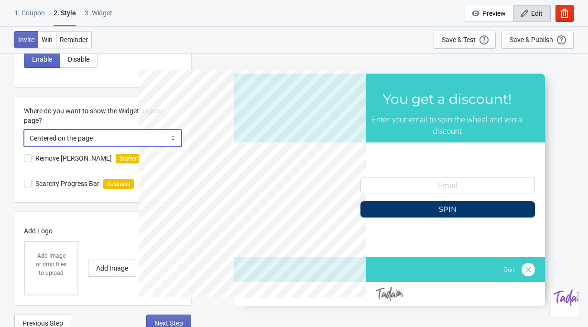
scroll to position [263, 0]
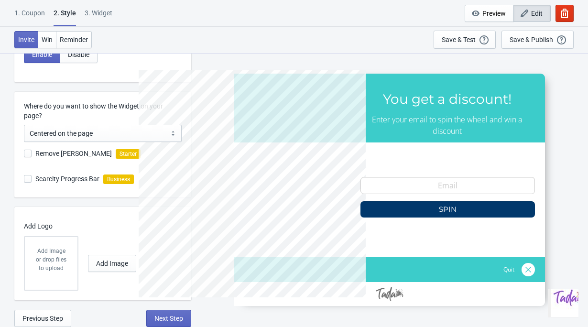
click at [70, 227] on p "Add Logo" at bounding box center [100, 226] width 153 height 10
click at [98, 264] on span "Add Image" at bounding box center [112, 264] width 32 height 8
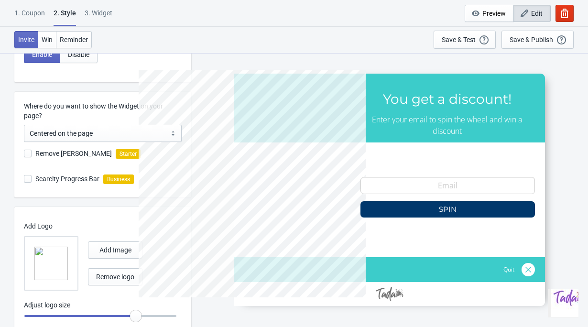
scroll to position [294, 0]
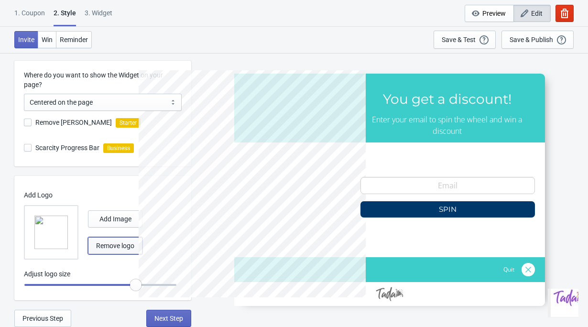
click at [117, 239] on button "Remove logo" at bounding box center [115, 245] width 54 height 17
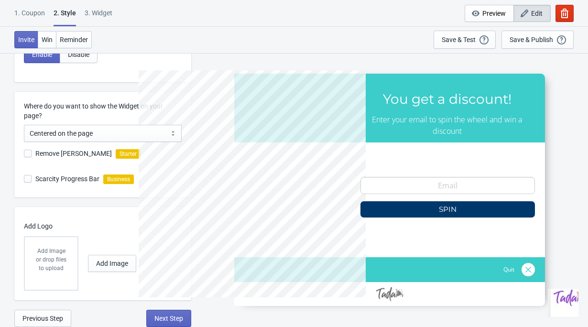
click at [120, 247] on div "Add Image or drop files to upload Add Image" at bounding box center [100, 263] width 153 height 54
click at [124, 267] on span "Add Image" at bounding box center [112, 264] width 32 height 8
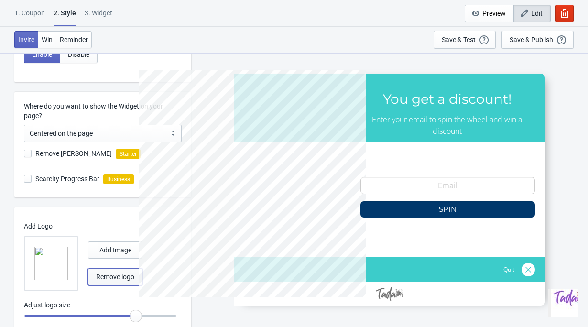
click at [117, 274] on span "Remove logo" at bounding box center [115, 277] width 38 height 8
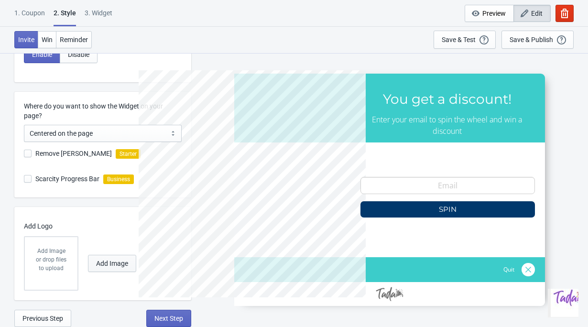
click at [115, 265] on span "Add Image" at bounding box center [112, 264] width 32 height 8
click at [105, 258] on button "Add Image" at bounding box center [112, 263] width 48 height 17
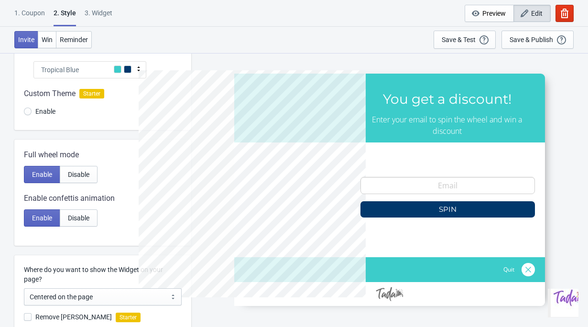
scroll to position [0, 0]
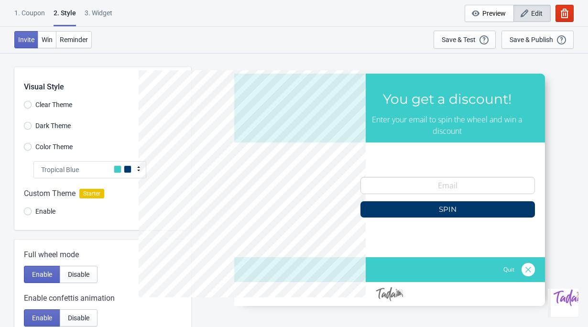
click at [94, 171] on div "Tropical Blue" at bounding box center [89, 169] width 113 height 17
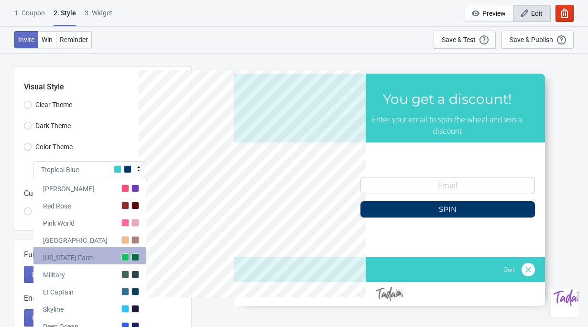
click at [101, 248] on div "Alabama Farm" at bounding box center [89, 255] width 113 height 17
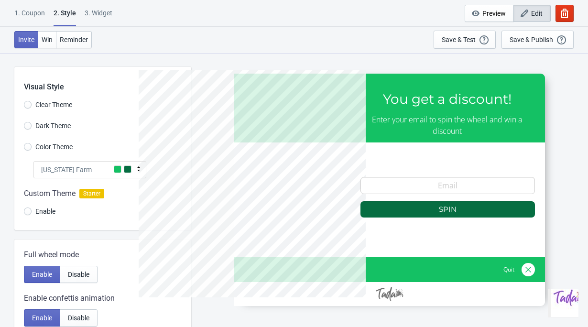
scroll to position [17, 0]
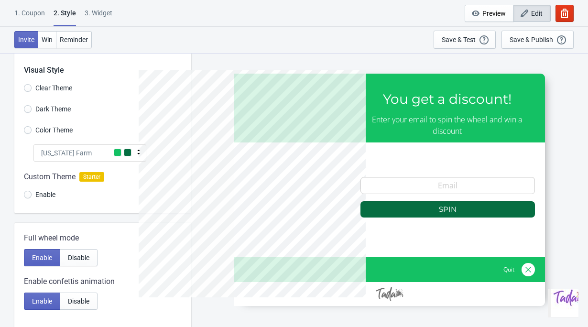
click at [107, 149] on div "Alabama Farm" at bounding box center [89, 152] width 113 height 17
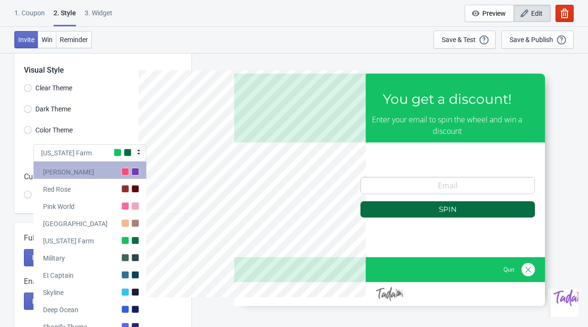
click at [109, 169] on div "Tada" at bounding box center [89, 170] width 113 height 17
radio input "true"
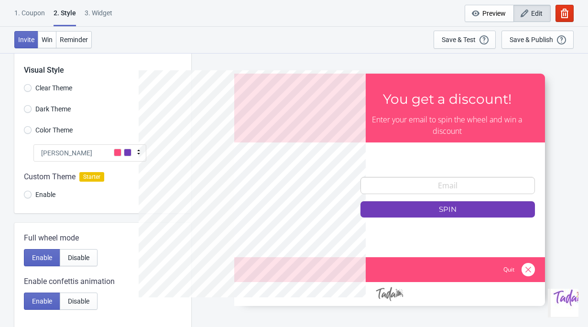
click at [63, 85] on span "Clear Theme" at bounding box center [53, 88] width 37 height 10
click at [32, 85] on input "Clear Theme" at bounding box center [28, 92] width 8 height 17
radio input "true"
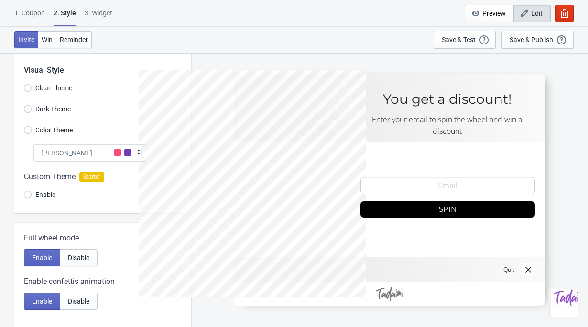
click at [71, 108] on span "Dark Theme" at bounding box center [52, 109] width 35 height 10
click at [32, 108] on input "Dark Theme" at bounding box center [28, 113] width 8 height 17
radio input "true"
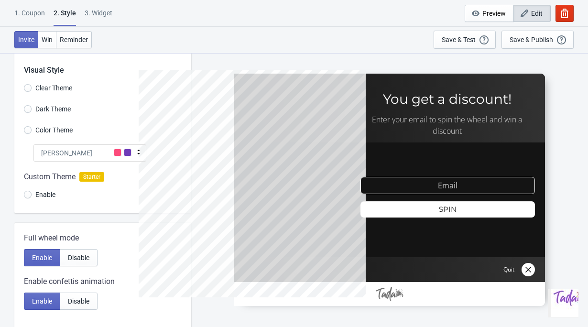
click at [68, 129] on span "Color Theme" at bounding box center [53, 130] width 37 height 10
click at [32, 129] on input "Color Theme" at bounding box center [28, 134] width 8 height 17
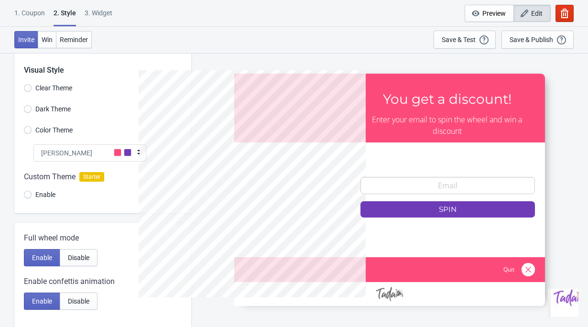
click at [75, 148] on div "Tada" at bounding box center [89, 152] width 113 height 17
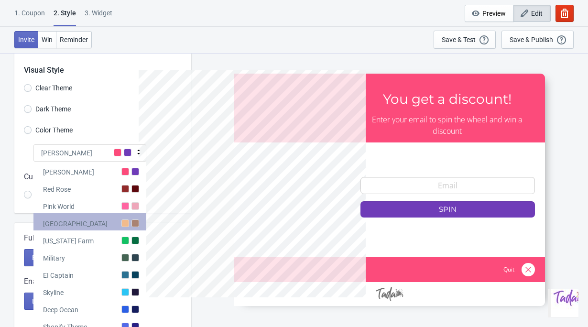
click at [95, 220] on div "Miami Beach" at bounding box center [89, 221] width 113 height 17
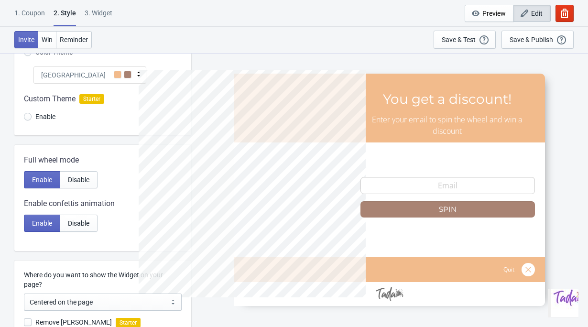
scroll to position [95, 0]
click at [90, 74] on div "Miami Beach" at bounding box center [89, 74] width 113 height 17
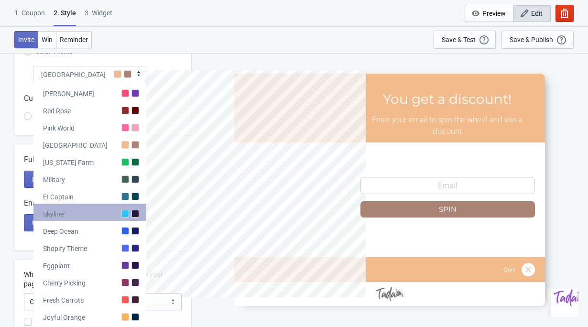
click at [83, 220] on div "Skyline" at bounding box center [89, 212] width 113 height 17
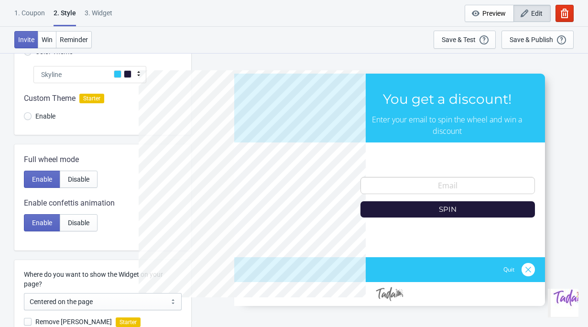
click at [107, 76] on div "Skyline" at bounding box center [89, 74] width 113 height 17
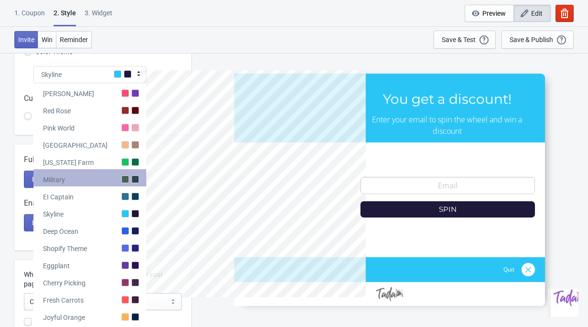
click at [93, 186] on div "Military" at bounding box center [89, 177] width 113 height 17
radio input "true"
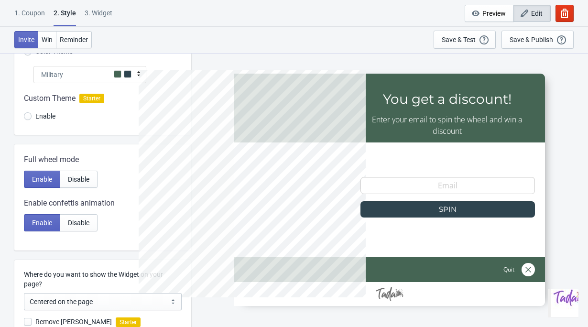
click at [40, 17] on div "1. Coupon" at bounding box center [29, 16] width 31 height 17
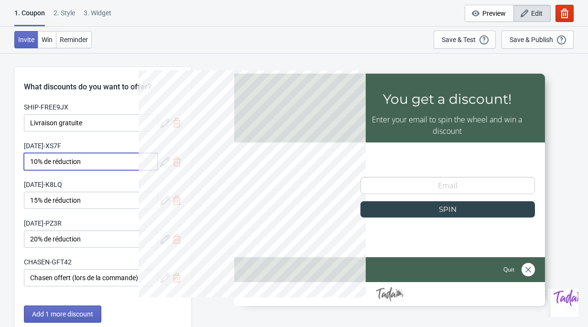
drag, startPoint x: 29, startPoint y: 161, endPoint x: 137, endPoint y: 161, distance: 107.6
click at [137, 161] on input "10% de réduction" at bounding box center [91, 161] width 134 height 17
type input "_"
type input "-10 %"
click at [48, 206] on input "15% de réduction" at bounding box center [91, 200] width 134 height 17
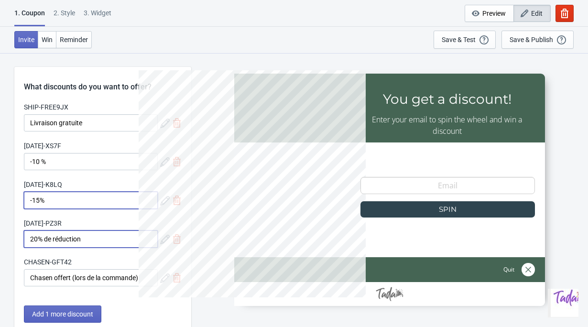
click at [48, 238] on input "20% de réduction" at bounding box center [91, 238] width 134 height 17
click at [42, 203] on input "-15%" at bounding box center [91, 200] width 134 height 17
type input "-15 %"
click at [46, 237] on input "20% de réduction" at bounding box center [91, 238] width 134 height 17
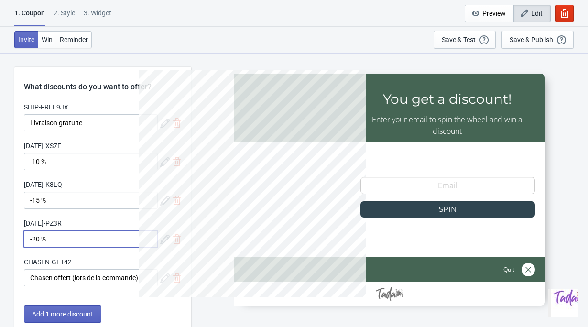
type input "-20 %"
click at [48, 278] on input "Chasen offert (lors de la commande)" at bounding box center [91, 277] width 134 height 17
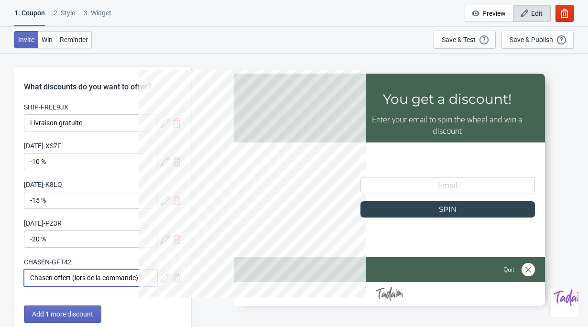
click at [48, 278] on input "Chasen offert (lors de la commande)" at bounding box center [91, 277] width 134 height 17
click at [83, 282] on input "Chasen offert (lors de la commande)" at bounding box center [91, 277] width 134 height 17
drag, startPoint x: 75, startPoint y: 282, endPoint x: 136, endPoint y: 281, distance: 61.2
click at [136, 281] on input "Chasen offert (lors de la commande)" at bounding box center [91, 277] width 134 height 17
click at [319, 46] on div "Invite Win Reminder Save & Test Open a Widget Preview of your site so that you …" at bounding box center [294, 40] width 588 height 26
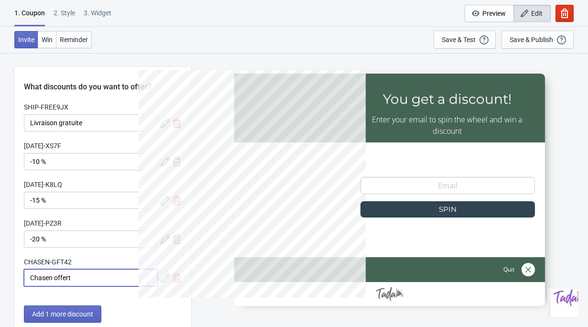
click at [55, 280] on input "Chasen offert" at bounding box center [91, 277] width 134 height 17
type input "Chasen offert"
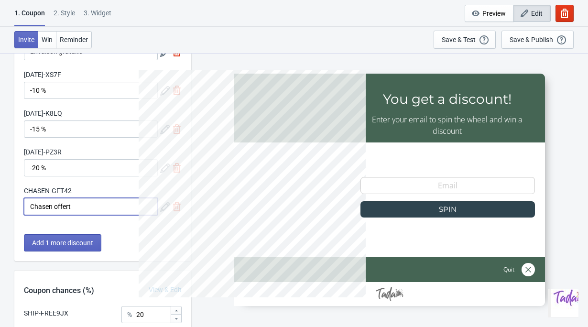
scroll to position [72, 0]
click at [252, 27] on div "Invite Win Reminder Save & Test Open a Widget Preview of your site so that you …" at bounding box center [294, 40] width 588 height 26
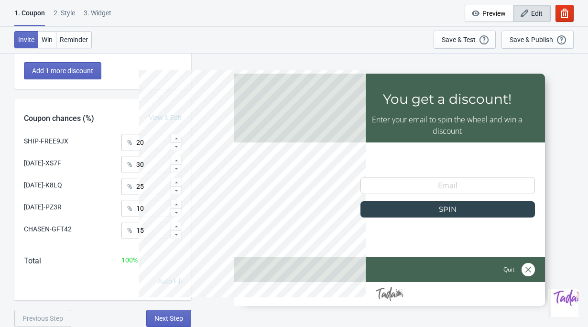
scroll to position [0, 0]
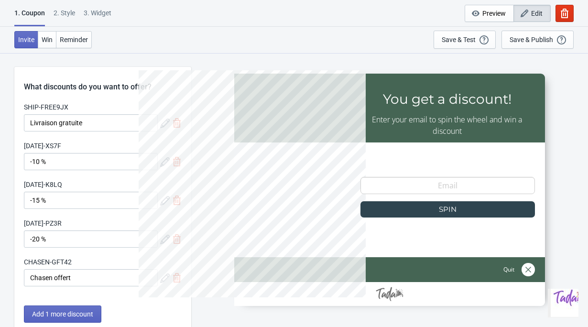
click at [295, 42] on div "Invite Win Reminder Save & Test Open a Widget Preview of your site so that you …" at bounding box center [294, 40] width 588 height 26
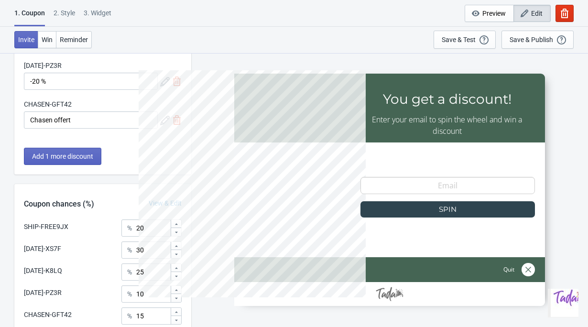
scroll to position [243, 0]
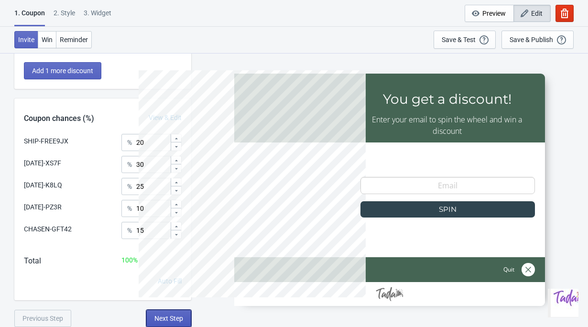
click at [162, 319] on span "Next Step" at bounding box center [168, 319] width 29 height 8
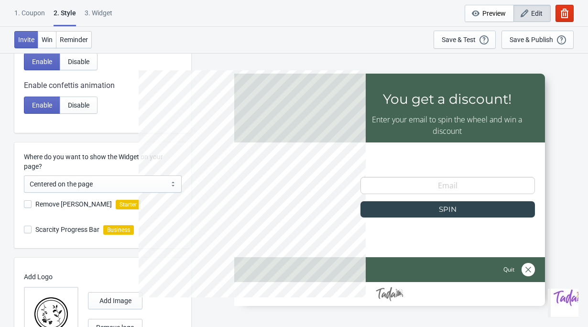
scroll to position [294, 0]
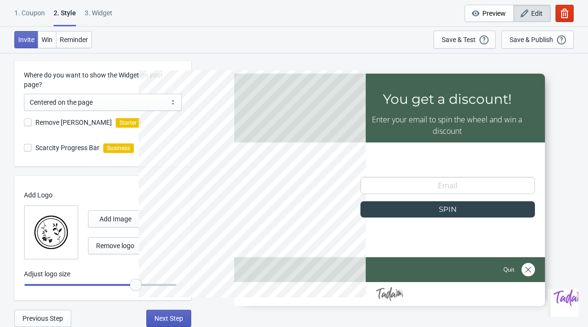
click at [176, 321] on span "Next Step" at bounding box center [168, 319] width 29 height 8
select select "once"
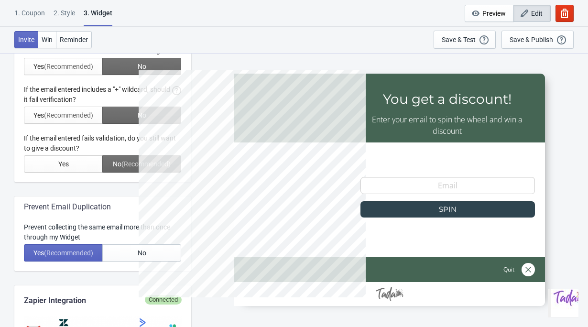
scroll to position [0, 0]
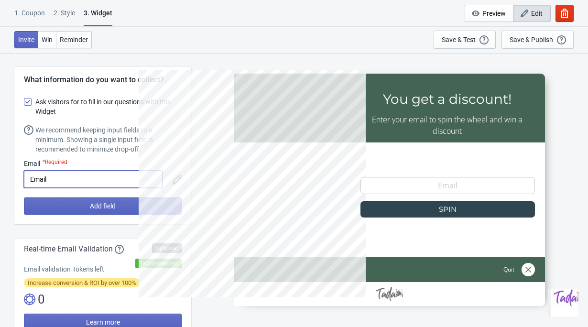
drag, startPoint x: 60, startPoint y: 177, endPoint x: 10, endPoint y: 177, distance: 49.7
click at [62, 173] on input "Email" at bounding box center [93, 179] width 139 height 17
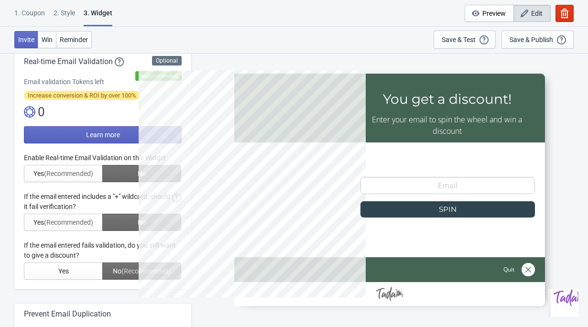
scroll to position [161, 0]
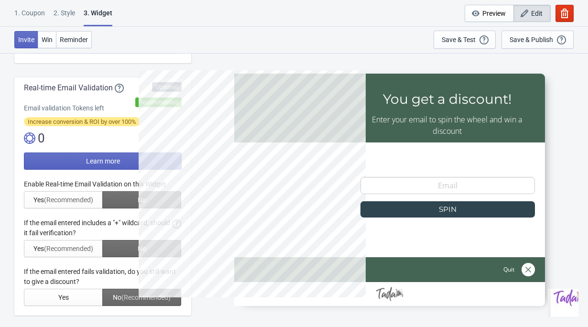
click at [75, 205] on div at bounding box center [103, 242] width 158 height 127
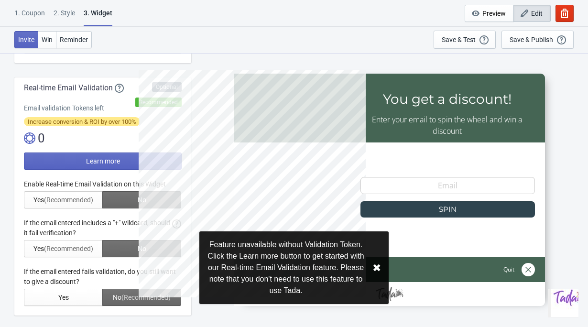
click at [98, 196] on div at bounding box center [103, 242] width 158 height 127
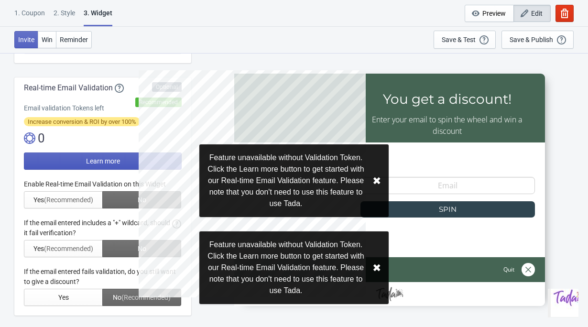
scroll to position [0, 0]
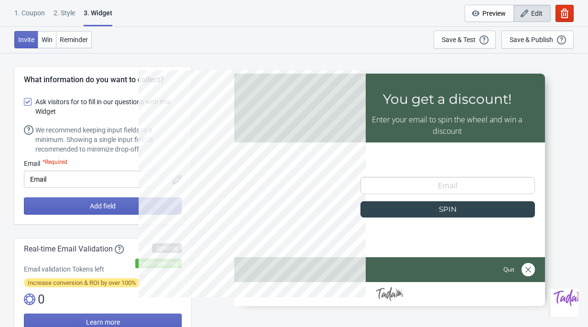
click at [54, 145] on div "We recommend keeping input fields to a minimum. Showing a single input field is…" at bounding box center [108, 139] width 146 height 29
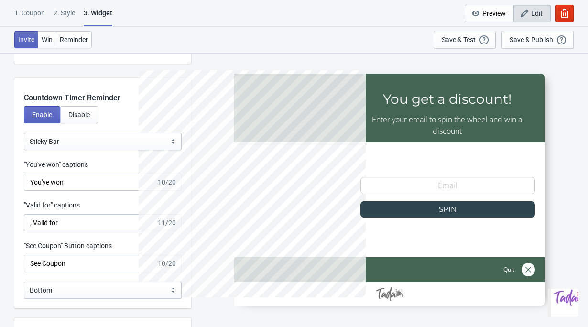
scroll to position [937, 0]
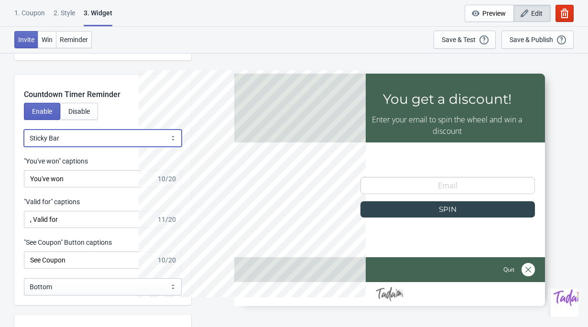
click at [68, 135] on select "Bubble Sticky Bar" at bounding box center [103, 138] width 158 height 17
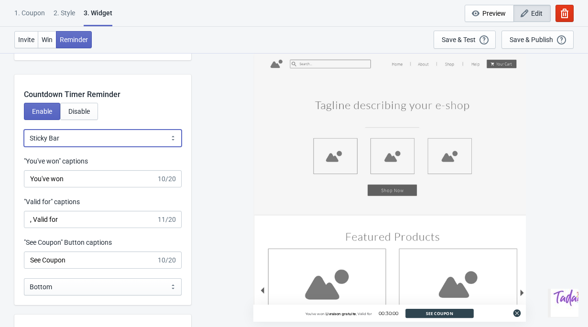
select select "0"
click at [24, 130] on select "Bubble Sticky Bar" at bounding box center [103, 138] width 158 height 17
type input "left"
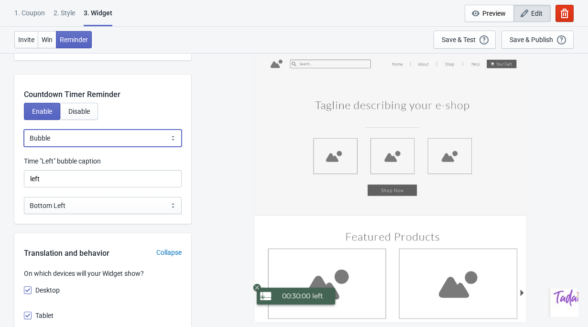
scroll to position [1003, 0]
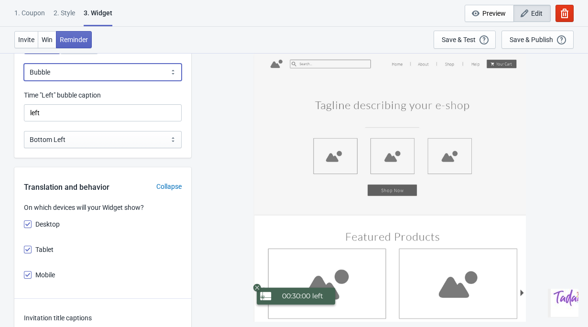
click at [51, 72] on select "Bubble Sticky Bar" at bounding box center [103, 72] width 158 height 17
select select "1"
click at [24, 64] on select "Bubble Sticky Bar" at bounding box center [103, 72] width 158 height 17
type input ", Valid for"
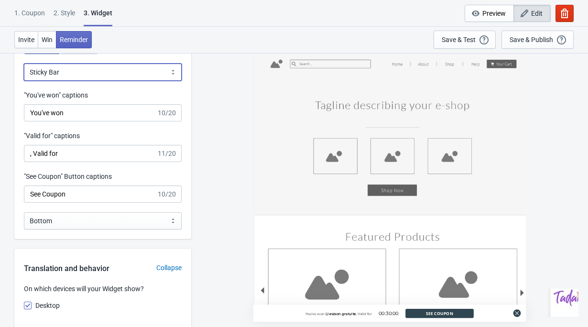
click at [58, 79] on select "Bubble Sticky Bar" at bounding box center [103, 72] width 158 height 17
select select "0"
click at [24, 64] on select "Bubble Sticky Bar" at bounding box center [103, 72] width 158 height 17
type input "left"
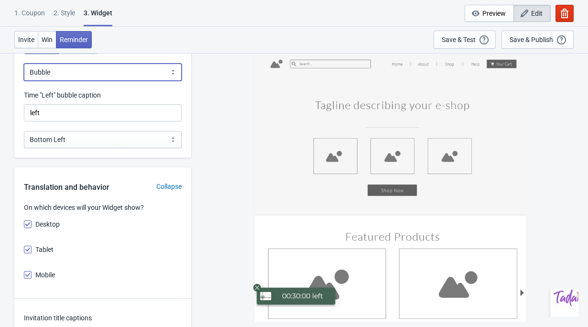
click at [74, 67] on select "Bubble Sticky Bar" at bounding box center [103, 72] width 158 height 17
select select "1"
click at [24, 64] on select "Bubble Sticky Bar" at bounding box center [103, 72] width 158 height 17
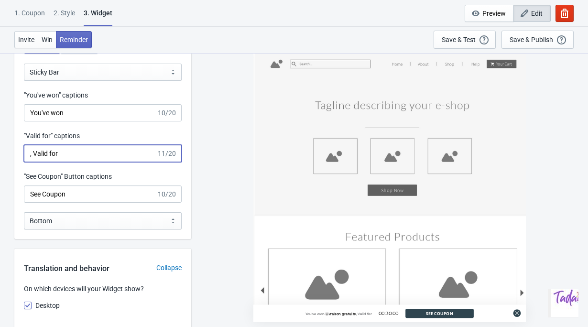
click at [64, 154] on input ", Valid for" at bounding box center [90, 153] width 132 height 17
click at [36, 152] on input ", Valid for" at bounding box center [90, 153] width 132 height 17
click at [35, 152] on input ", Valid for" at bounding box center [90, 153] width 132 height 17
drag, startPoint x: 35, startPoint y: 152, endPoint x: 58, endPoint y: 152, distance: 22.5
click at [58, 152] on input ", Valid for" at bounding box center [90, 153] width 132 height 17
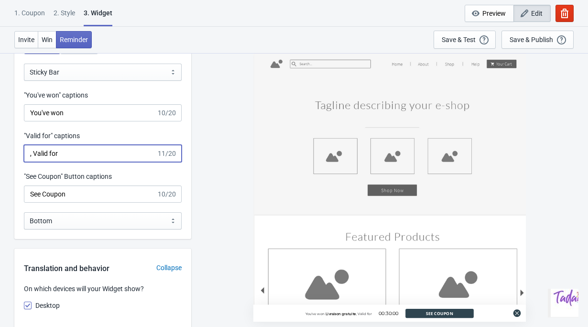
type input ","
drag, startPoint x: 29, startPoint y: 153, endPoint x: 136, endPoint y: 152, distance: 107.1
click at [136, 152] on input "Valide jusqu'au 14/0" at bounding box center [90, 153] width 132 height 17
click at [68, 150] on input "Valable jusqu'au 14/" at bounding box center [90, 153] width 132 height 17
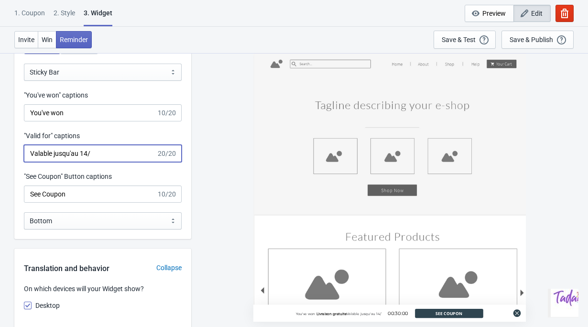
type input "Valable 14/"
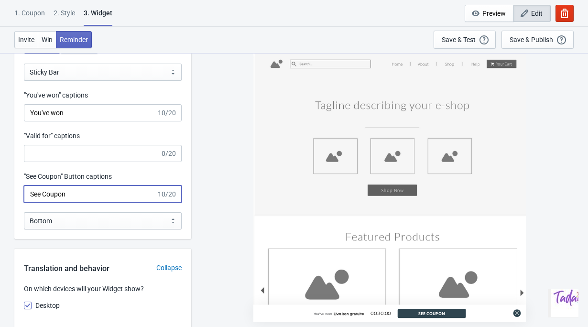
drag, startPoint x: 74, startPoint y: 196, endPoint x: 7, endPoint y: 196, distance: 66.4
type input "Voir le coupon"
click at [42, 222] on select "Bottom Top" at bounding box center [103, 220] width 158 height 17
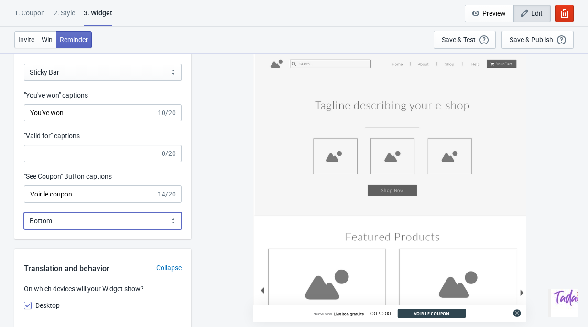
select select "1"
click at [24, 212] on select "Bottom Top" at bounding box center [103, 220] width 158 height 17
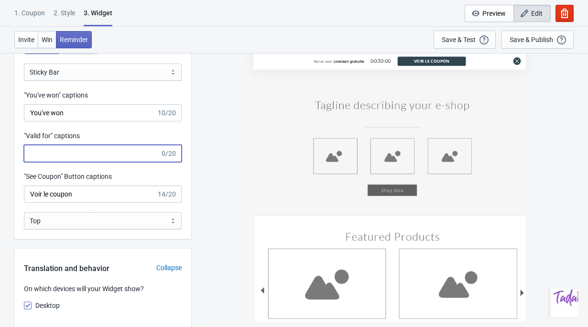
click at [57, 153] on input ""Valid for" captions" at bounding box center [92, 153] width 136 height 17
type input "jusqu'au 14/09"
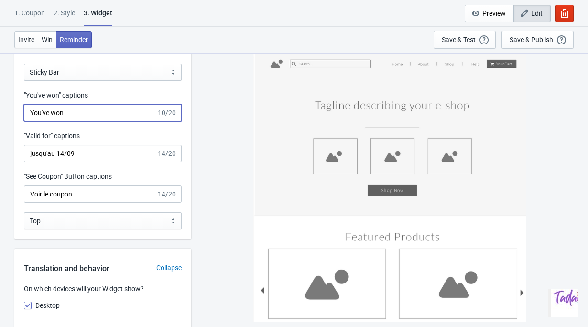
click at [66, 113] on input "You've won" at bounding box center [90, 112] width 132 height 17
drag, startPoint x: 68, startPoint y: 113, endPoint x: -19, endPoint y: 112, distance: 86.5
type input "Tu as gagné"
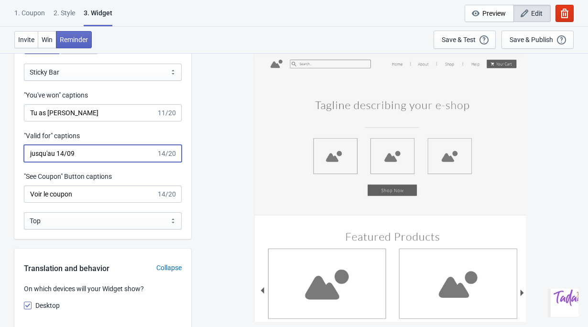
click at [102, 157] on input "jusqu'au 14/09" at bounding box center [90, 153] width 132 height 17
type input "jusqu'au 14/09"
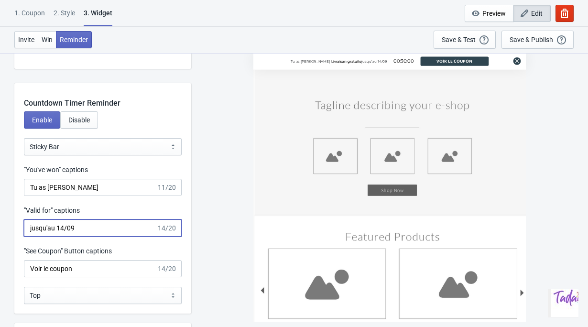
scroll to position [931, 0]
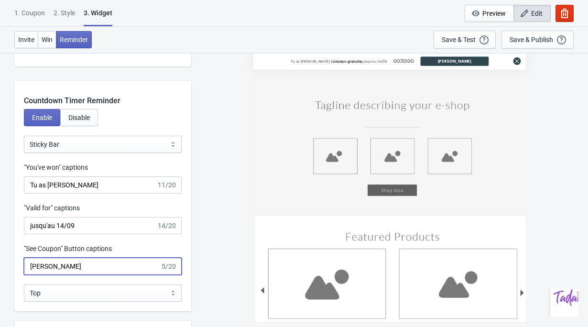
click at [43, 271] on input "rioV" at bounding box center [92, 266] width 136 height 17
type input "rioV"
drag, startPoint x: 50, startPoint y: 269, endPoint x: 3, endPoint y: 266, distance: 47.4
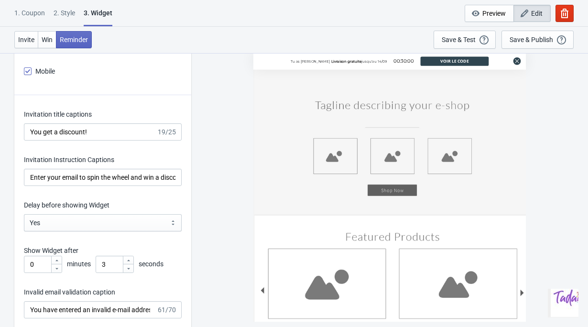
scroll to position [1289, 0]
type input "voir le code"
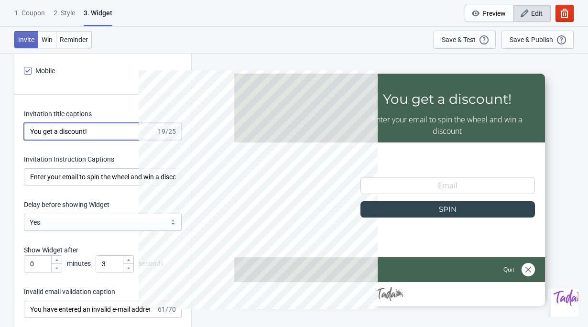
click at [98, 130] on input "You get a discount!" at bounding box center [90, 131] width 132 height 17
drag, startPoint x: 100, startPoint y: 130, endPoint x: 20, endPoint y: 129, distance: 80.3
paste input "🎉 Joue à la roue Mayumi"
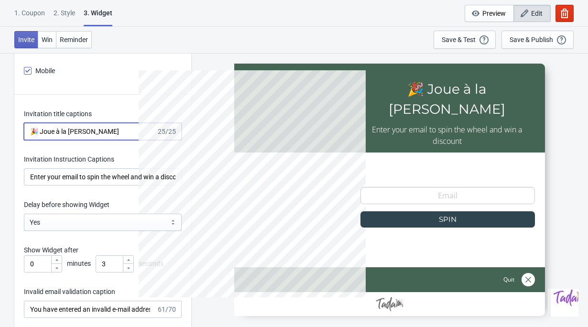
click at [121, 131] on input "🎉 Joue à la roue Mayumi" at bounding box center [90, 131] width 132 height 17
click at [119, 134] on input "🎉 Joue à la roue Mayumi" at bounding box center [90, 131] width 132 height 17
drag, startPoint x: 40, startPoint y: 131, endPoint x: 17, endPoint y: 131, distance: 22.9
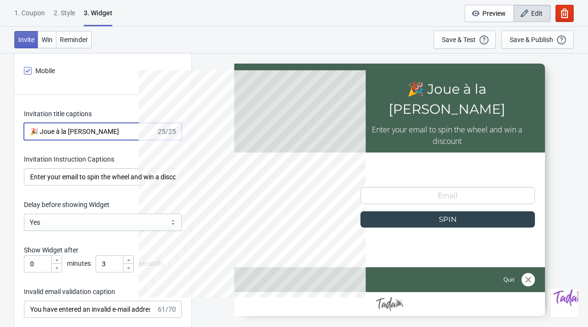
click at [109, 133] on input "Joue à la roue Mayumi" at bounding box center [90, 131] width 132 height 17
click at [39, 130] on input "Joue à la roue Mayumi" at bounding box center [90, 131] width 132 height 17
click at [56, 133] on input "Tourne à la roue Mayumi" at bounding box center [90, 131] width 132 height 17
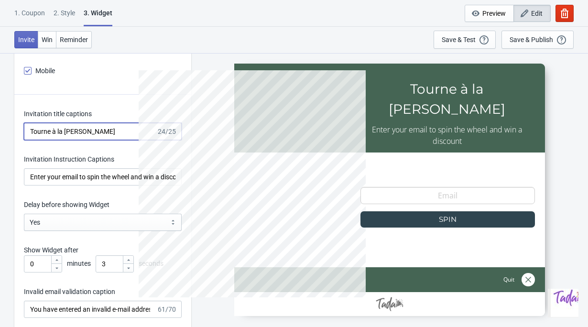
click at [56, 133] on input "Tourne à la roue Mayumi" at bounding box center [90, 131] width 132 height 17
click at [110, 130] on input "Tourne la roue Mayumi" at bounding box center [90, 131] width 132 height 17
paste input "🎉"
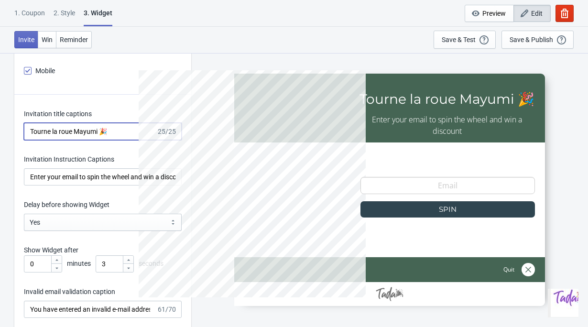
type input "Tourne la roue Mayumi 🎉"
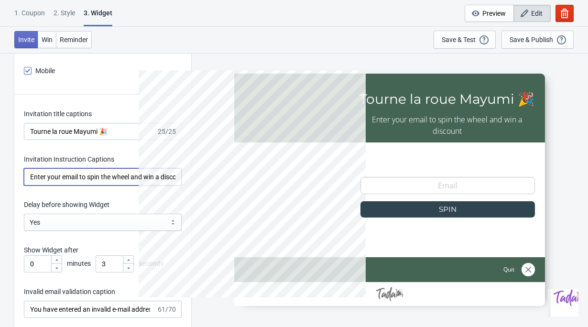
click at [71, 174] on input "Enter your email to spin the wheel and win a discount" at bounding box center [103, 176] width 158 height 17
paste input "💌 Participe avec ton email et repars forcément gagnant 🎉 » • « 🎁"
click at [166, 178] on input "💌 Participe avec ton email et repars forcément gagnant 🎉 » • « 🎁" at bounding box center [103, 176] width 158 height 17
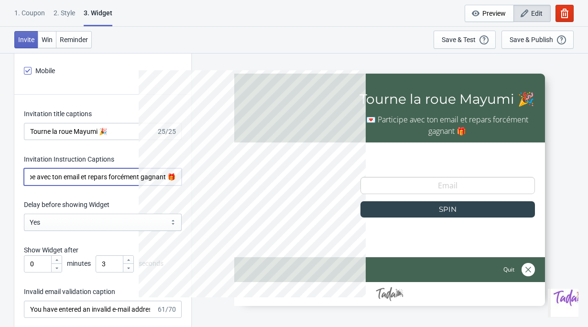
type input "💌 Participe avec ton email et repars forcément gagnant 🎁"
click at [119, 133] on input "Tourne la roue Mayumi 🎉" at bounding box center [90, 131] width 132 height 17
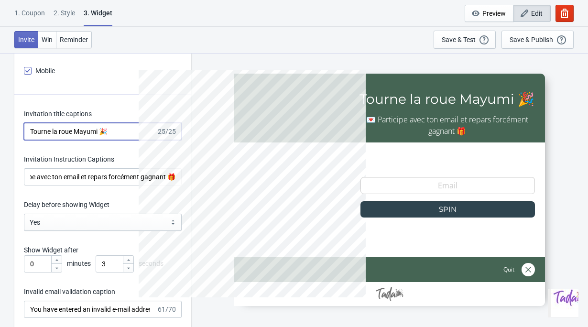
scroll to position [0, 0]
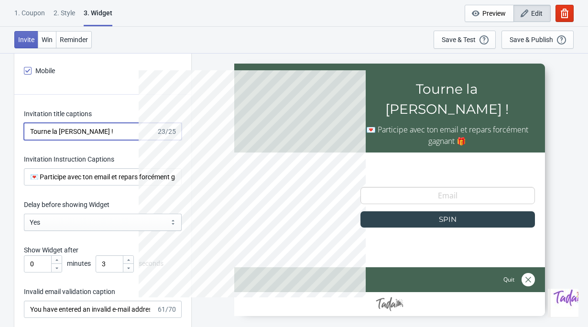
type input "Tourne la roue Mayumi !"
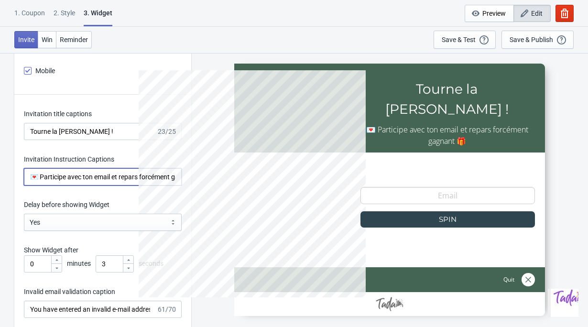
drag, startPoint x: 41, startPoint y: 177, endPoint x: 111, endPoint y: 177, distance: 70.3
click at [111, 177] on input "💌 Participe avec ton email et repars forcément gagnant 🎁" at bounding box center [103, 176] width 158 height 17
drag, startPoint x: 112, startPoint y: 178, endPoint x: 38, endPoint y: 176, distance: 74.1
click at [38, 176] on input "💌 Participe avec ton email et repars forcément gagnant 🎁" at bounding box center [103, 176] width 158 height 17
paste input "Un email suffit pour tenter ta chance"
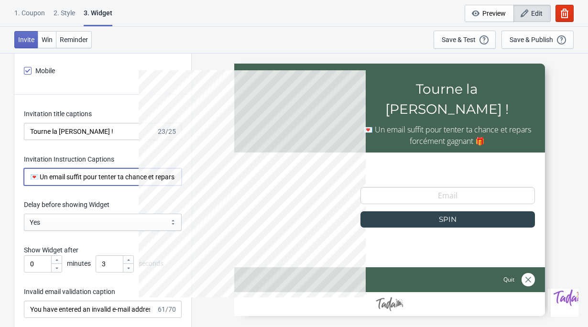
click at [160, 177] on input "💌 Un email suffit pour tenter ta chance et repars forcément gagnant 🎁" at bounding box center [103, 176] width 158 height 17
click at [41, 176] on input "💌 Un email suffit pour tenter ta chance et repars forcément gagnant 🎁" at bounding box center [103, 176] width 158 height 17
drag, startPoint x: 30, startPoint y: 178, endPoint x: 241, endPoint y: 180, distance: 211.3
click at [241, 180] on div "What information do you want to collect? Ask visitors for to fill in our questi…" at bounding box center [294, 131] width 588 height 2734
paste input "… chaque participant repart gagnant"
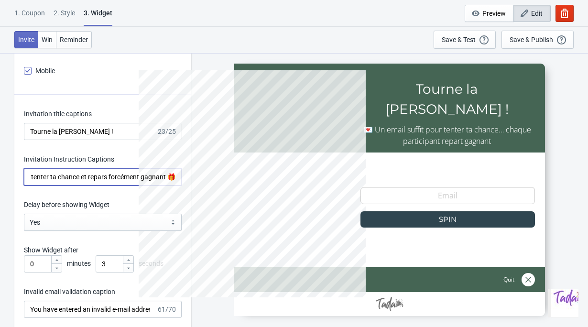
scroll to position [0, 74]
click at [164, 178] on input "💌 Un email suffit pour tenter ta chance et repars forcément gagnant 🎁" at bounding box center [103, 176] width 158 height 17
drag, startPoint x: 168, startPoint y: 178, endPoint x: -32, endPoint y: 174, distance: 199.9
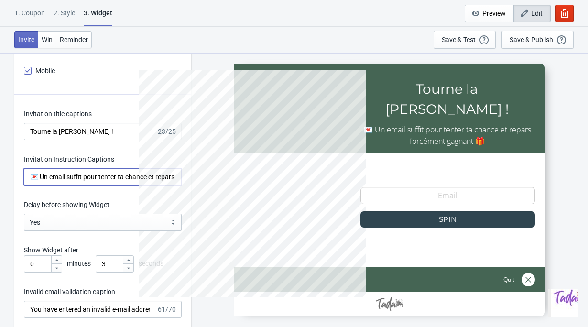
paste input "… chaque participant repart gagnant"
click at [146, 175] on input "💌 Un email suffit pour tenter ta chance… chaque participant repart gagnant🎁" at bounding box center [103, 176] width 158 height 17
drag, startPoint x: 141, startPoint y: 177, endPoint x: 265, endPoint y: 176, distance: 123.3
click at [265, 176] on div "What information do you want to collect? Ask visitors for to fill in our questi…" at bounding box center [294, 131] width 588 height 2734
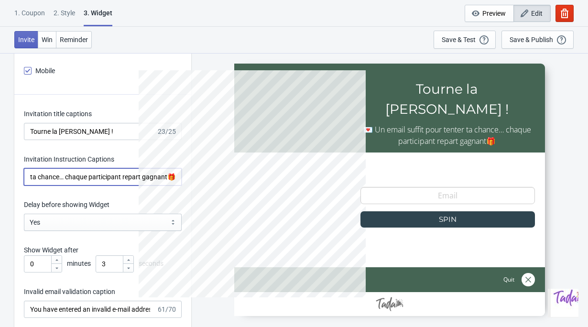
click at [165, 180] on input "💌 Un email suffit pour tenter ta chance… chaque participant repart gagnant🎁" at bounding box center [103, 176] width 158 height 17
click at [219, 180] on div "What information do you want to collect? Ask visitors for to fill in our questi…" at bounding box center [294, 131] width 588 height 2734
click at [168, 174] on input "💌 Un email suffit pour tenter ta chance… chaque participant repart gagnant🎁" at bounding box center [103, 176] width 158 height 17
type input "💌 Un email suffit pour tenter ta chance… chaque participant repart gagnant 🎁"
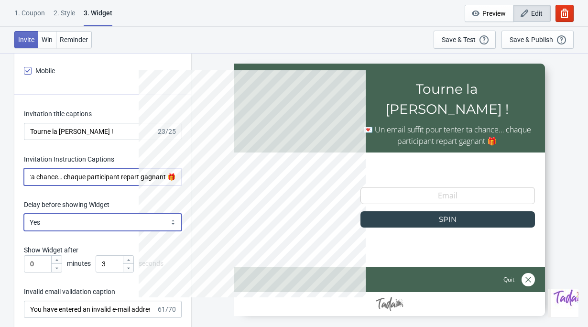
click at [79, 217] on select "Yes No" at bounding box center [103, 222] width 158 height 17
click at [24, 214] on select "Yes No" at bounding box center [103, 222] width 158 height 17
click at [79, 217] on select "Yes No" at bounding box center [103, 222] width 158 height 17
click at [24, 214] on select "Yes No" at bounding box center [103, 222] width 158 height 17
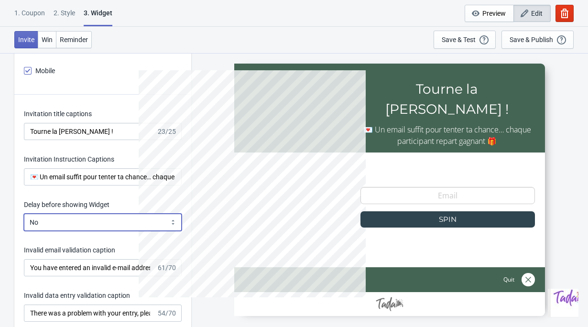
click at [76, 222] on select "Yes No" at bounding box center [103, 222] width 158 height 17
select select "right"
click at [24, 214] on select "Yes No" at bounding box center [103, 222] width 158 height 17
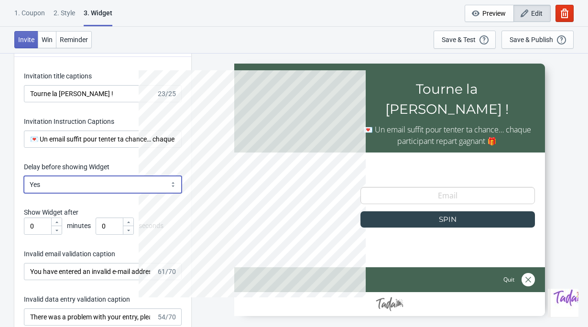
scroll to position [1400, 0]
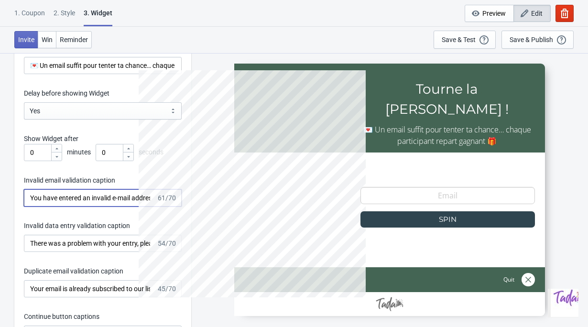
click at [80, 197] on input "You have entered an invalid e-mail address. Please try again." at bounding box center [90, 197] width 132 height 17
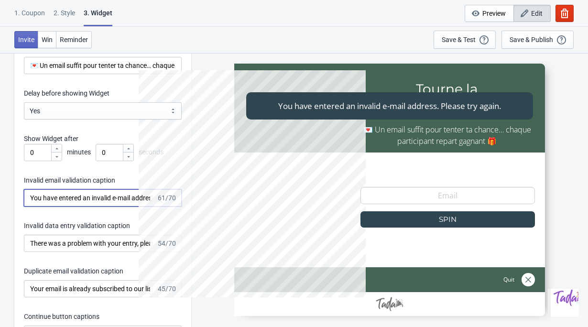
paste input "Vous avez saisi une adresse e-mail invalide. Veuillez réessayer"
type input "Vous avez saisi une adresse e-mail invalide. Veuillez réessayer."
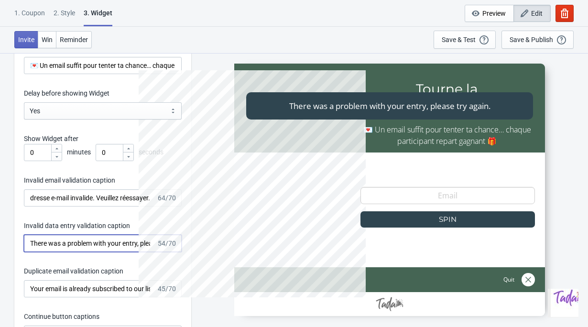
click at [97, 239] on input "There was a problem with your entry, please try again." at bounding box center [90, 243] width 132 height 17
paste input "Il y a eu un problème avec votre saisie, veuillez réessayer"
type input "Il y a eu un problème avec votre saisie, veuillez réessayer."
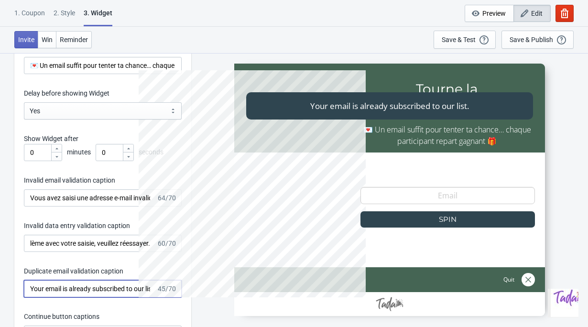
click at [59, 289] on input "Your email is already subscribed to our list." at bounding box center [90, 288] width 132 height 17
paste input "Votre adresse e-mail est déjà inscrite à notre liste."
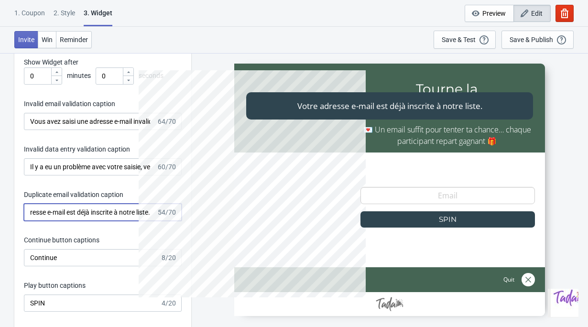
scroll to position [1499, 0]
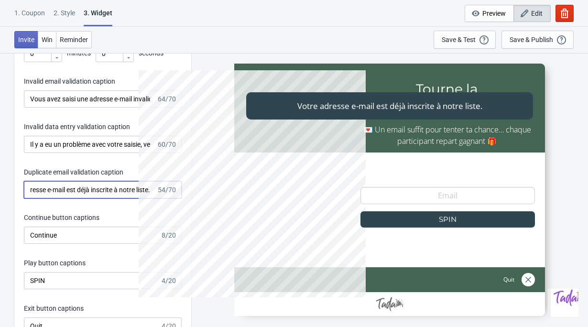
type input "Votre adresse e-mail est déjà inscrite à notre liste."
click at [98, 239] on input "Continue" at bounding box center [92, 235] width 136 height 17
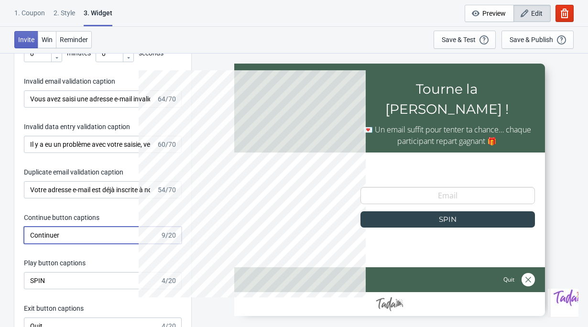
type input "Continuer"
click at [59, 278] on input "SPIN" at bounding box center [92, 280] width 136 height 17
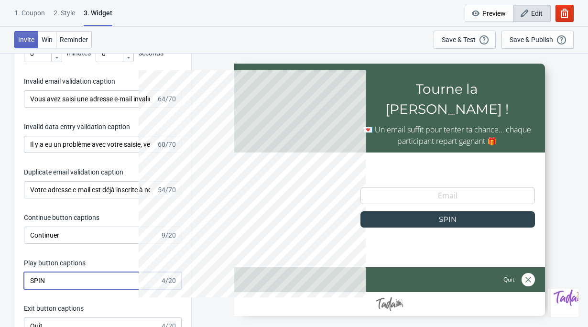
drag, startPoint x: 59, startPoint y: 278, endPoint x: 9, endPoint y: 277, distance: 49.7
click at [54, 280] on input "Tourner la roue Mayu" at bounding box center [90, 280] width 132 height 17
drag, startPoint x: 100, startPoint y: 285, endPoint x: -16, endPoint y: 283, distance: 116.2
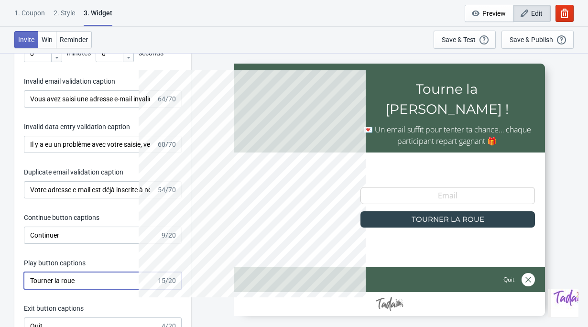
type input "Tourner la roue"
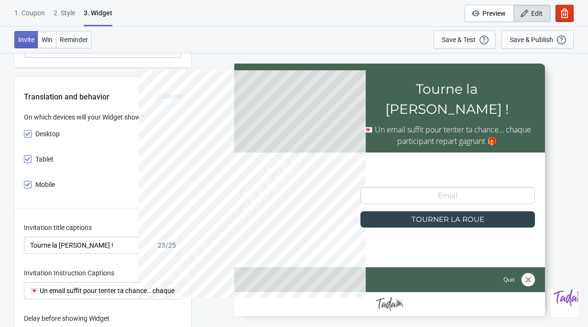
scroll to position [1235, 0]
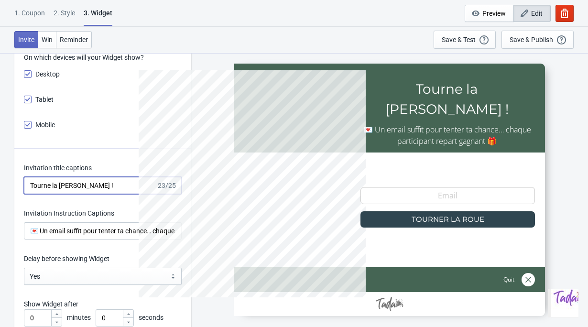
drag, startPoint x: 122, startPoint y: 187, endPoint x: 14, endPoint y: 187, distance: 108.0
paste input "a surprise rentrée"
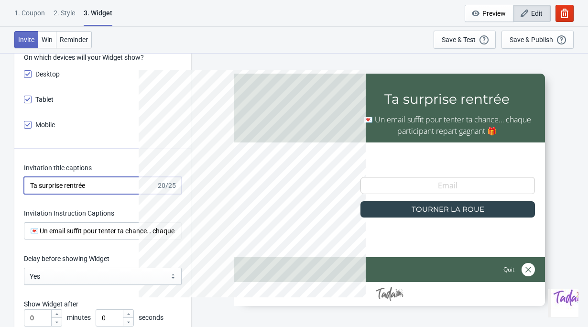
paste input "🎁"
click at [64, 183] on input "Ta surprise rentrée 🎁" at bounding box center [90, 185] width 132 height 17
type input "Ta surprise rentrée 🎁"
click at [562, 134] on div "SHIP-FREE9JX Ta surprise rentrée 🎁 💌 Un email suffit pour tenter ta chance… cha…" at bounding box center [389, 190] width 387 height 274
click at [573, 54] on div "SHIP-FREE9JX Ta surprise rentrée 🎁 💌 Un email suffit pour tenter ta chance… cha…" at bounding box center [389, 190] width 387 height 274
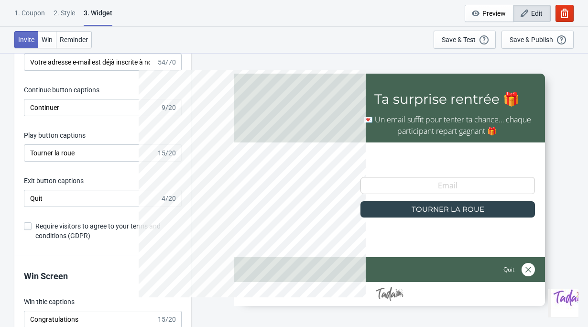
scroll to position [1628, 0]
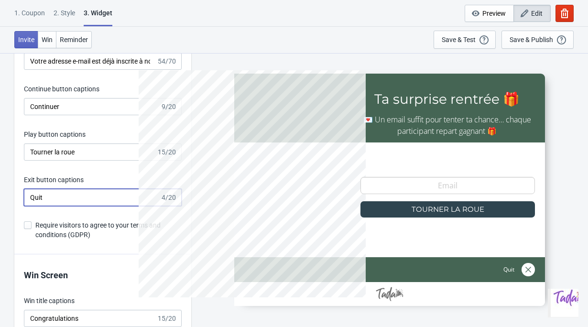
click at [66, 198] on input "Quit" at bounding box center [92, 197] width 136 height 17
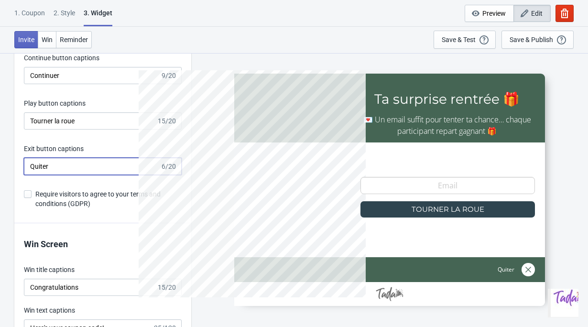
scroll to position [1662, 0]
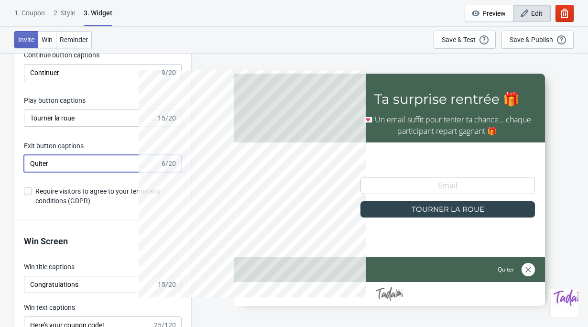
type input "Quiter"
click at [51, 196] on span "Require visitors to agree to your terms and conditions (GDPR)" at bounding box center [108, 195] width 146 height 19
click at [24, 196] on input "Require visitors to agree to your terms and conditions (GDPR)" at bounding box center [24, 195] width 0 height 17
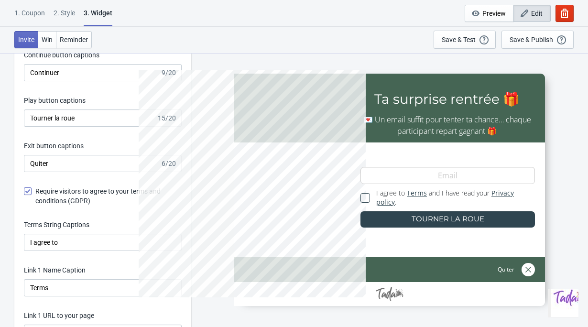
click at [51, 196] on span "Require visitors to agree to your terms and conditions (GDPR)" at bounding box center [108, 195] width 146 height 19
click at [24, 196] on input "Require visitors to agree to your terms and conditions (GDPR)" at bounding box center [24, 195] width 0 height 17
checkbox input "false"
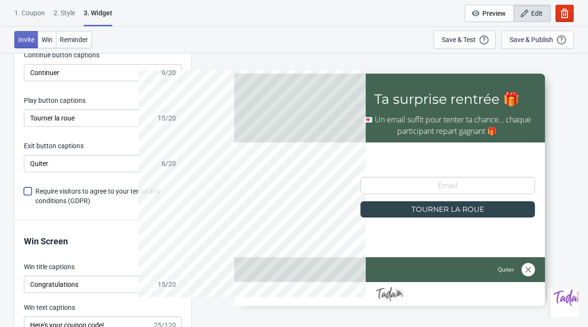
scroll to position [1722, 0]
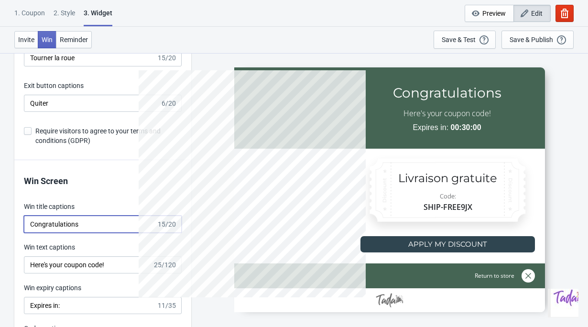
drag, startPoint x: 86, startPoint y: 228, endPoint x: -7, endPoint y: 212, distance: 94.0
type input "Féliciation !"
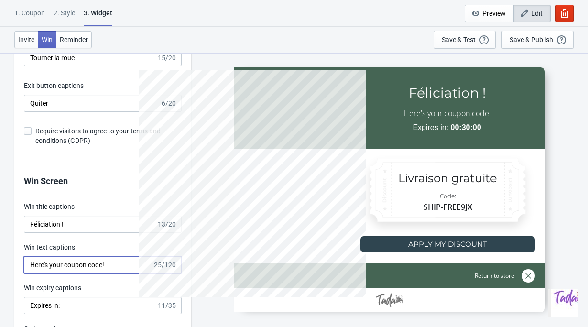
type input "V"
type input "Here's your coupon code!"
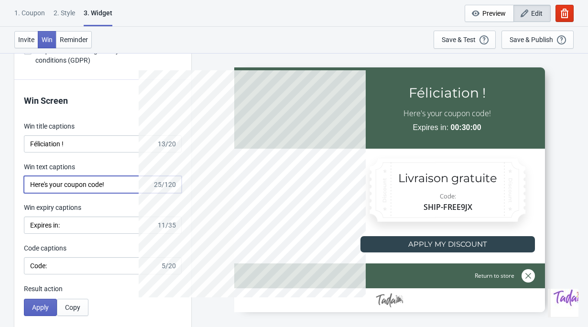
scroll to position [1833, 0]
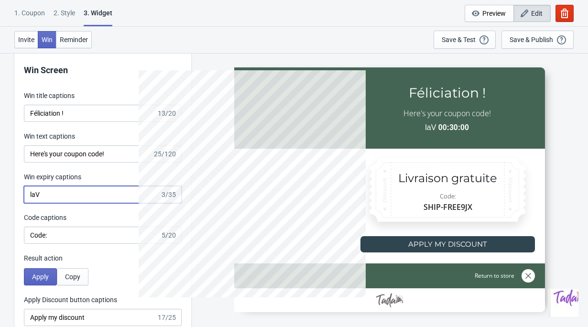
drag, startPoint x: 45, startPoint y: 195, endPoint x: 27, endPoint y: 185, distance: 20.8
click at [27, 192] on input "laV" at bounding box center [92, 194] width 136 height 17
type input "valide jusqu'au 14 septembre"
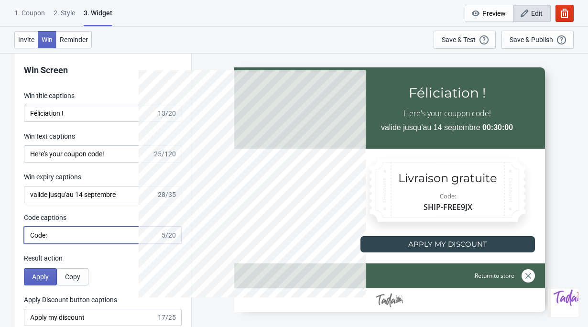
click at [62, 233] on input "Code:" at bounding box center [92, 235] width 136 height 17
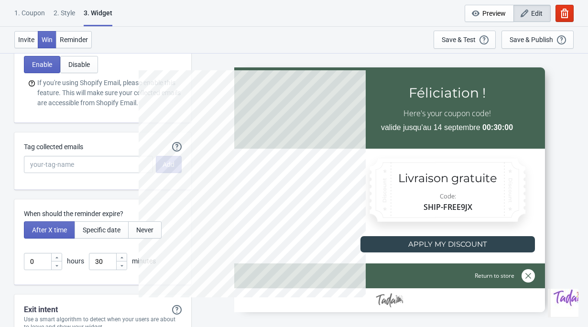
scroll to position [2201, 0]
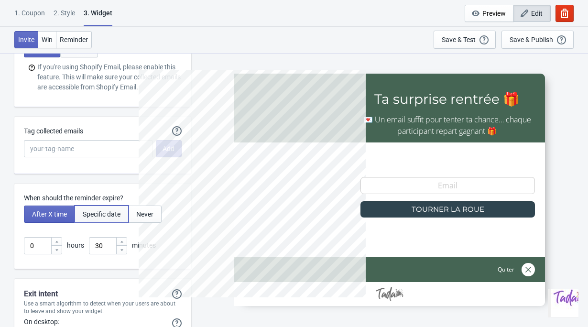
click at [108, 217] on button "Specific date" at bounding box center [102, 214] width 54 height 17
type input ", Valid until"
type input "Expires on"
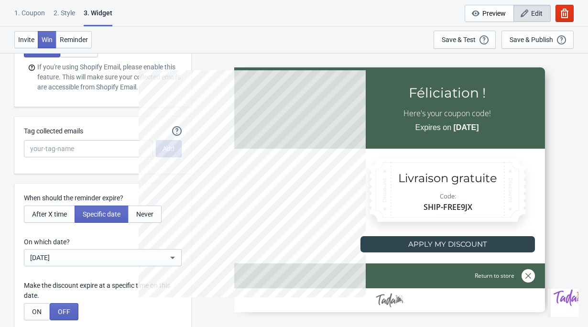
click at [77, 257] on div "Aug 31, 2025" at bounding box center [99, 257] width 138 height 11
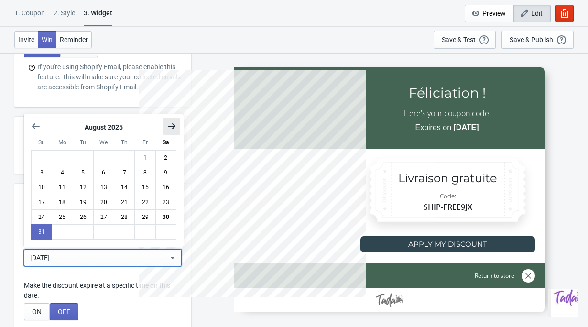
click at [171, 123] on icon "Show next month, September 2025" at bounding box center [172, 126] width 10 height 10
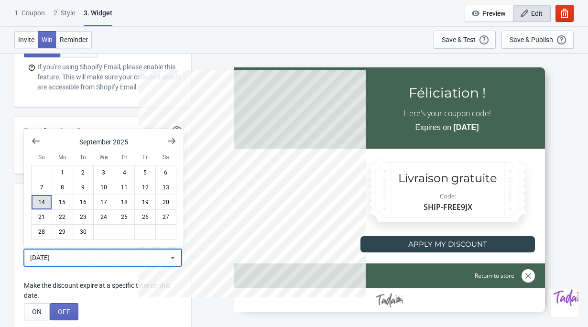
click at [46, 203] on button "14" at bounding box center [41, 202] width 21 height 15
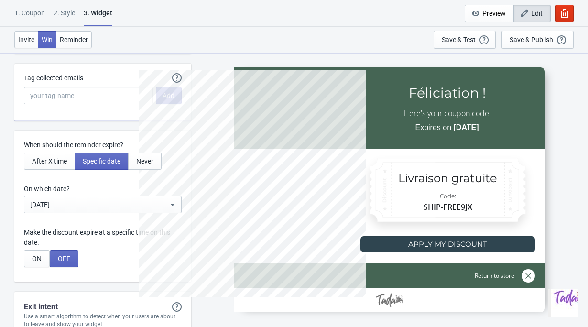
scroll to position [2248, 0]
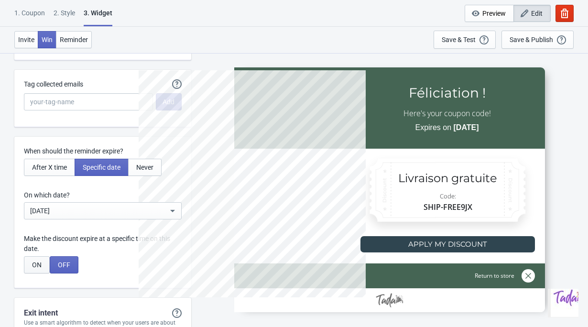
click at [45, 262] on button "ON" at bounding box center [37, 264] width 26 height 17
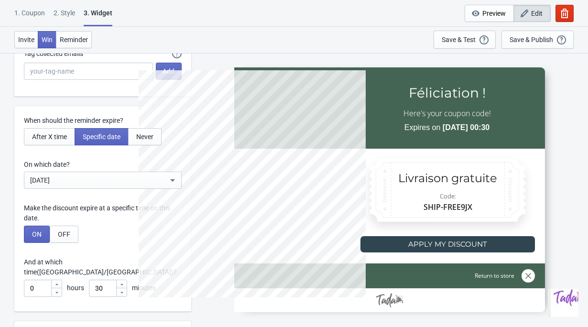
scroll to position [2284, 0]
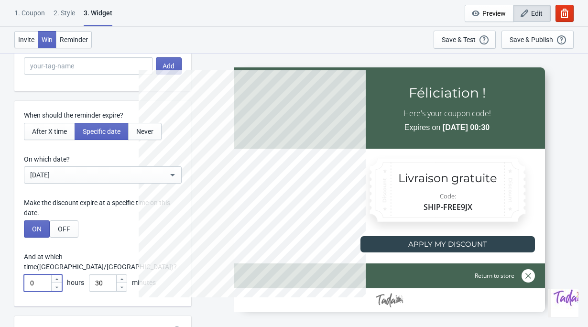
click at [40, 274] on input "0" at bounding box center [37, 282] width 27 height 17
drag, startPoint x: 41, startPoint y: 272, endPoint x: 10, endPoint y: 272, distance: 31.1
click at [57, 276] on icon at bounding box center [57, 279] width 6 height 6
click at [57, 286] on icon at bounding box center [56, 286] width 3 height 1
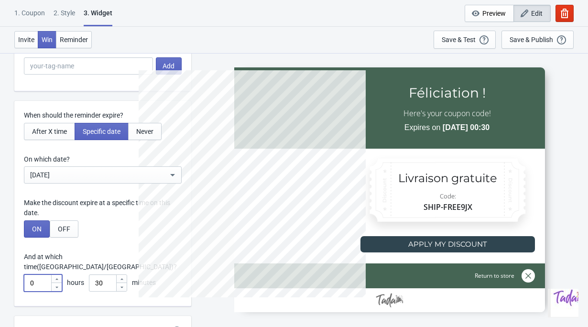
click at [57, 286] on icon at bounding box center [56, 286] width 3 height 1
click at [56, 275] on div at bounding box center [56, 279] width 11 height 8
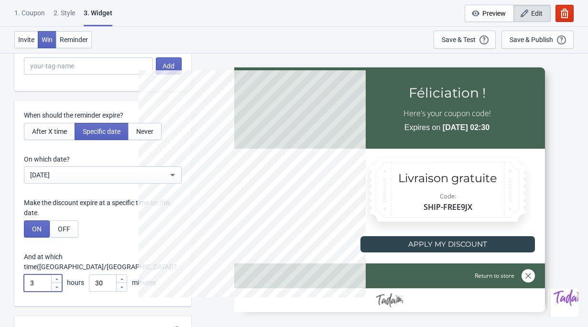
click at [56, 275] on div at bounding box center [56, 279] width 11 height 8
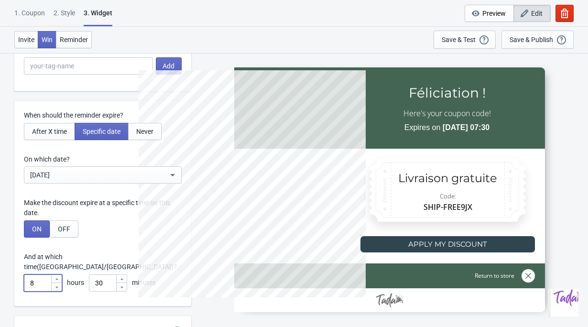
click at [56, 275] on div at bounding box center [56, 279] width 11 height 8
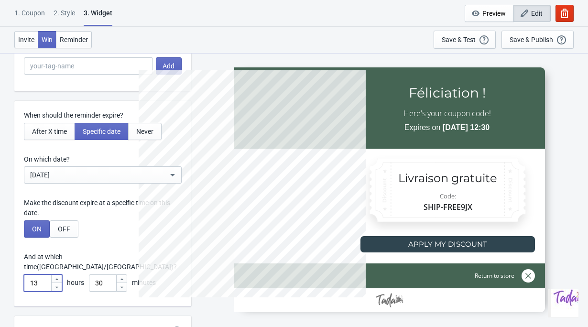
click at [56, 275] on div at bounding box center [56, 279] width 11 height 8
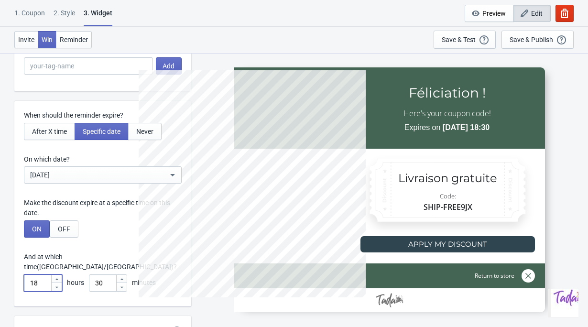
click at [56, 275] on div at bounding box center [56, 279] width 11 height 8
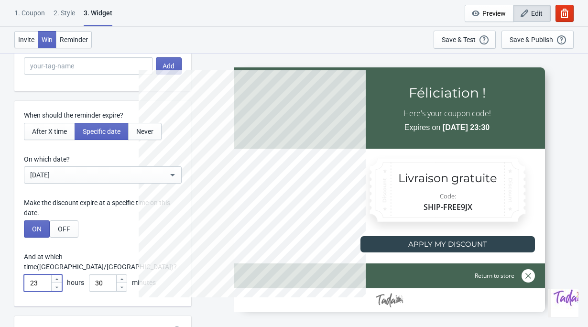
click at [56, 275] on div at bounding box center [56, 279] width 11 height 8
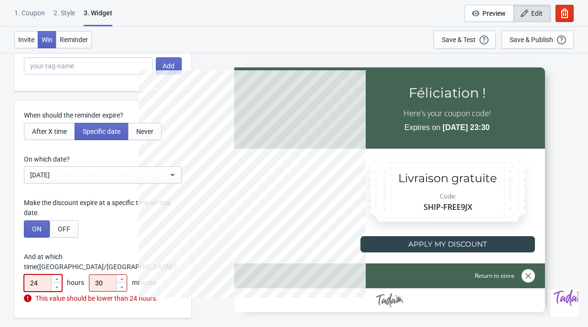
click at [56, 275] on div at bounding box center [56, 279] width 11 height 8
click at [57, 283] on div at bounding box center [56, 287] width 11 height 9
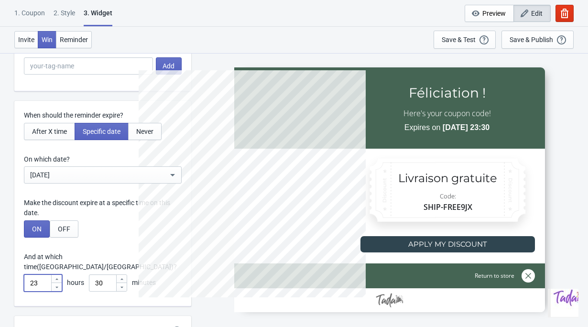
click at [57, 283] on div at bounding box center [56, 287] width 11 height 9
type input "21"
click at [124, 276] on icon at bounding box center [122, 279] width 6 height 6
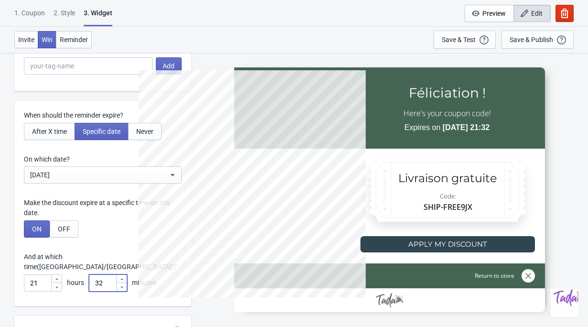
click at [124, 276] on icon at bounding box center [122, 279] width 6 height 6
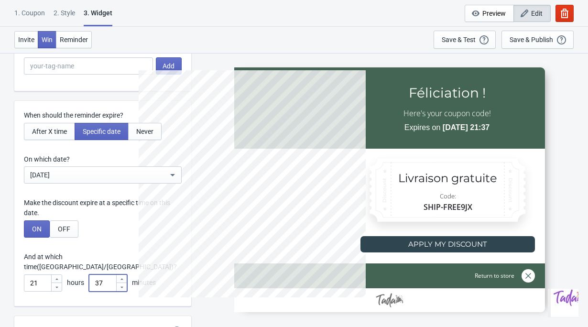
click at [124, 276] on icon at bounding box center [122, 279] width 6 height 6
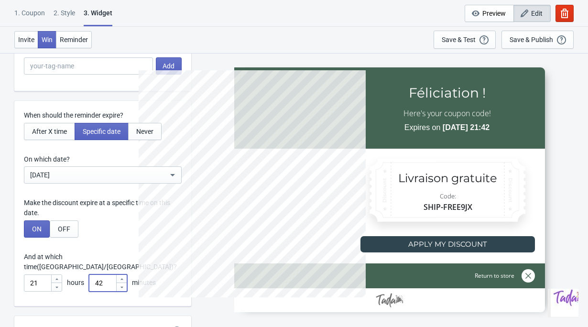
click at [124, 276] on icon at bounding box center [122, 279] width 6 height 6
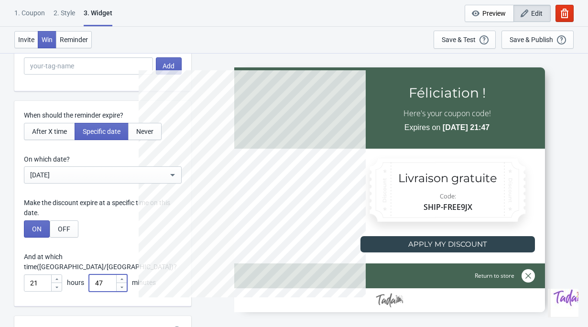
click at [124, 276] on icon at bounding box center [122, 279] width 6 height 6
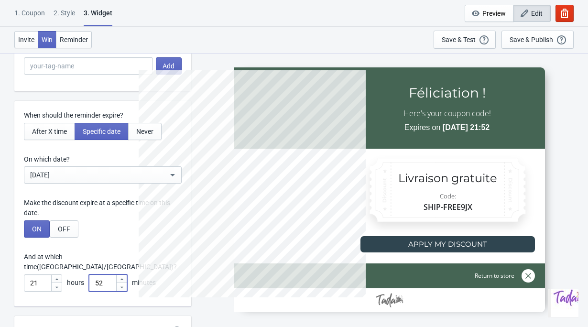
click at [124, 276] on icon at bounding box center [122, 279] width 6 height 6
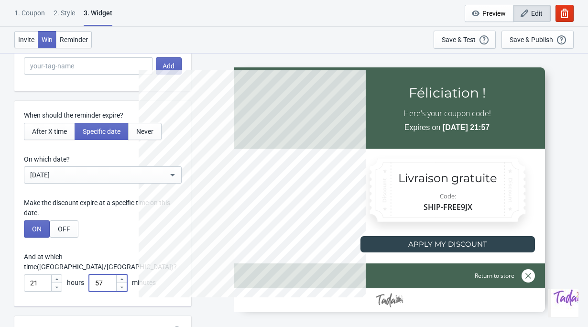
click at [124, 276] on icon at bounding box center [122, 279] width 6 height 6
type input "59"
click at [132, 218] on div "When should the reminder expire? After X time Specific date Never On which date…" at bounding box center [102, 204] width 177 height 206
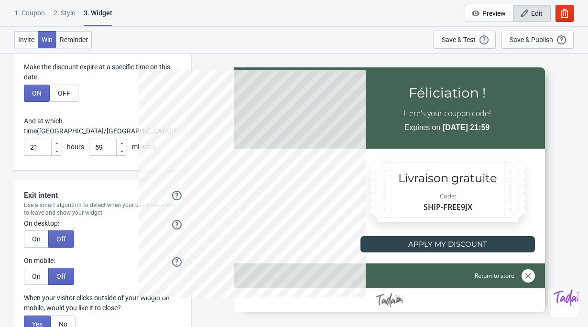
scroll to position [2421, 0]
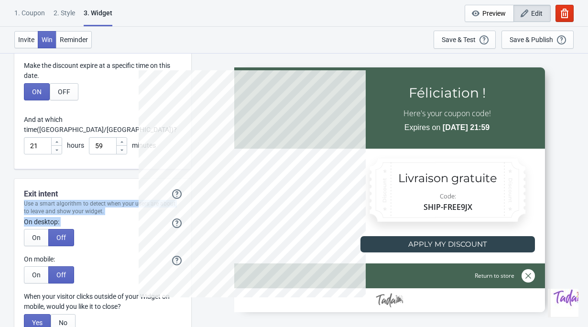
drag, startPoint x: 25, startPoint y: 194, endPoint x: 138, endPoint y: 206, distance: 113.0
click at [138, 206] on div "Exit intent Exit intent will only show the Widget if it hasn't showed previousl…" at bounding box center [102, 260] width 177 height 162
click at [37, 234] on span "On" at bounding box center [36, 238] width 9 height 8
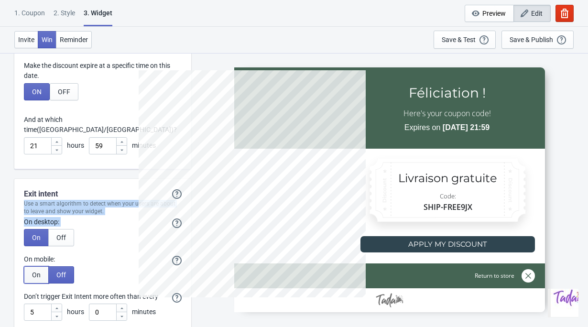
click at [39, 271] on span "On" at bounding box center [36, 275] width 9 height 8
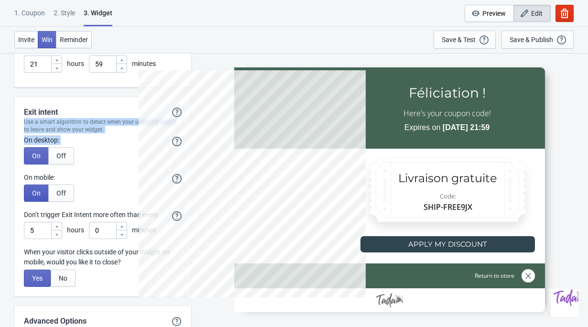
scroll to position [2504, 0]
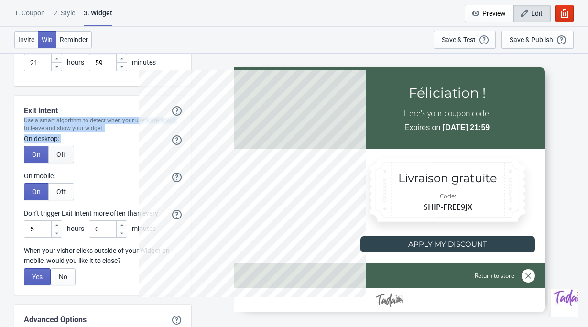
click at [59, 152] on button "Off" at bounding box center [61, 154] width 26 height 17
click at [60, 188] on span "Off" at bounding box center [61, 192] width 10 height 8
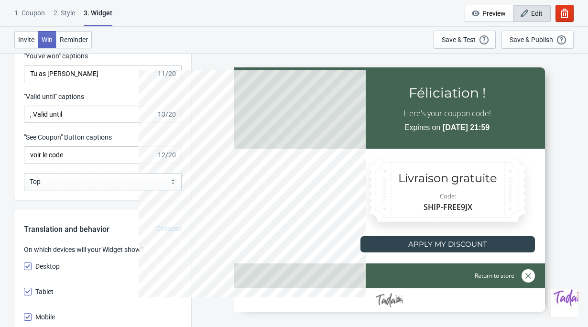
scroll to position [1041, 0]
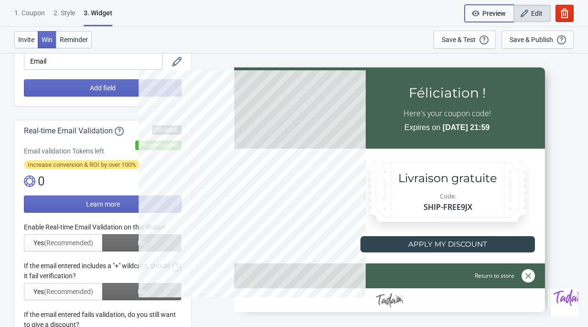
click at [494, 20] on button "Preview" at bounding box center [489, 13] width 49 height 17
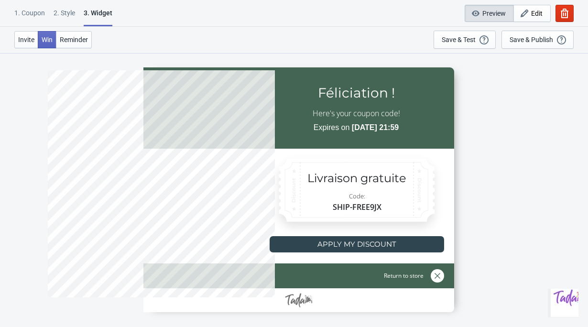
scroll to position [53, 0]
click at [533, 13] on span "Edit" at bounding box center [536, 14] width 11 height 8
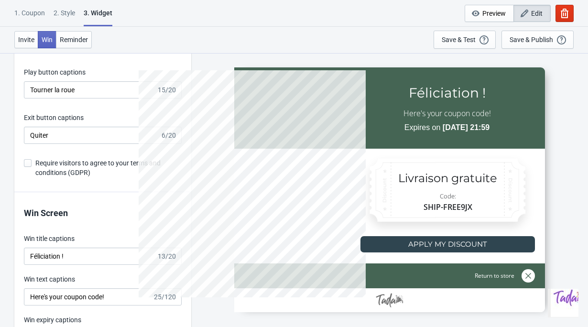
scroll to position [1729, 0]
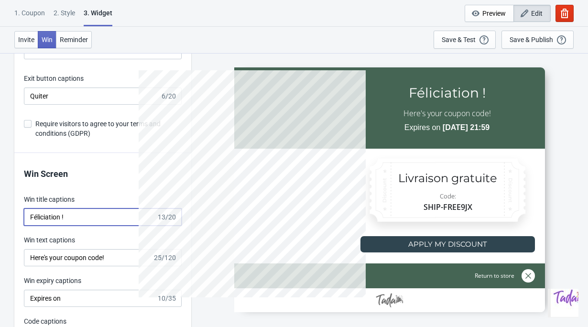
click at [50, 220] on input "Féliciation !" at bounding box center [90, 216] width 132 height 17
type input "Félicitation !"
click at [83, 259] on input "Here's your coupon code!" at bounding box center [88, 257] width 129 height 17
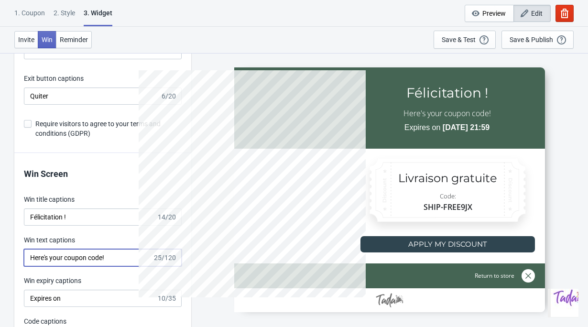
paste input "Voici ton code promo !"
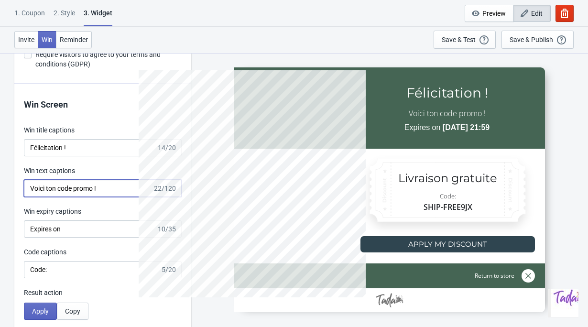
scroll to position [1805, 0]
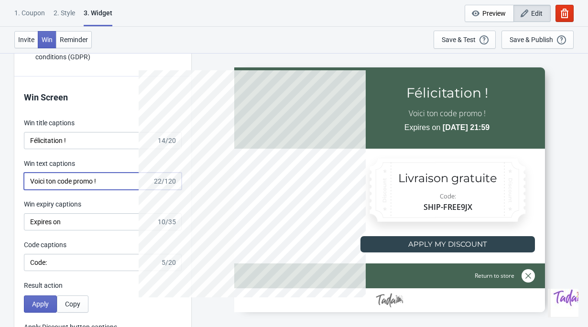
drag, startPoint x: 121, startPoint y: 179, endPoint x: -52, endPoint y: 179, distance: 173.5
paste input "Ton code exclusif Mayumi"
click at [72, 184] on input "Ton code exclusif Mayumi" at bounding box center [88, 181] width 129 height 17
type input "Voici ton code promo !"
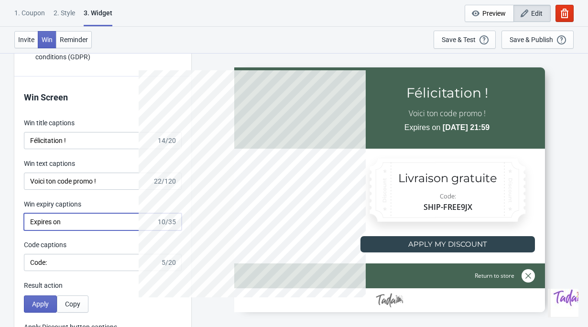
drag, startPoint x: 94, startPoint y: 218, endPoint x: -3, endPoint y: 218, distance: 97.0
paste input "le"
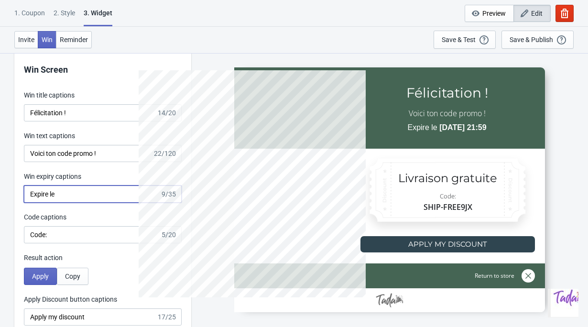
scroll to position [1901, 0]
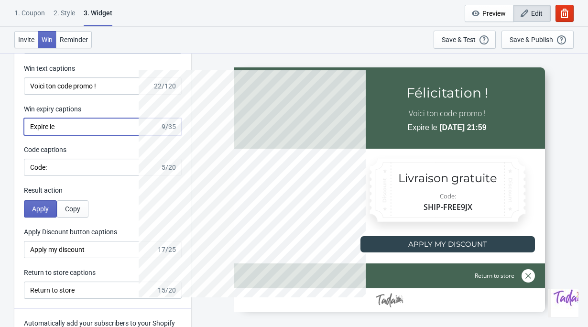
type input "Expire le"
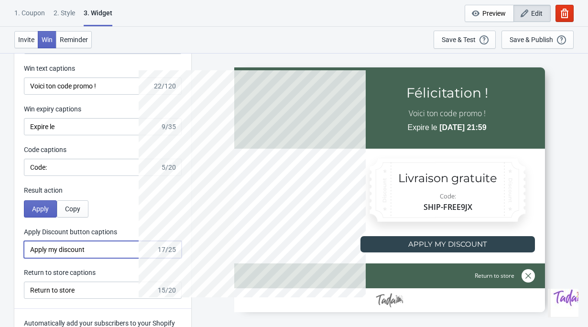
drag, startPoint x: 114, startPoint y: 250, endPoint x: 12, endPoint y: 249, distance: 101.8
paste input "J’en profite"
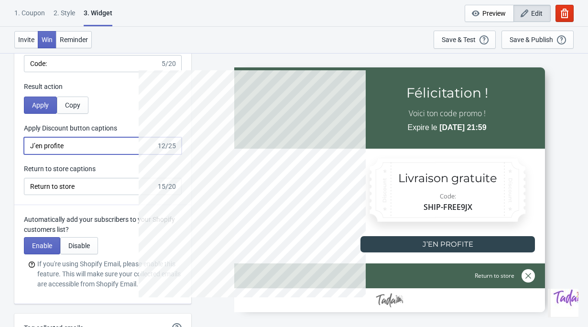
type input "J’en profite"
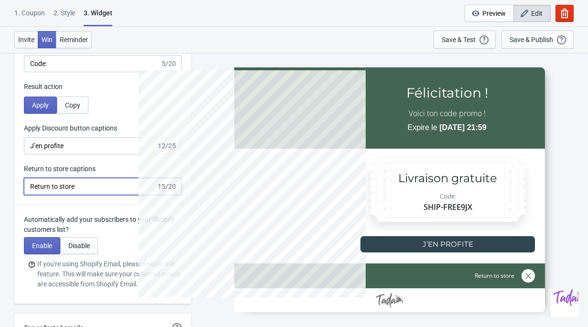
drag, startPoint x: 89, startPoint y: 182, endPoint x: 14, endPoint y: 179, distance: 75.1
click at [14, 179] on div "Win Screen Win title captions Félicitation ! 14/20 Win text captions Voici ton …" at bounding box center [102, 41] width 177 height 327
type input "Voir la boutique"
click at [57, 224] on p "Automatically add your subscribers to your Shopify customers list?" at bounding box center [103, 225] width 158 height 20
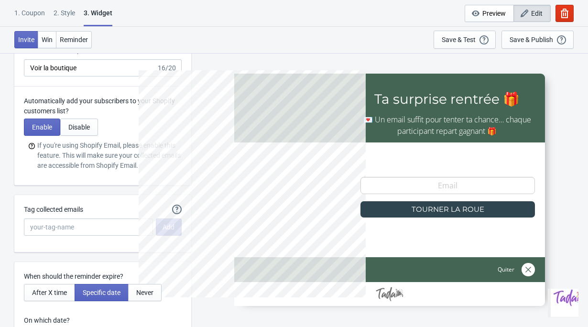
scroll to position [2135, 0]
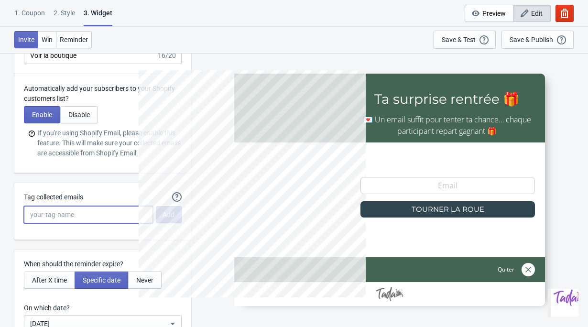
click at [81, 217] on input "Tag collected emails" at bounding box center [88, 214] width 129 height 17
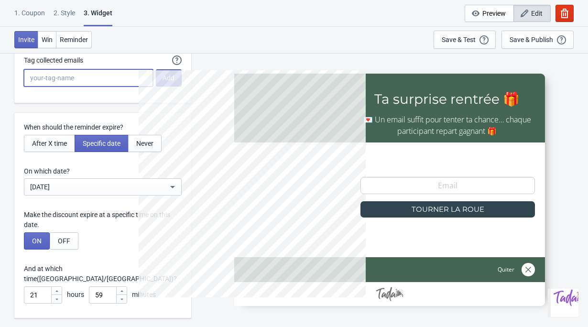
scroll to position [2246, 0]
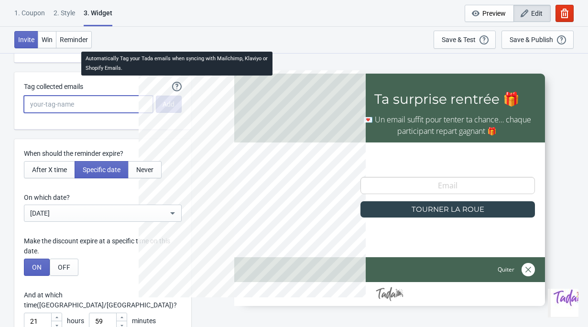
click at [176, 82] on icon at bounding box center [177, 87] width 10 height 10
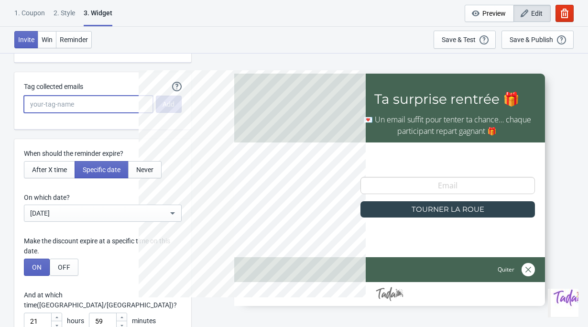
click at [119, 99] on input "Tag collected emails" at bounding box center [88, 104] width 129 height 17
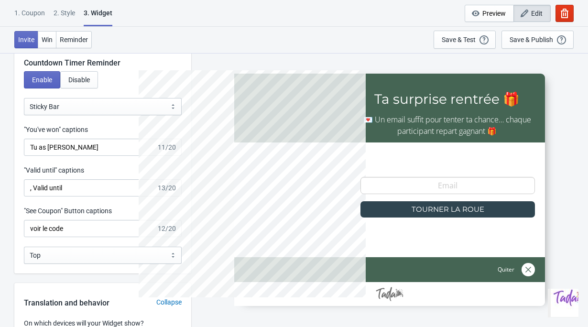
scroll to position [0, 0]
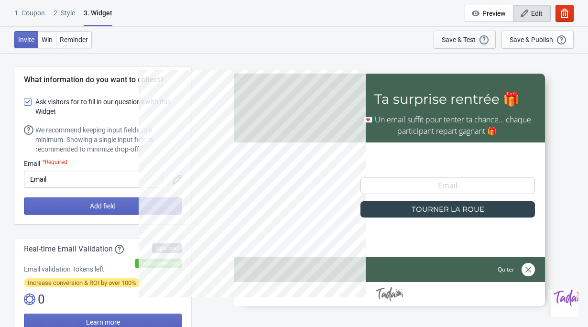
click at [472, 39] on div "Save & Test" at bounding box center [459, 40] width 34 height 8
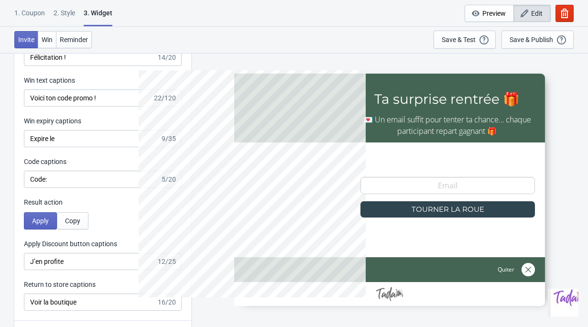
scroll to position [1888, 0]
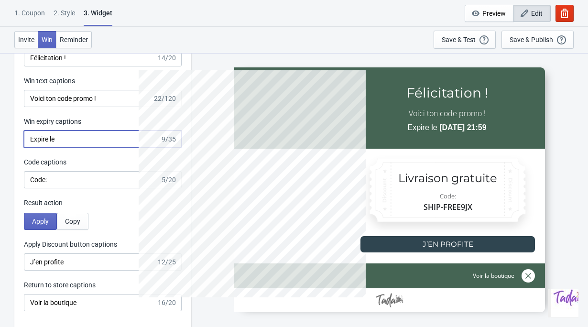
click at [63, 136] on input "Expire le" at bounding box center [92, 138] width 136 height 17
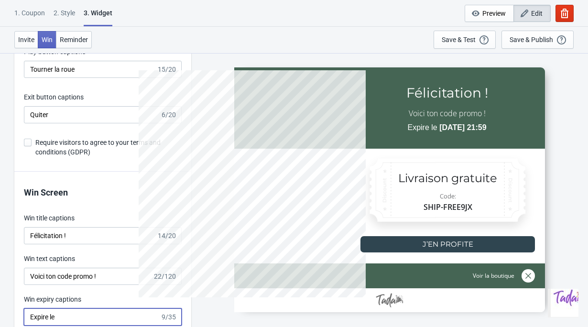
scroll to position [1697, 0]
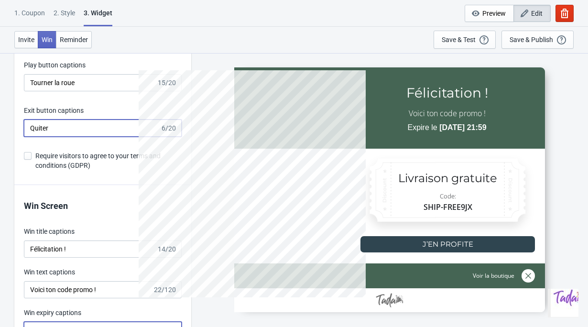
click at [61, 130] on input "Quiter" at bounding box center [92, 128] width 136 height 17
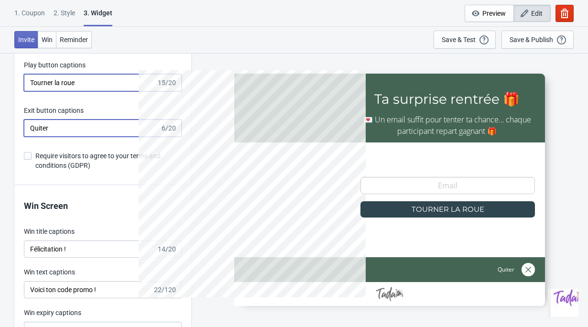
click at [77, 85] on input "Tourner la roue" at bounding box center [90, 82] width 132 height 17
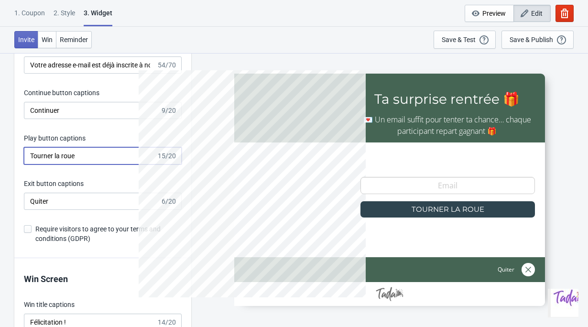
scroll to position [1623, 0]
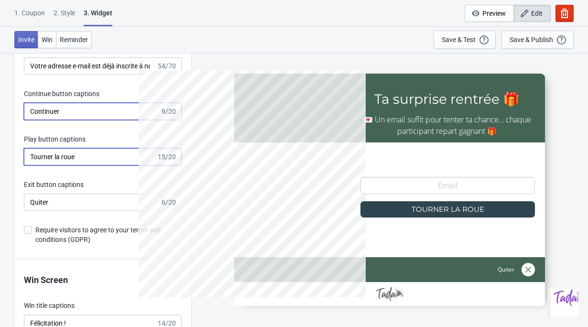
click at [78, 111] on input "Continuer" at bounding box center [92, 111] width 136 height 17
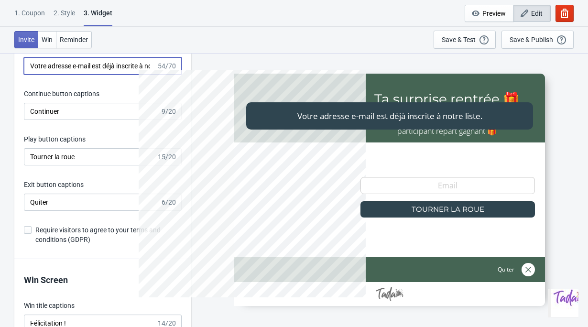
click at [74, 69] on input "Votre adresse e-mail est déjà inscrite à notre liste." at bounding box center [90, 65] width 132 height 17
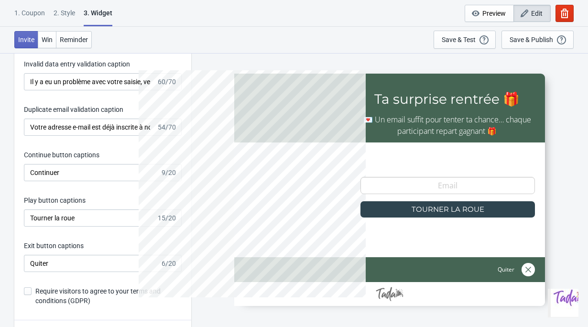
click at [75, 95] on div "Invitation title captions Ta surprise rentrée 🎁 23/25 Invitation Instruction Ca…" at bounding box center [102, 71] width 177 height 499
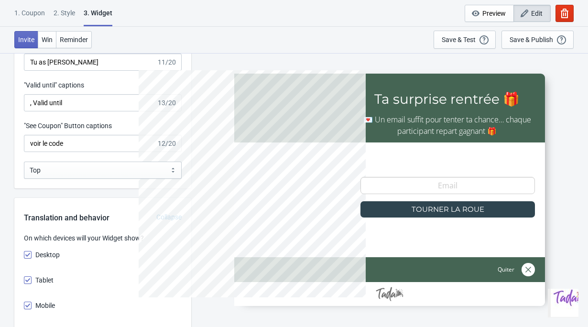
scroll to position [1026, 0]
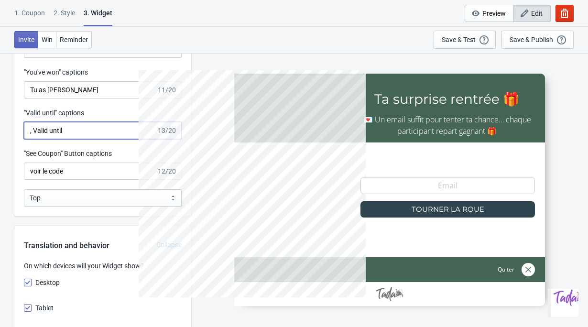
click at [75, 128] on input ", Valid until" at bounding box center [90, 130] width 132 height 17
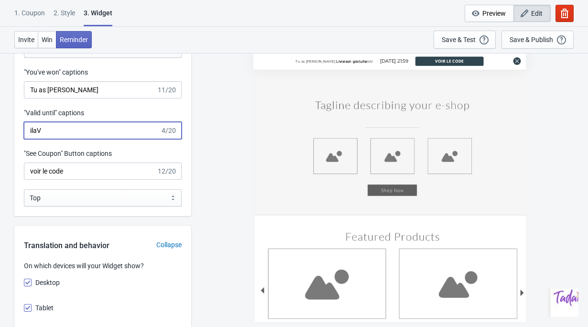
drag, startPoint x: 50, startPoint y: 131, endPoint x: 17, endPoint y: 131, distance: 32.5
click at [17, 131] on div ""Valid until" captions ilaV 4/20" at bounding box center [102, 123] width 177 height 31
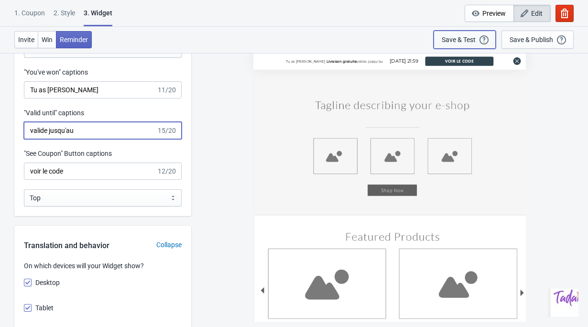
click at [475, 36] on div "Save & Test" at bounding box center [459, 40] width 34 height 8
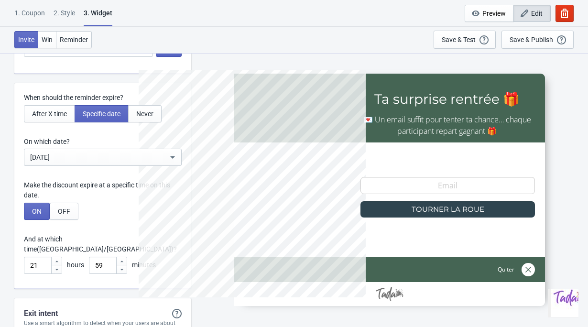
scroll to position [2569, 0]
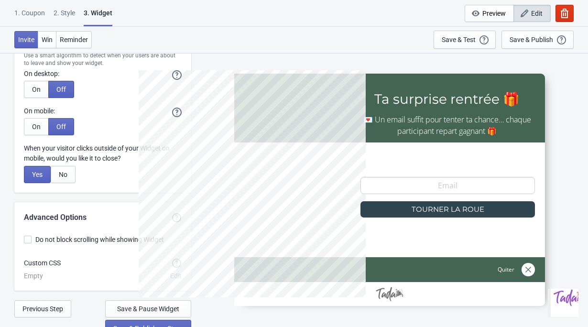
click at [141, 299] on div at bounding box center [258, 189] width 239 height 239
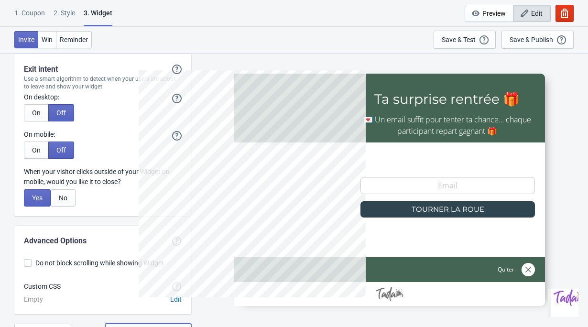
click at [152, 326] on span "Save & Pause Widget" at bounding box center [148, 332] width 62 height 8
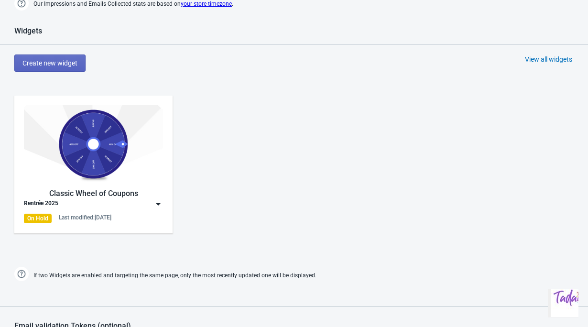
scroll to position [391, 0]
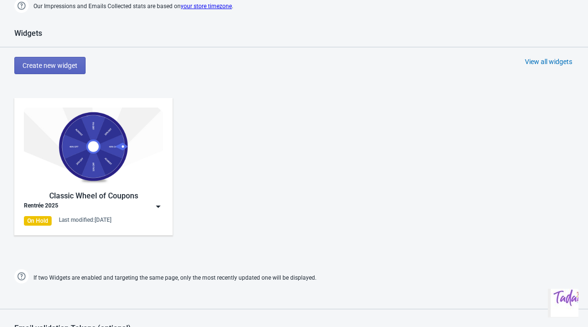
click at [159, 206] on img at bounding box center [158, 207] width 10 height 10
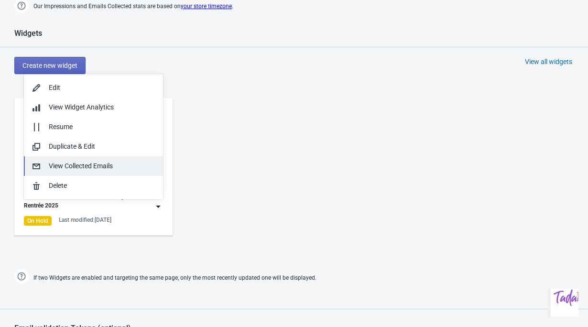
click at [123, 171] on div "View Collected Emails" at bounding box center [102, 166] width 107 height 10
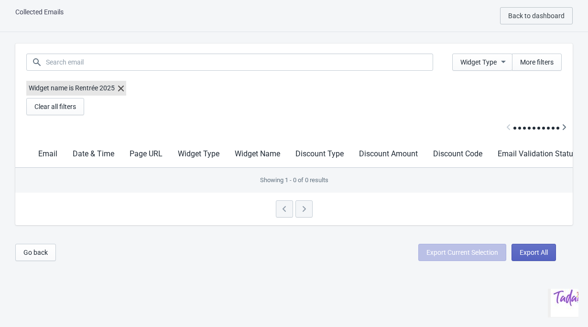
scroll to position [10, 0]
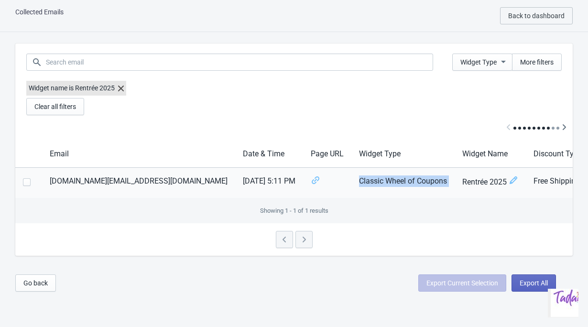
drag, startPoint x: 268, startPoint y: 181, endPoint x: 369, endPoint y: 181, distance: 101.8
click at [369, 182] on tr "lulu405.lc@gmail.com 30/08/25 5:11 PM Classic Wheel of Coupons Rentrée 2025 Fre…" at bounding box center [419, 183] width 808 height 31
click at [351, 181] on td "Classic Wheel of Coupons" at bounding box center [402, 183] width 103 height 31
drag, startPoint x: 270, startPoint y: 186, endPoint x: 340, endPoint y: 186, distance: 70.7
click at [351, 186] on td "Classic Wheel of Coupons" at bounding box center [402, 183] width 103 height 31
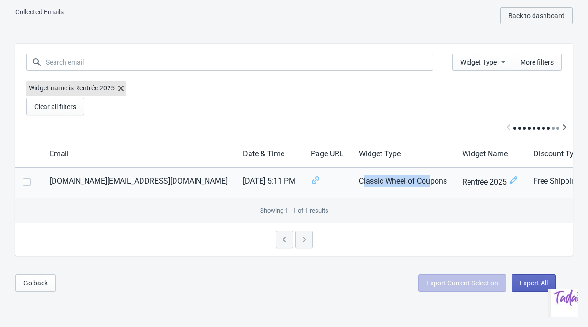
click at [351, 185] on td "Classic Wheel of Coupons" at bounding box center [402, 183] width 103 height 31
click at [40, 5] on div "Collected Emails Back to dashboard" at bounding box center [294, 16] width 588 height 32
click at [559, 10] on button "Back to dashboard" at bounding box center [536, 15] width 73 height 17
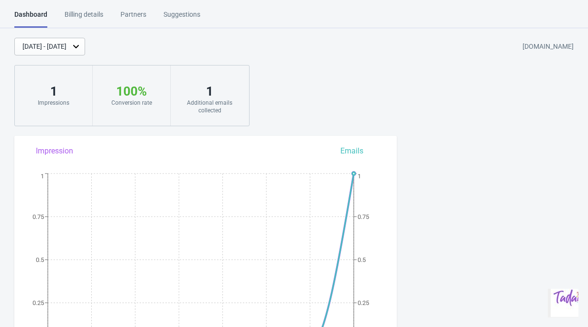
click at [142, 16] on div "Partners" at bounding box center [133, 18] width 26 height 17
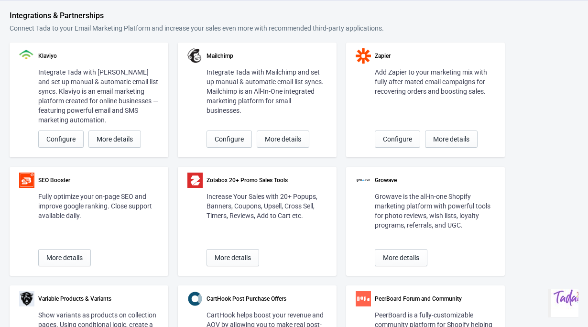
scroll to position [34, 0]
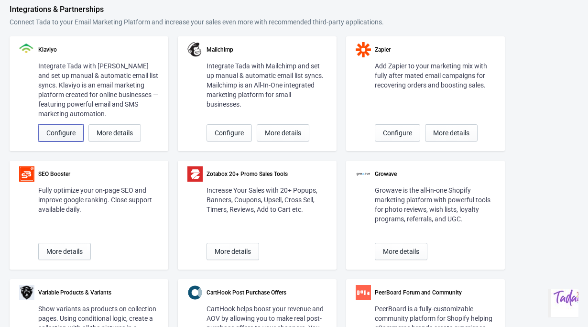
click at [62, 136] on span "Configure" at bounding box center [60, 133] width 29 height 8
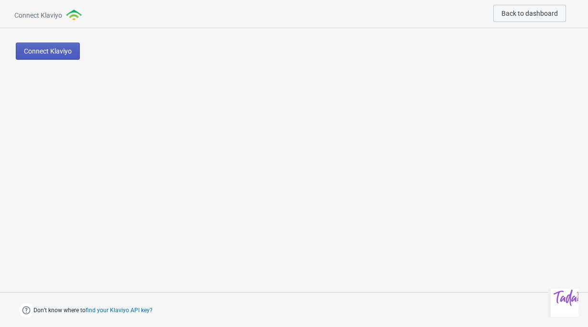
click at [76, 55] on button "Connect Klaviyo" at bounding box center [48, 51] width 64 height 17
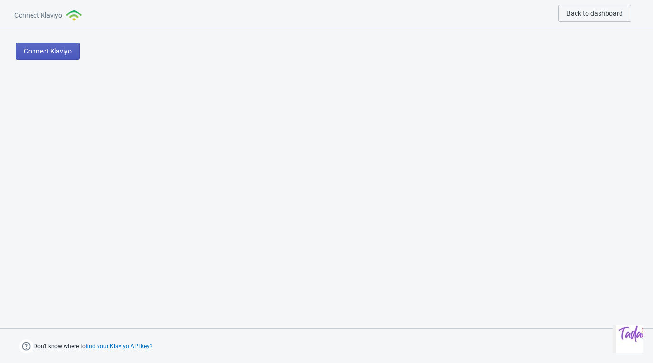
click at [59, 53] on span "Connect Klaviyo" at bounding box center [48, 51] width 48 height 8
click at [45, 49] on span "Connect Klaviyo" at bounding box center [48, 51] width 48 height 8
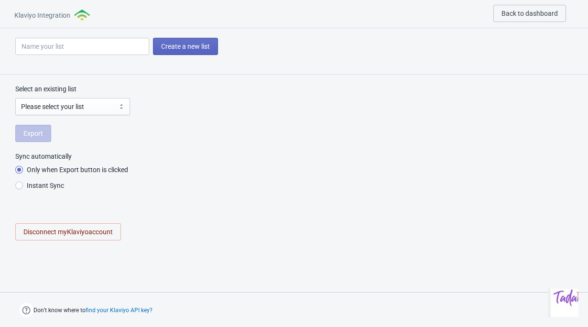
radio input "true"
click at [94, 47] on input at bounding box center [82, 46] width 134 height 17
click at [92, 48] on input at bounding box center [82, 46] width 134 height 17
type input "R"
radio input "true"
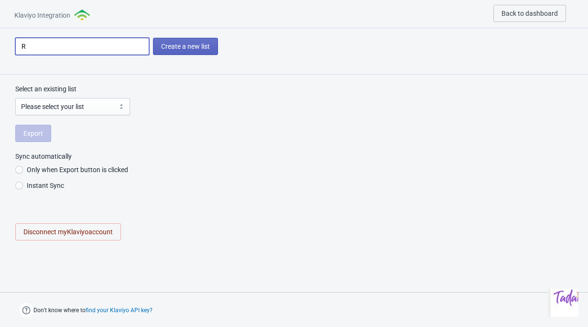
type input "Ro"
radio input "true"
type input "Rou"
radio input "true"
type input "Roue"
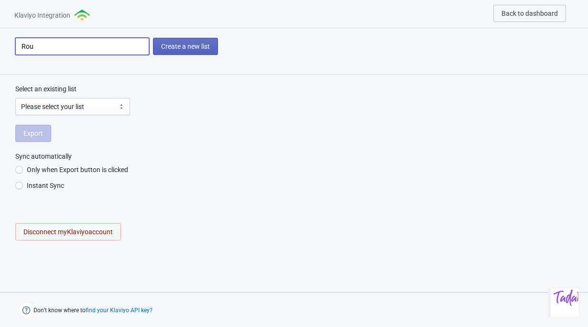
radio input "true"
type input "Roue"
radio input "true"
type input "Roue M"
radio input "true"
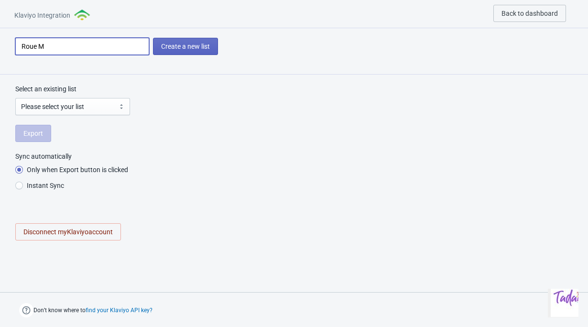
type input "Roue Ma"
radio input "true"
type input "Roue May"
radio input "true"
type input "Roue Mayu"
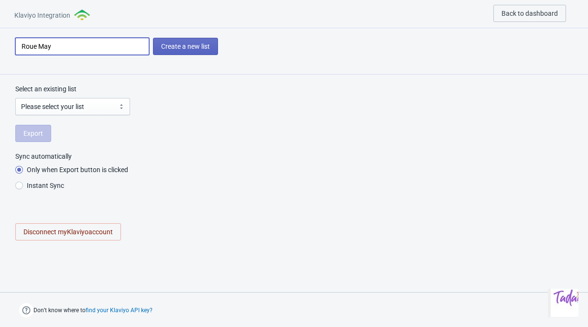
radio input "true"
type input "Roue May"
radio input "true"
type input "Roue Ma"
radio input "true"
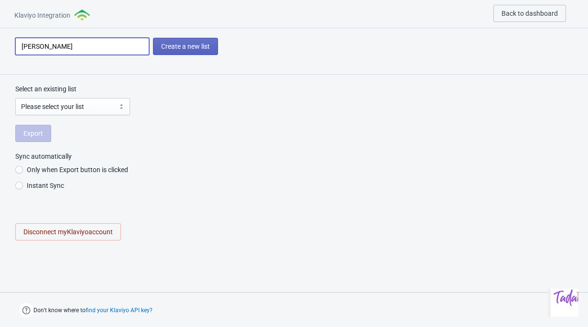
type input "Roue M"
radio input "true"
type input "Roue"
radio input "true"
type input "Roue r"
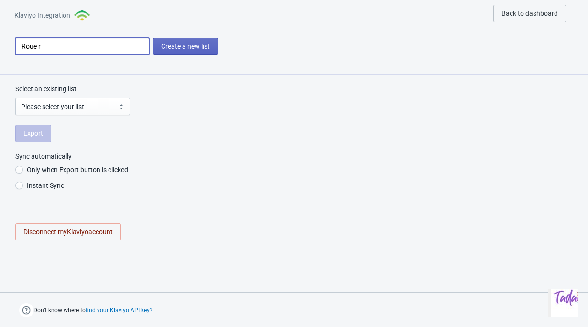
radio input "true"
type input "Roue re"
radio input "true"
type input "Roue ren"
radio input "true"
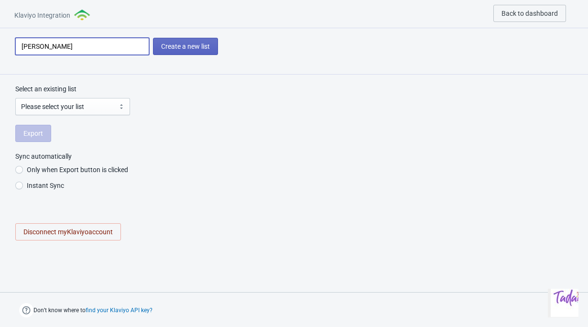
type input "Roue rent"
radio input "true"
type input "Roue rentr"
radio input "true"
type input "Roue rentré"
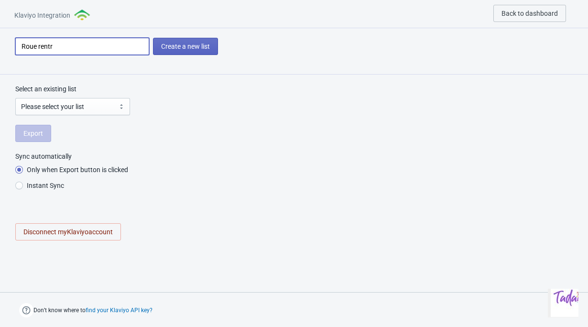
radio input "true"
type input "Roue rentrée"
radio input "true"
type input "Roue rentrée"
radio input "true"
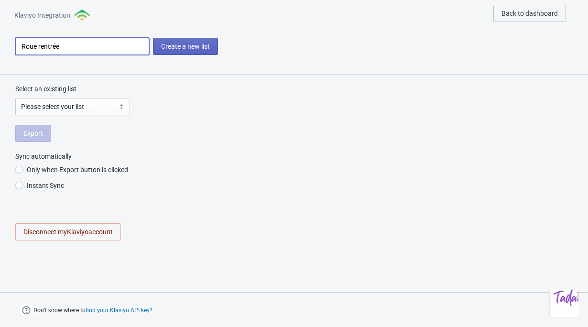
type input "Roue rentrée 2"
radio input "true"
type input "Roue rentrée 20"
radio input "true"
type input "Roue rentrée 202"
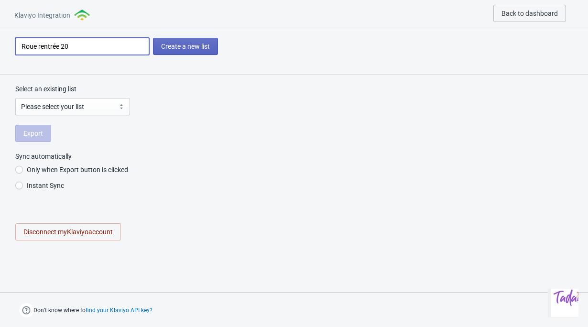
radio input "true"
type input "Roue rentrée 2025"
radio input "true"
type input "Roue rentrée 2025"
click at [178, 46] on span "Create a new list" at bounding box center [185, 47] width 49 height 8
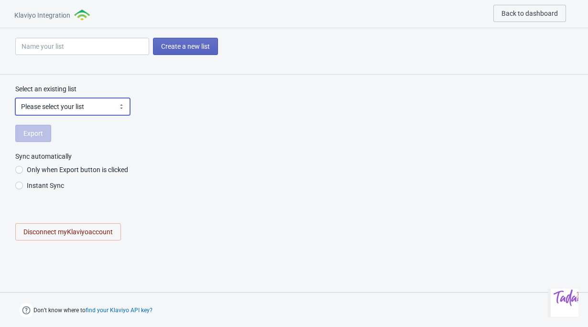
click at [97, 112] on select "Please select your list Prévisualiser la liste Quizz rentrée Liste de SMS Liste…" at bounding box center [72, 106] width 115 height 17
click at [186, 46] on span "Create a new list" at bounding box center [185, 47] width 49 height 8
radio input "true"
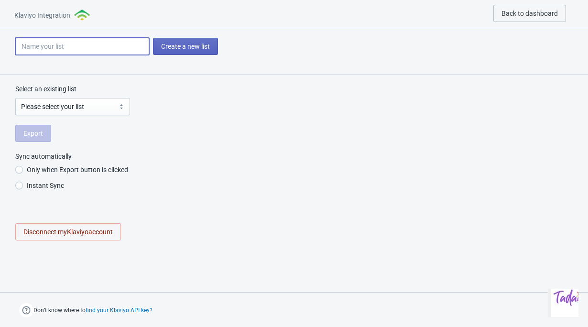
click at [140, 42] on input at bounding box center [82, 46] width 134 height 17
click at [96, 105] on select "Please select your list Prévisualiser la liste Quizz rentrée Liste de SMS Liste…" at bounding box center [72, 106] width 115 height 17
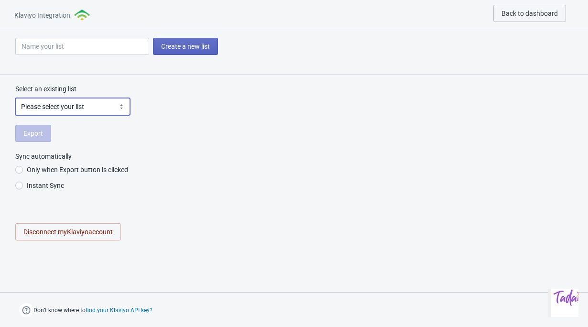
select select "[object Object]"
click at [15, 98] on select "Please select your list Prévisualiser la liste Quizz rentrée Liste de SMS Liste…" at bounding box center [72, 106] width 115 height 17
radio input "true"
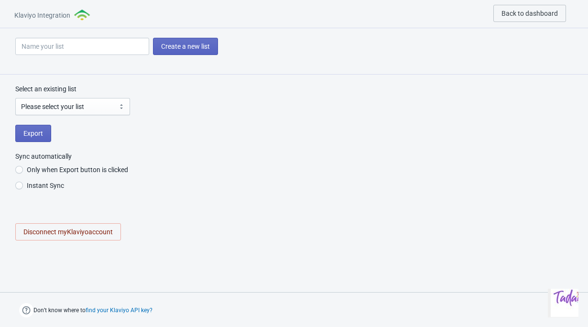
click at [55, 186] on span "Instant Sync" at bounding box center [45, 186] width 37 height 10
click at [23, 186] on input "Instant Sync" at bounding box center [19, 190] width 8 height 17
click at [91, 110] on select "Please select your list Prévisualiser la liste Quizz rentrée Liste de SMS Liste…" at bounding box center [72, 106] width 115 height 17
click at [15, 98] on select "Please select your list Prévisualiser la liste Quizz rentrée Liste de SMS Liste…" at bounding box center [72, 106] width 115 height 17
click at [48, 131] on button "Export" at bounding box center [33, 133] width 36 height 17
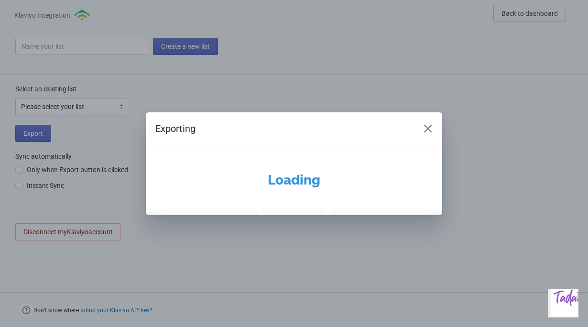
radio input "true"
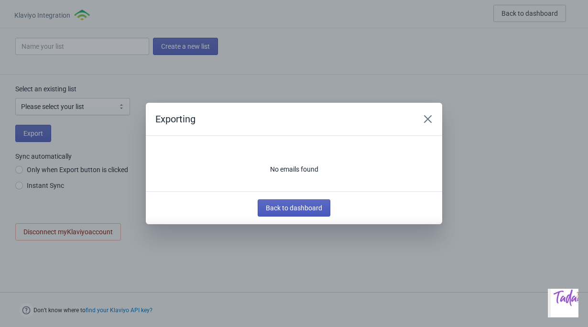
click at [315, 205] on span "Back to dashboard" at bounding box center [294, 208] width 56 height 8
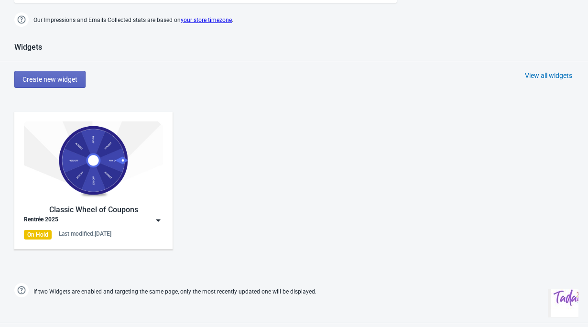
scroll to position [353, 0]
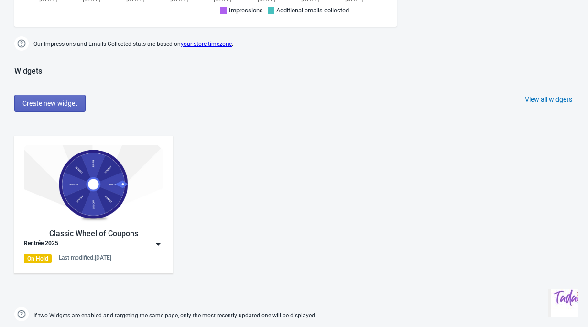
click at [98, 189] on img at bounding box center [93, 184] width 139 height 78
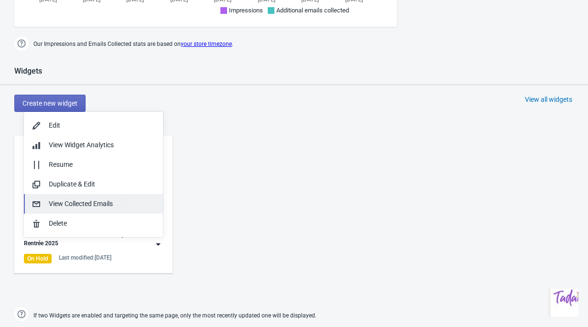
click at [100, 204] on div "View Collected Emails" at bounding box center [102, 204] width 107 height 10
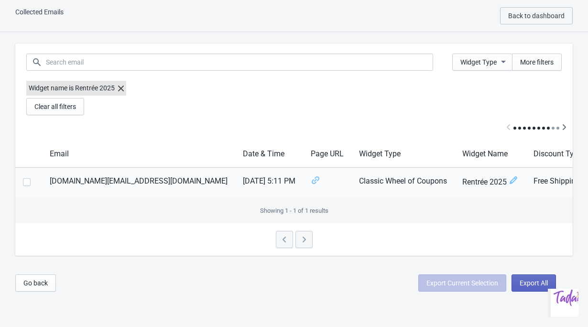
click at [25, 178] on span at bounding box center [27, 182] width 8 height 8
click at [23, 178] on input "checkbox" at bounding box center [23, 186] width 0 height 17
click at [28, 178] on span at bounding box center [27, 182] width 8 height 8
click at [23, 178] on input "checkbox" at bounding box center [23, 186] width 0 height 17
checkbox input "false"
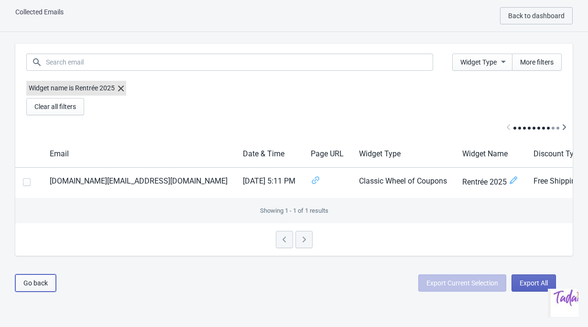
click at [40, 284] on span "Go back" at bounding box center [35, 283] width 24 height 8
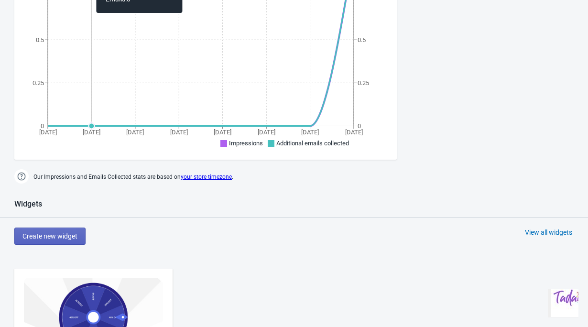
scroll to position [339, 0]
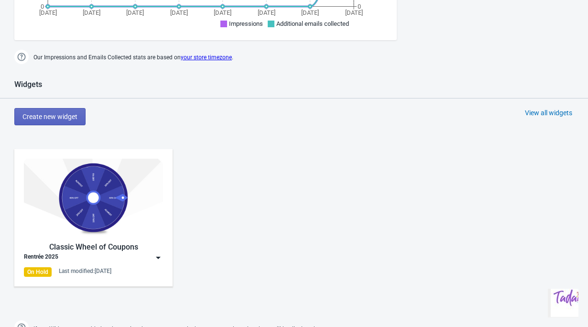
click at [161, 258] on img at bounding box center [158, 258] width 10 height 10
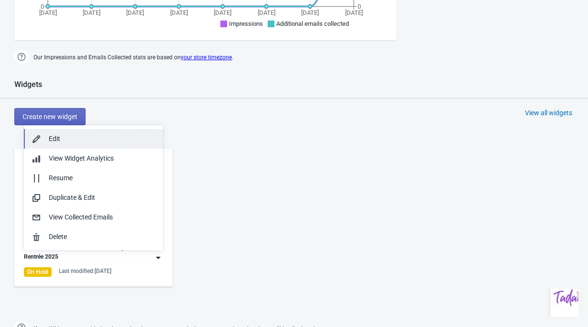
click at [77, 143] on div "Edit" at bounding box center [102, 139] width 107 height 10
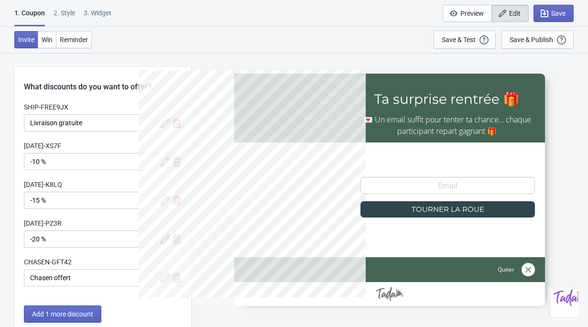
click at [65, 16] on div "2 . Style" at bounding box center [65, 16] width 22 height 17
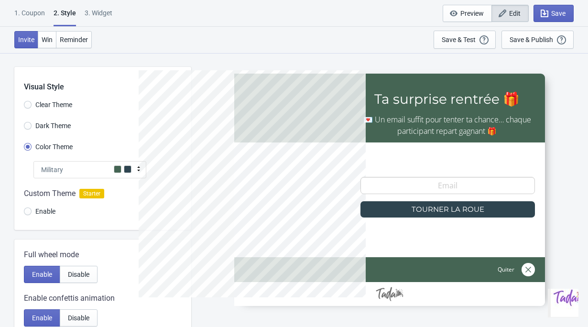
click at [107, 14] on div "3. Widget" at bounding box center [99, 16] width 28 height 17
select select "once"
select select "1"
select select "left"
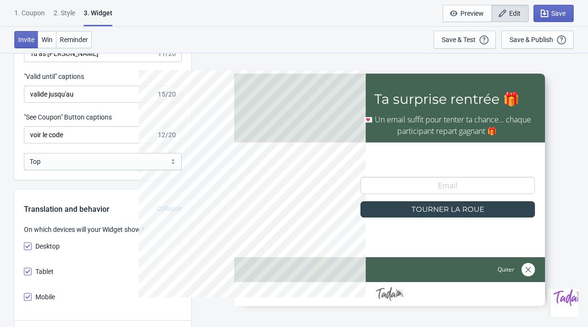
scroll to position [1063, 0]
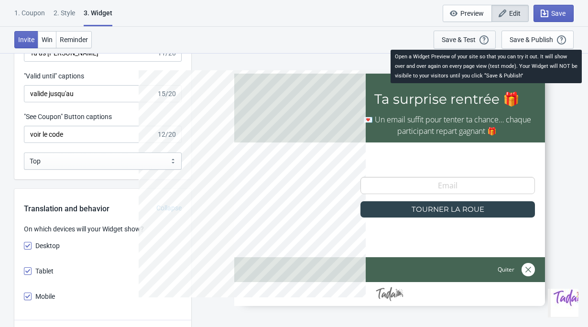
click at [482, 38] on icon "button" at bounding box center [483, 39] width 9 height 9
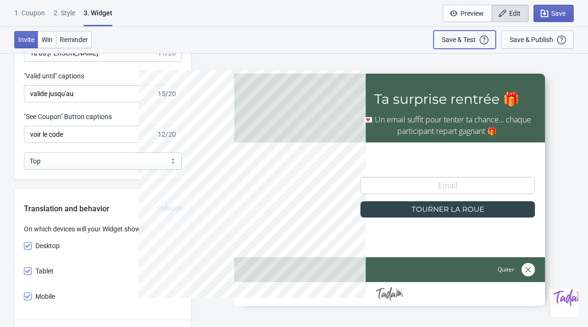
click at [454, 41] on div "Save & Test" at bounding box center [459, 40] width 34 height 8
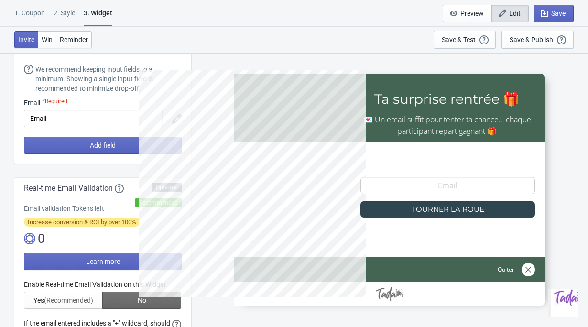
scroll to position [61, 0]
click at [141, 147] on div at bounding box center [258, 189] width 239 height 239
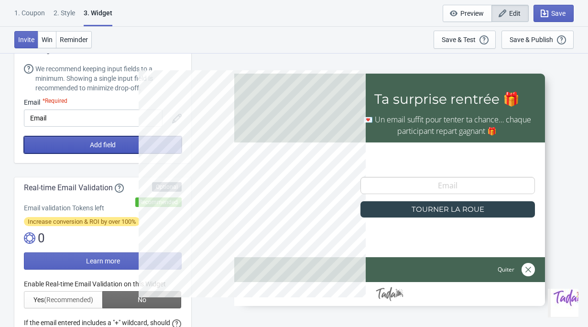
click at [103, 146] on span "Add field" at bounding box center [103, 145] width 26 height 8
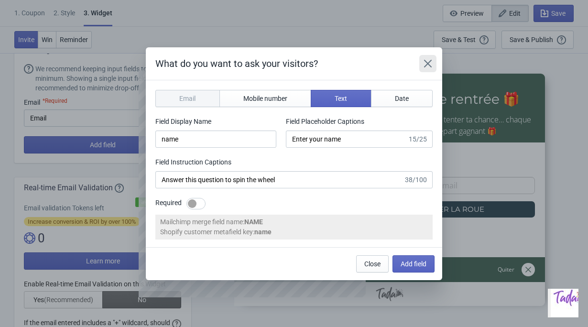
click at [426, 66] on icon "Close" at bounding box center [428, 64] width 10 height 10
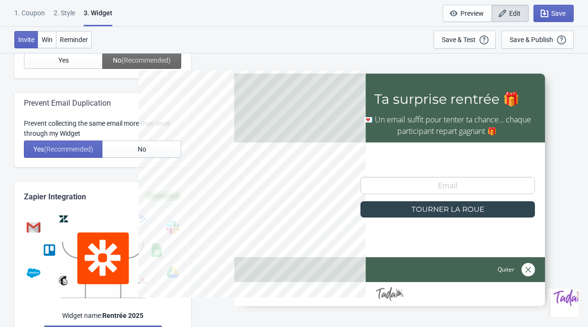
scroll to position [402, 0]
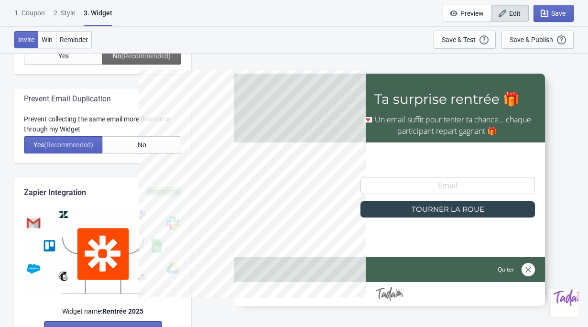
click at [64, 5] on div "1. Coupon 2 . Style 3. Widget 1. Coupon 2 . Style 3. Widget Save and Exit Previ…" at bounding box center [294, 13] width 588 height 27
click at [71, 17] on div "2 . Style" at bounding box center [65, 16] width 22 height 17
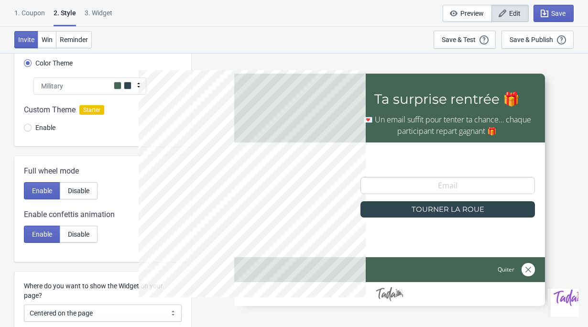
scroll to position [98, 0]
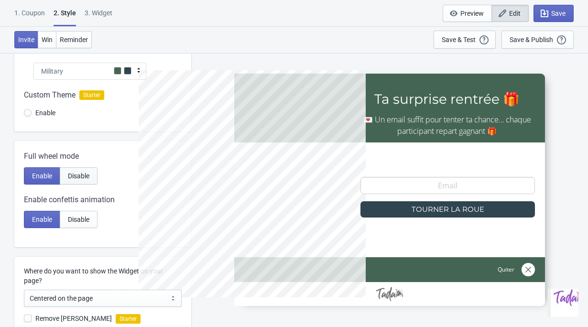
click at [72, 178] on span "Disable" at bounding box center [79, 176] width 22 height 8
radio input "true"
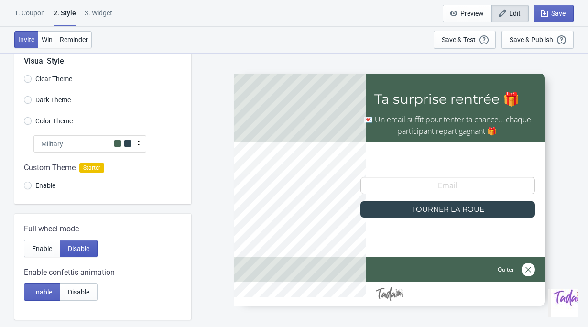
scroll to position [0, 0]
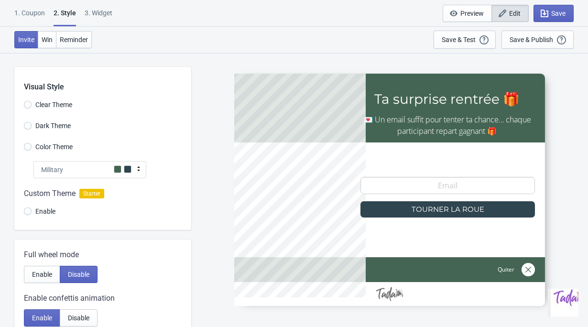
click at [99, 14] on div "3. Widget" at bounding box center [99, 16] width 28 height 17
select select "once"
select select "1"
select select "left"
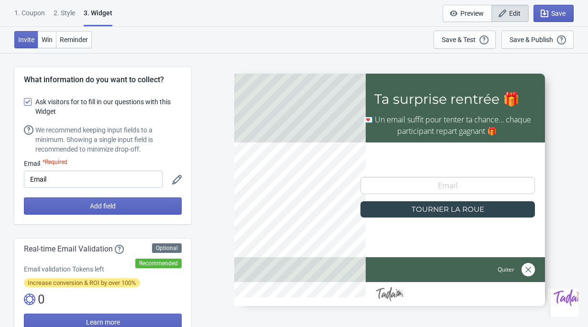
click at [174, 177] on icon at bounding box center [177, 180] width 10 height 10
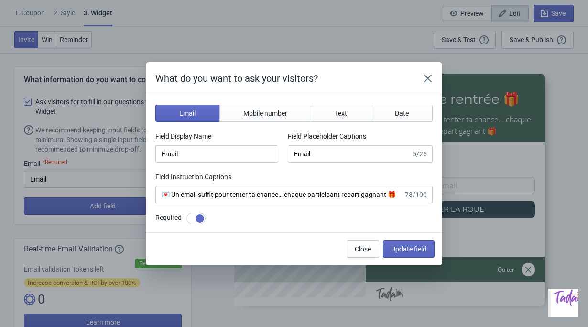
click at [196, 220] on div at bounding box center [195, 218] width 19 height 11
click at [196, 220] on div at bounding box center [192, 218] width 9 height 9
checkbox input "true"
click at [255, 118] on button "Mobile number" at bounding box center [265, 113] width 92 height 17
type input "phone"
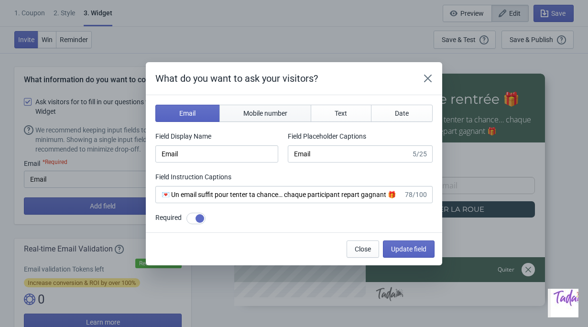
type input "Enter your mobile number"
type input "Next, enter your mobile number to spin the wheel"
checkbox input "false"
select select "fr"
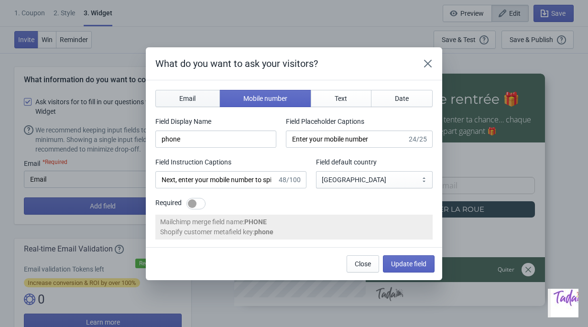
click at [196, 104] on button "Email" at bounding box center [187, 98] width 65 height 17
type input "email"
type input "Enter your email"
type input "Enter your email to spin the wheel and win a discount"
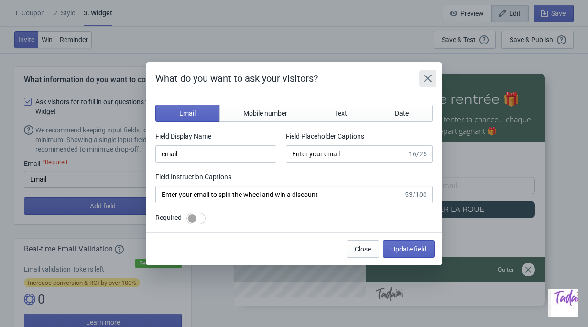
click at [427, 74] on icon "Close" at bounding box center [428, 79] width 10 height 10
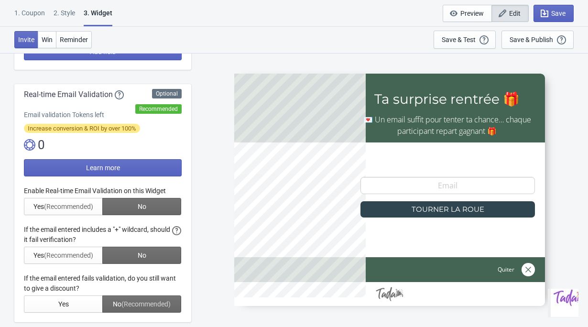
scroll to position [157, 0]
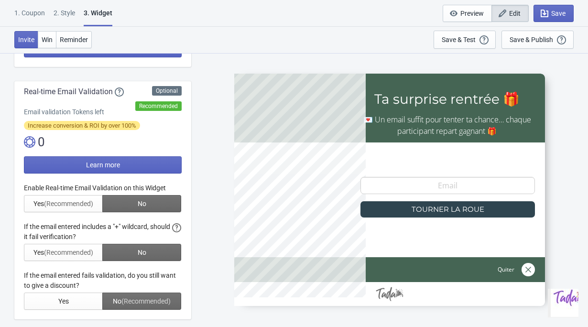
click at [66, 202] on div at bounding box center [103, 246] width 158 height 127
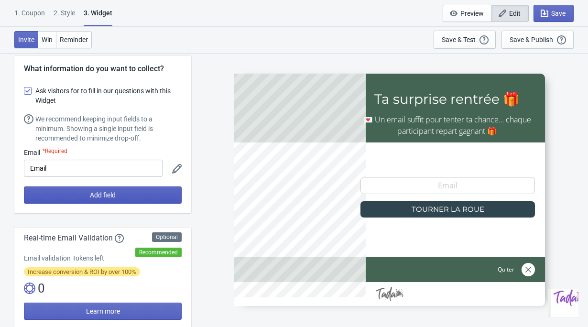
scroll to position [88, 0]
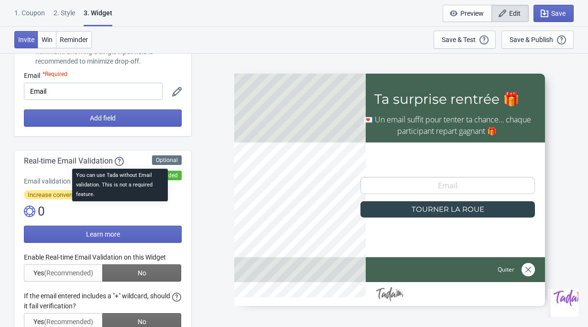
click at [119, 163] on icon at bounding box center [120, 162] width 10 height 10
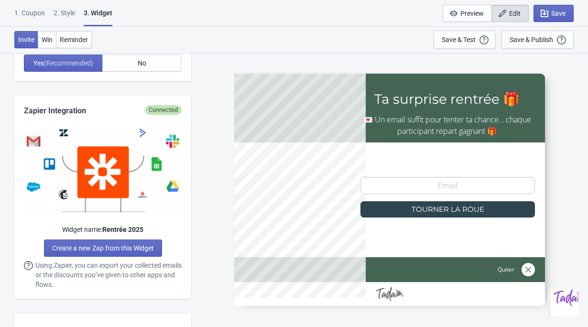
scroll to position [481, 0]
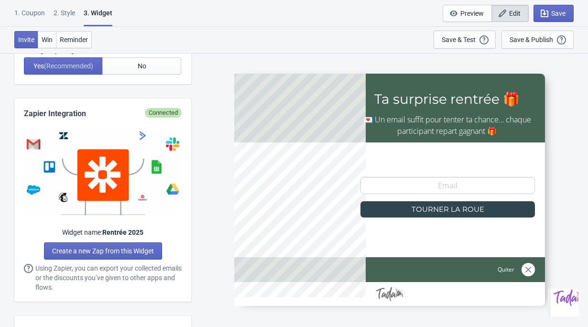
click at [28, 270] on icon at bounding box center [29, 269] width 10 height 10
click at [76, 251] on span "Create a new Zap from this Widget" at bounding box center [103, 251] width 102 height 8
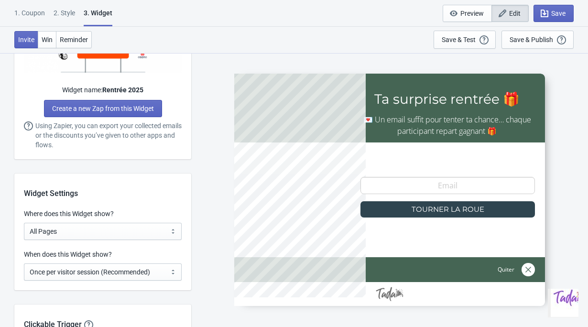
scroll to position [612, 0]
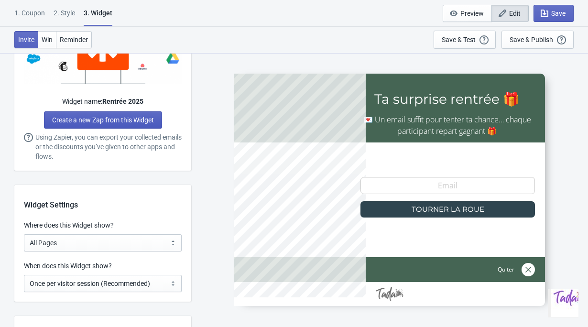
click at [62, 119] on span "Create a new Zap from this Widget" at bounding box center [103, 120] width 102 height 8
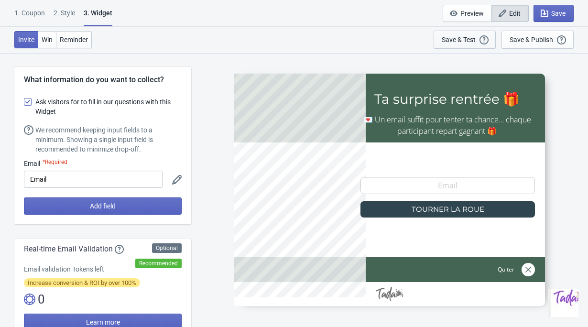
click at [442, 41] on div "Save & Test" at bounding box center [459, 40] width 34 height 8
click at [456, 41] on div "Save & Test" at bounding box center [459, 40] width 34 height 8
click at [472, 40] on div "Save & Test" at bounding box center [459, 40] width 34 height 8
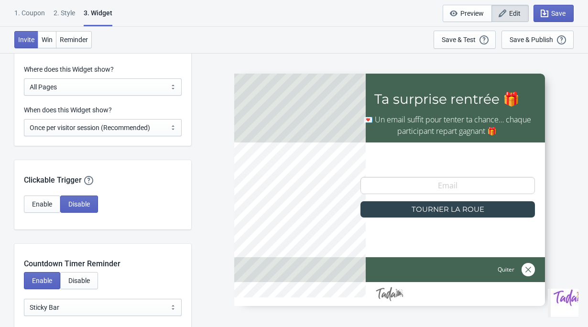
scroll to position [2528, 0]
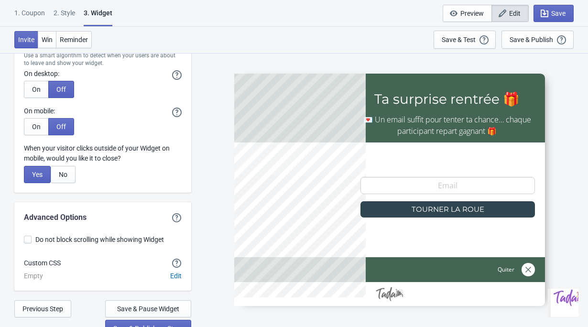
click at [387, 40] on div "Invite Win Reminder Save & Test Open a Widget Preview of your site so that you …" at bounding box center [294, 40] width 588 height 26
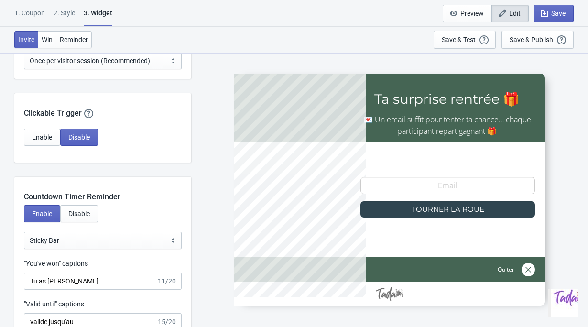
scroll to position [516, 0]
